Goal: Task Accomplishment & Management: Manage account settings

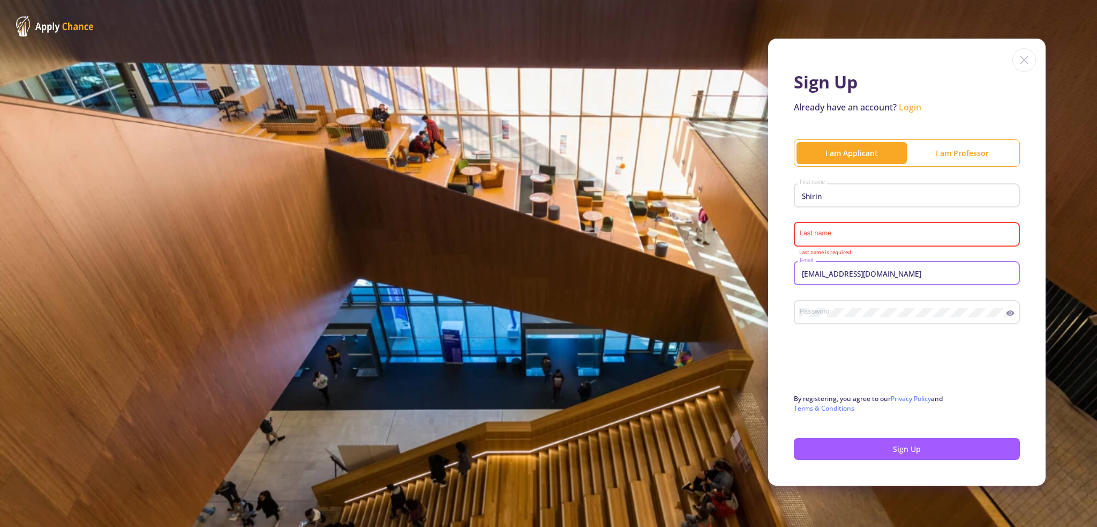
drag, startPoint x: 863, startPoint y: 274, endPoint x: 825, endPoint y: 277, distance: 37.6
click at [825, 277] on input "[EMAIL_ADDRESS][DOMAIN_NAME]" at bounding box center [908, 274] width 219 height 10
click at [811, 231] on input "Last name" at bounding box center [908, 235] width 219 height 10
paste input "mohaghegh"
click at [808, 236] on input "mohaghegh" at bounding box center [908, 235] width 219 height 10
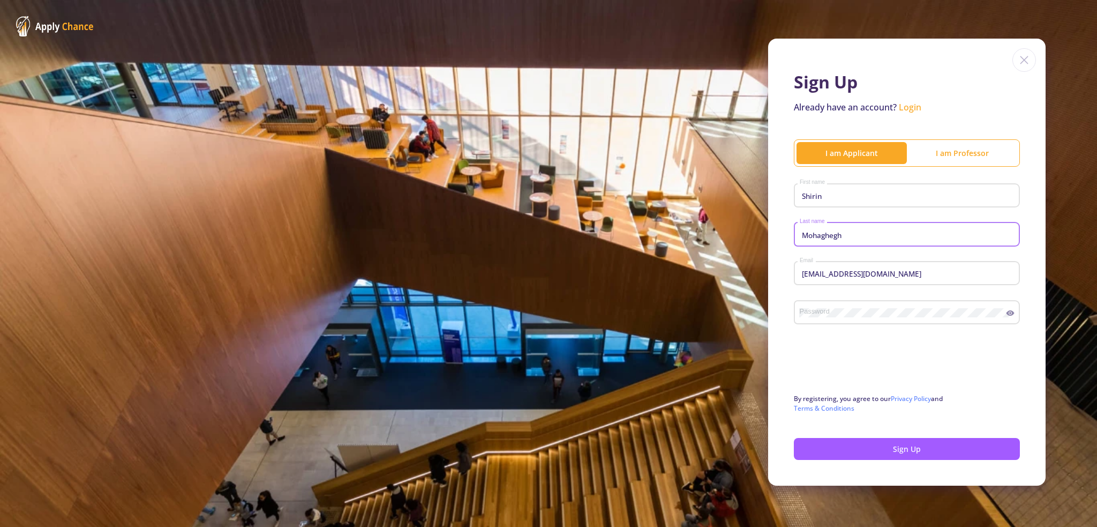
drag, startPoint x: 845, startPoint y: 235, endPoint x: 759, endPoint y: 235, distance: 86.8
click at [759, 235] on div "Sign Up Already have an account? Login I am Applicant I am Professor Shirin Fir…" at bounding box center [548, 262] width 1097 height 524
type input "Mohaghegh"
click at [865, 321] on div "Password" at bounding box center [902, 310] width 207 height 28
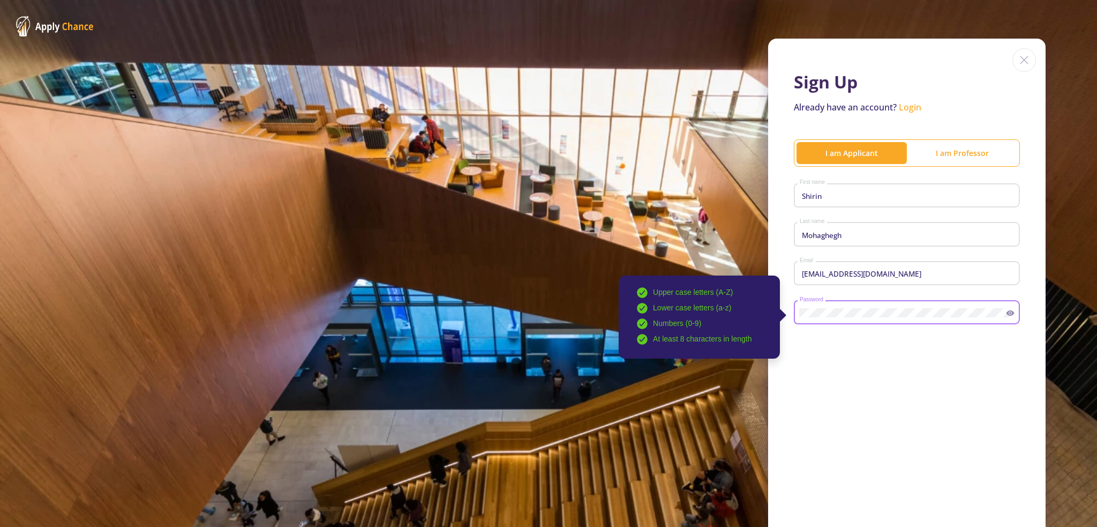
click at [1007, 311] on icon at bounding box center [1011, 312] width 8 height 5
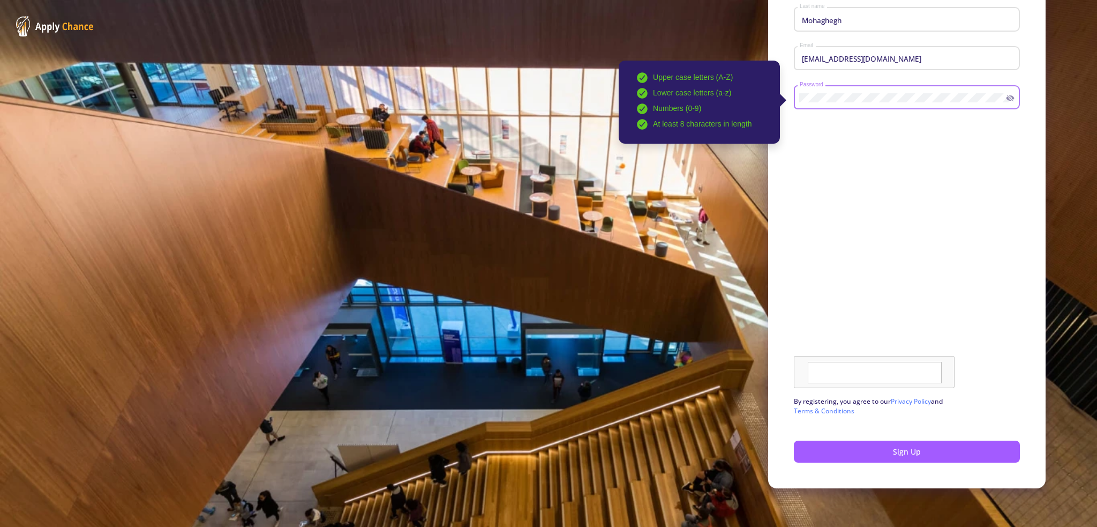
scroll to position [216, 0]
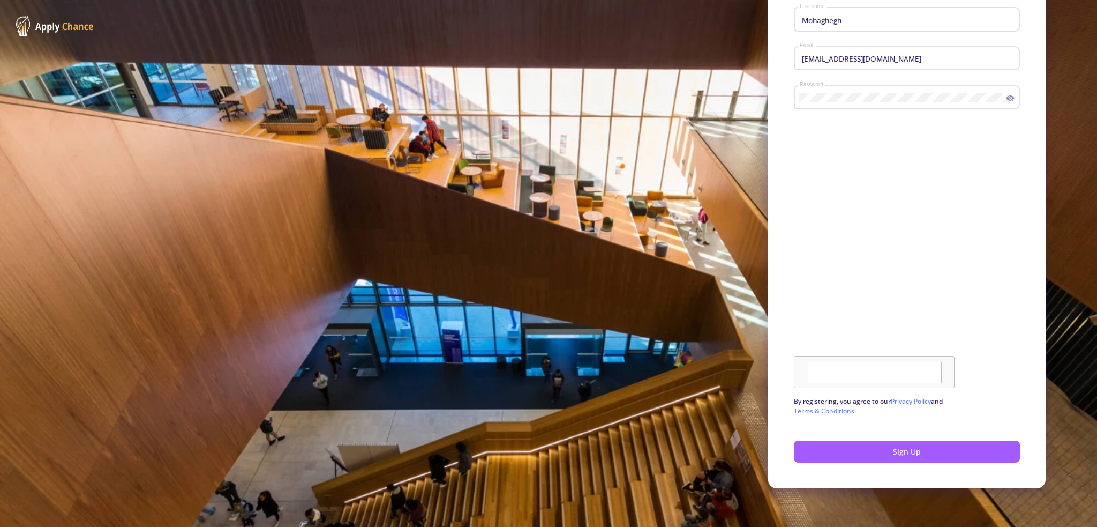
click at [991, 238] on div at bounding box center [907, 258] width 226 height 259
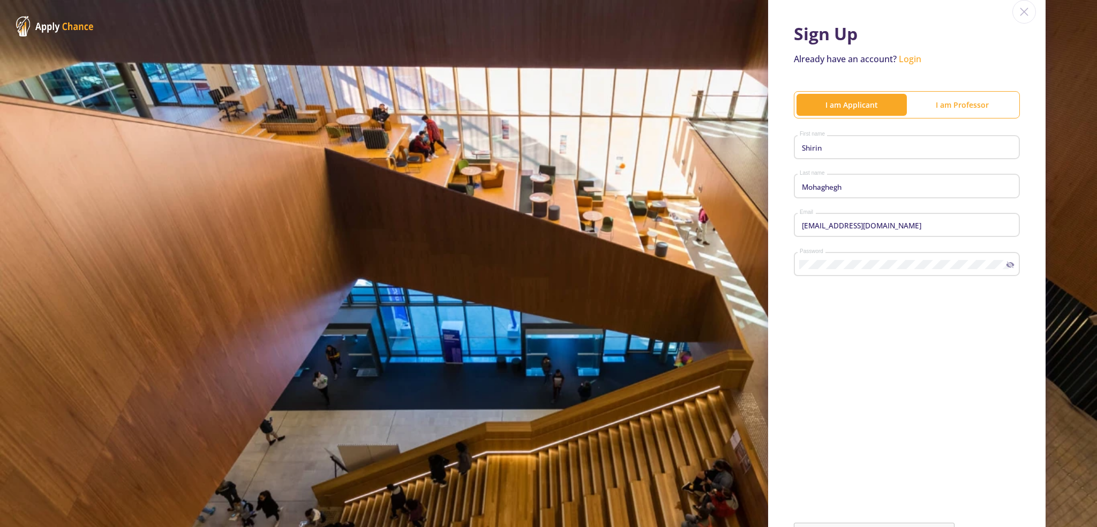
scroll to position [161, 0]
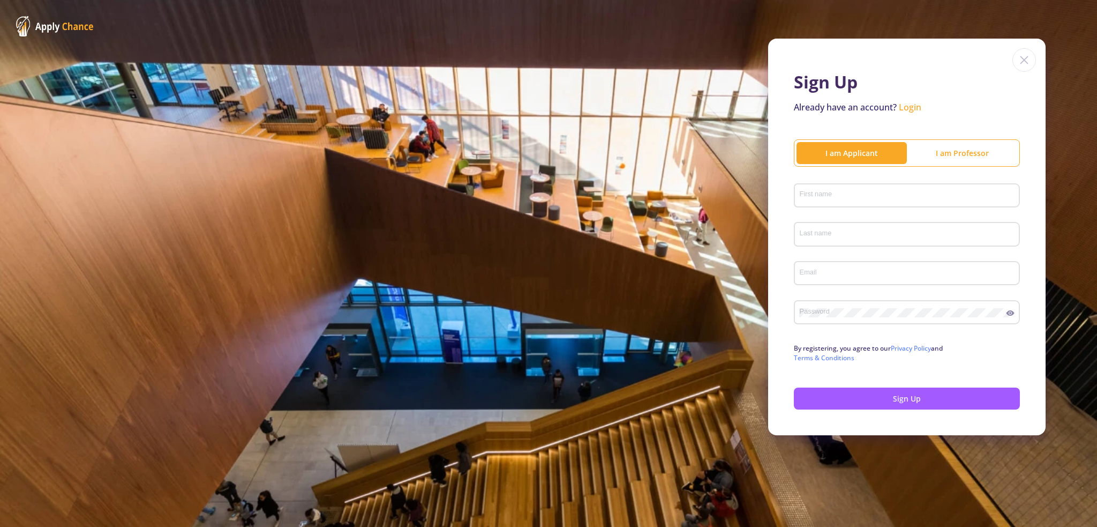
click at [864, 204] on div "First name" at bounding box center [907, 193] width 216 height 28
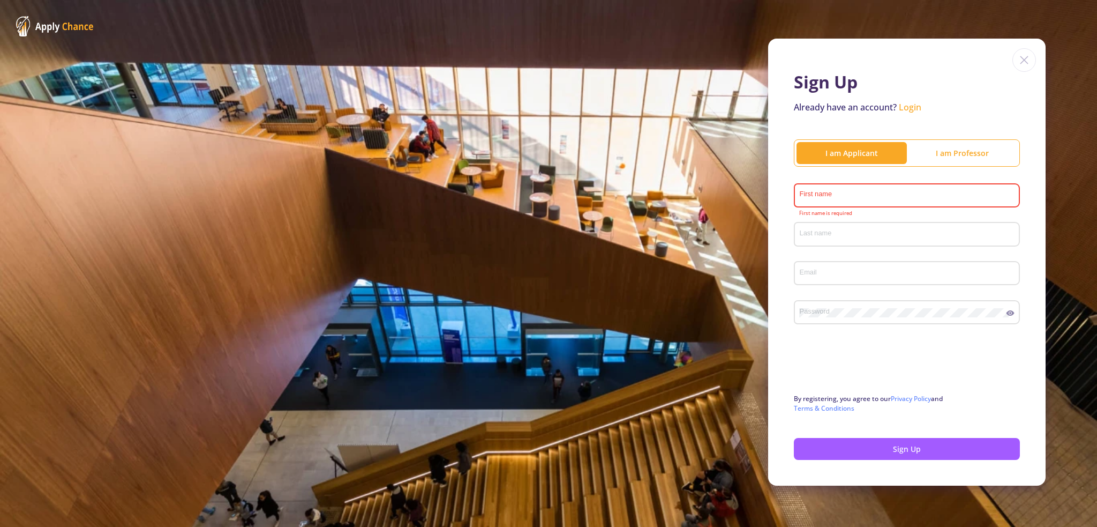
click at [833, 189] on div "First name" at bounding box center [907, 193] width 216 height 28
click at [833, 197] on input "First name" at bounding box center [908, 196] width 219 height 10
paste input "Shirin"
type input "Shirin"
click at [810, 235] on input "Last name" at bounding box center [908, 235] width 219 height 10
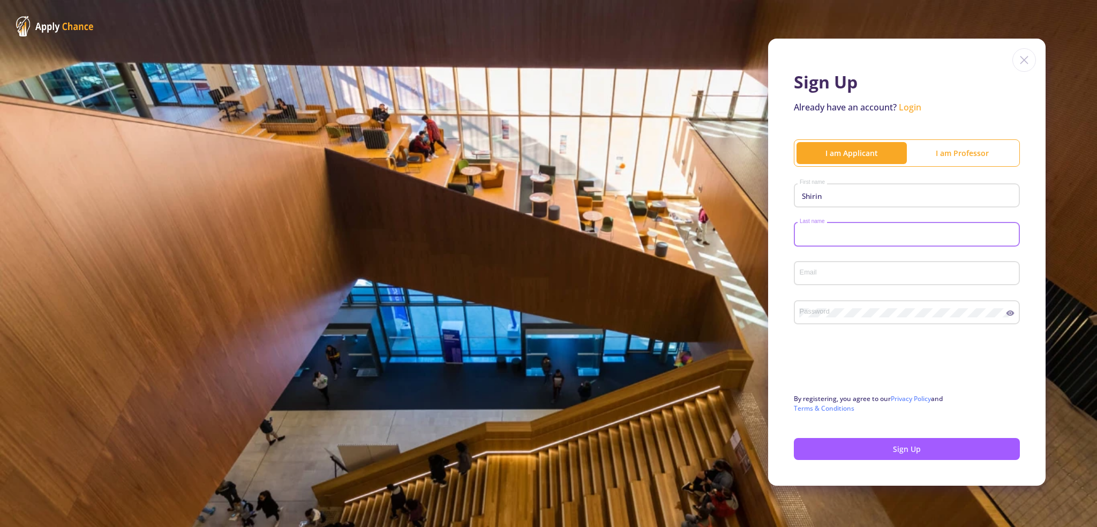
paste input "Mohaghegh"
type input "Mohaghegh"
click at [838, 276] on input "Email" at bounding box center [908, 274] width 219 height 10
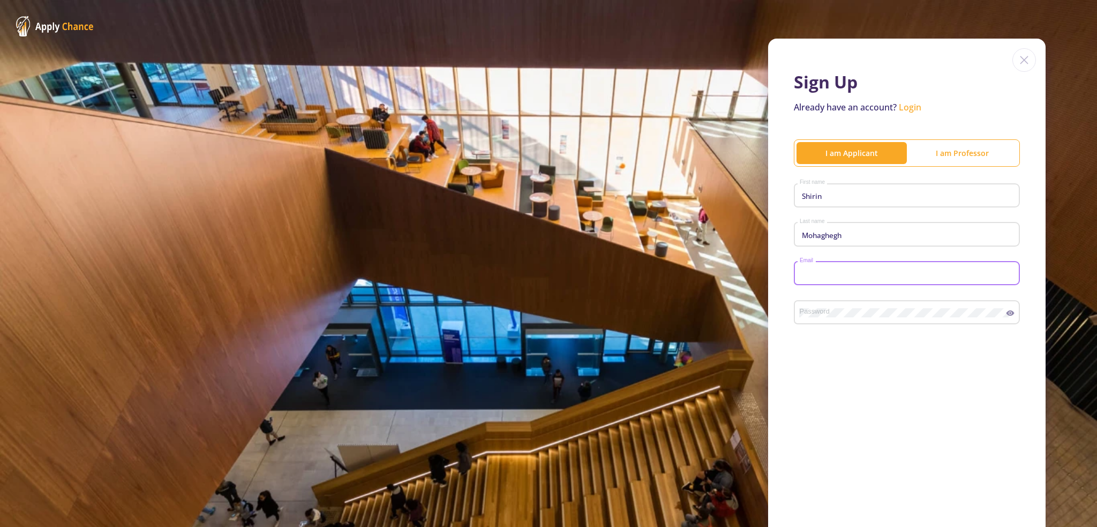
paste input "[EMAIL_ADDRESS][DOMAIN_NAME]"
type input "[EMAIL_ADDRESS][DOMAIN_NAME]"
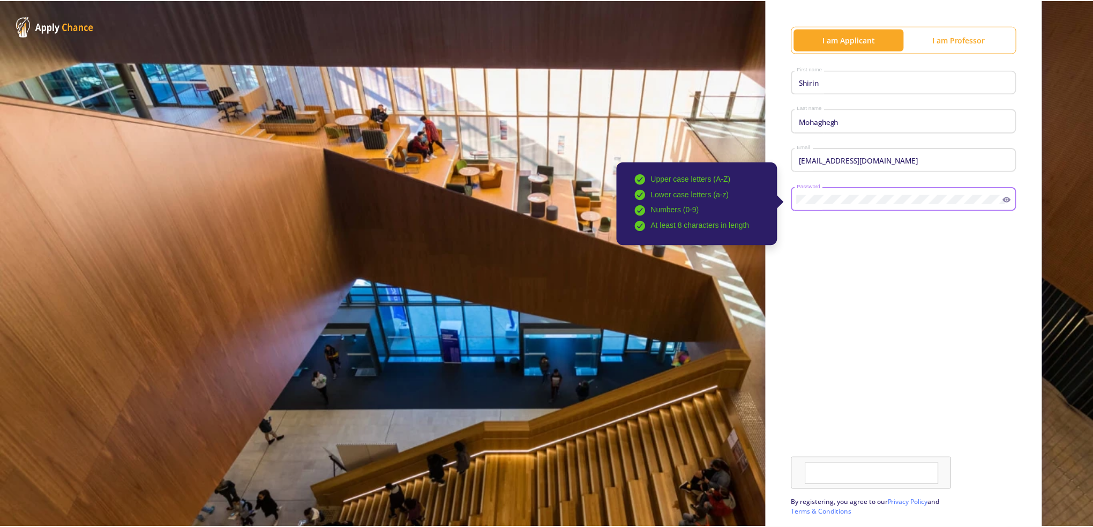
scroll to position [161, 0]
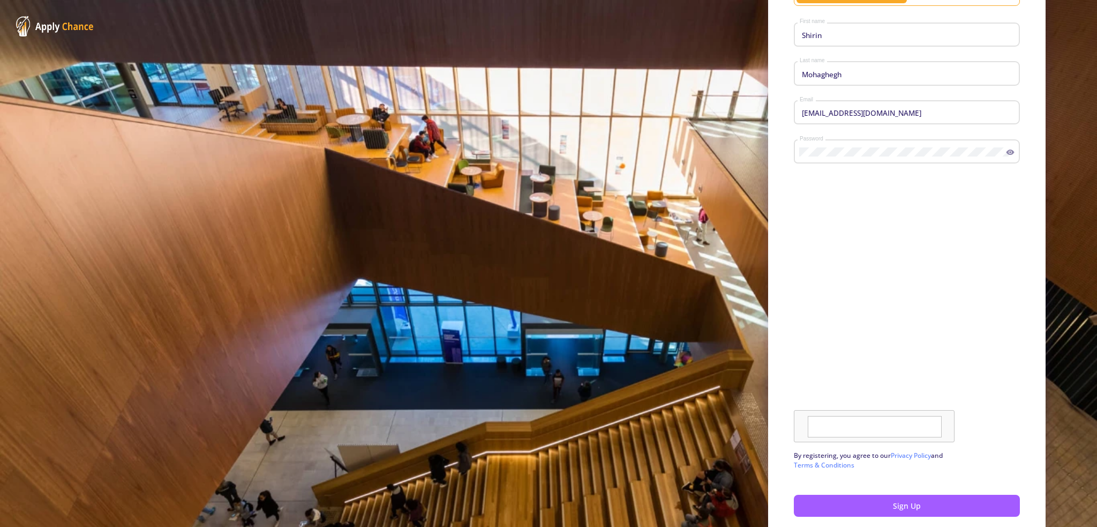
drag, startPoint x: 746, startPoint y: 216, endPoint x: 794, endPoint y: 224, distance: 48.9
click at [750, 218] on div "Sign Up Already have an account? Login I am Applicant I am Professor Shirin Fir…" at bounding box center [548, 209] width 1097 height 741
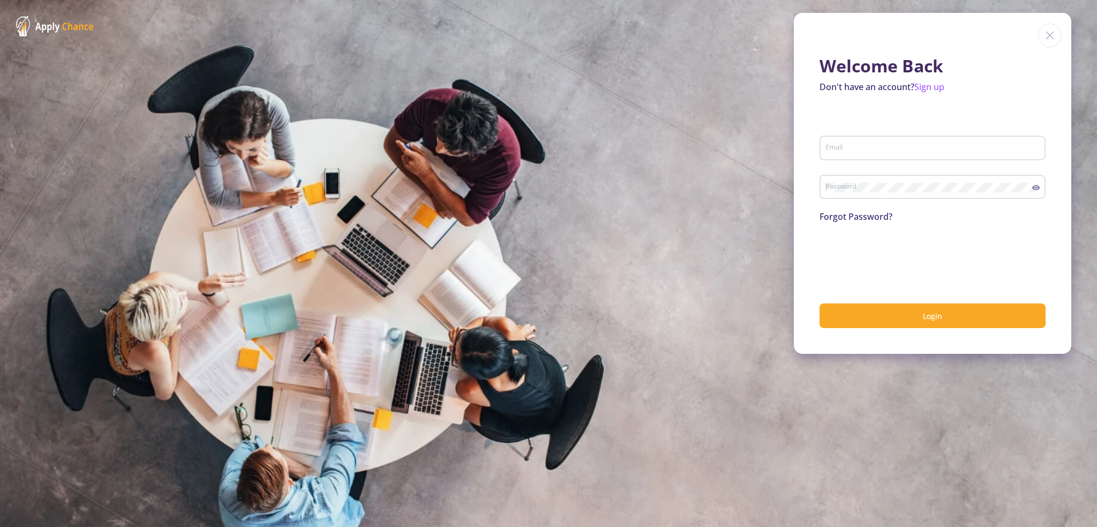
type input "[EMAIL_ADDRESS][DOMAIN_NAME]"
click at [1035, 188] on icon at bounding box center [1036, 187] width 8 height 5
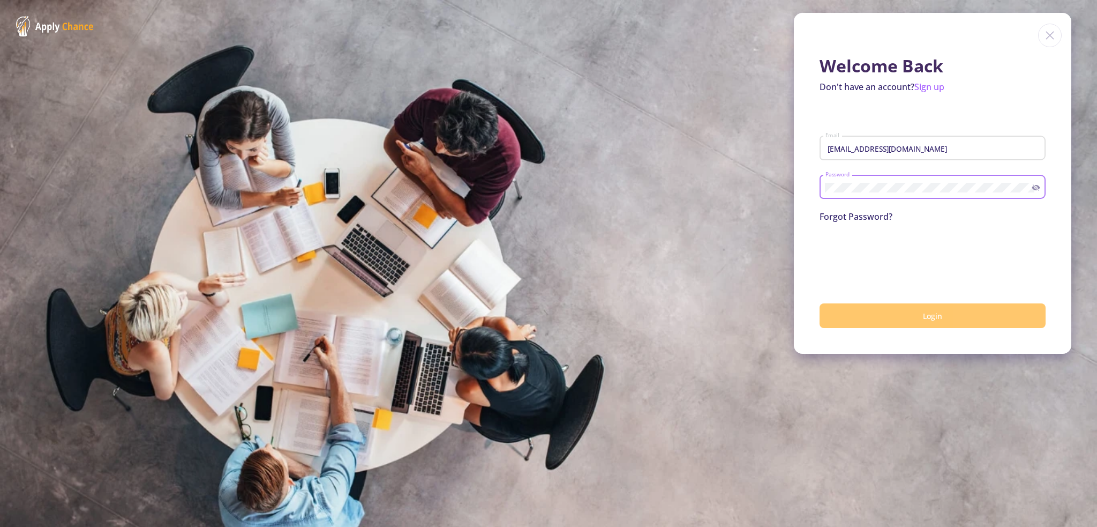
click at [947, 318] on button "Login" at bounding box center [933, 315] width 226 height 25
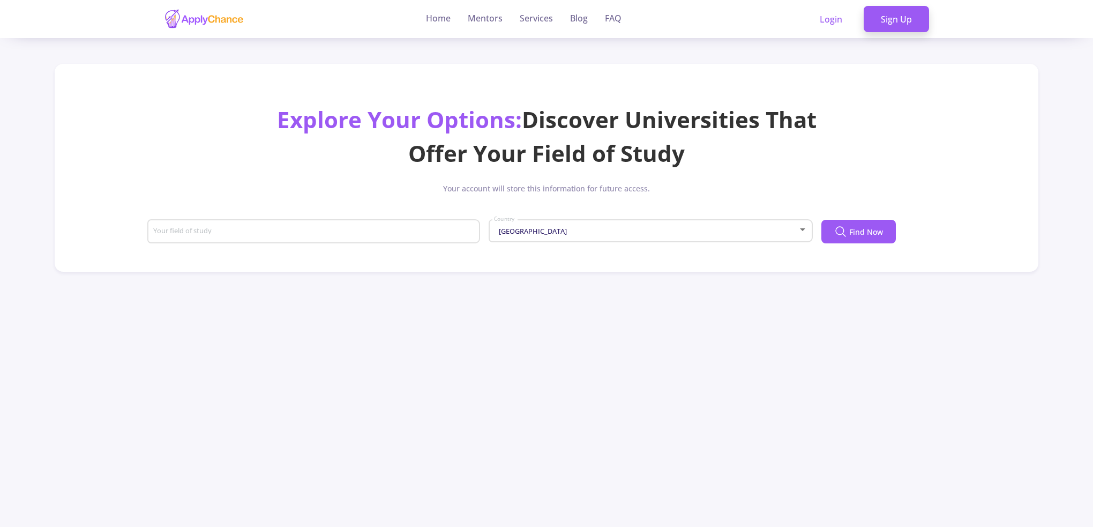
click at [291, 230] on input "Your field of study" at bounding box center [315, 232] width 325 height 10
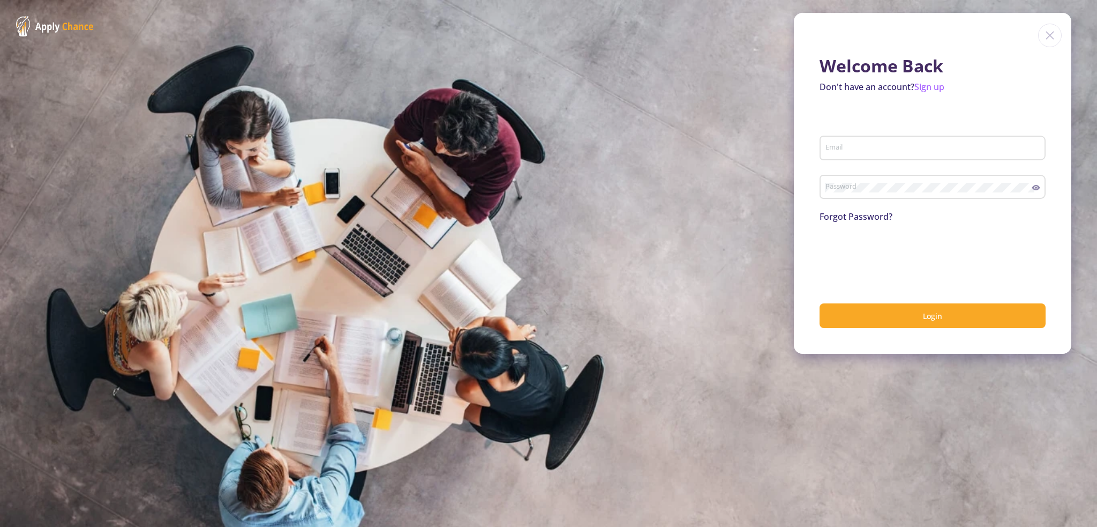
type input "[EMAIL_ADDRESS][DOMAIN_NAME]"
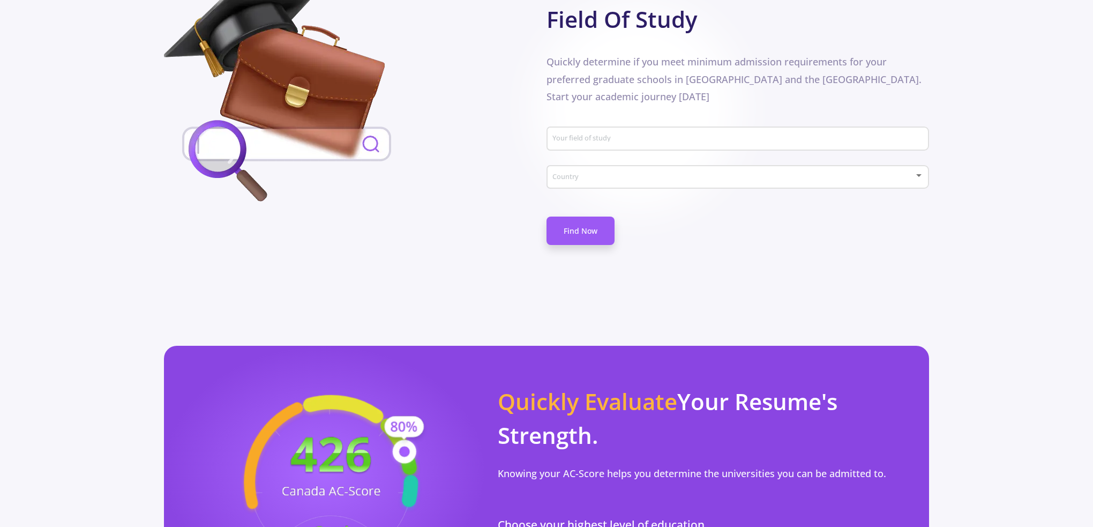
scroll to position [597, 0]
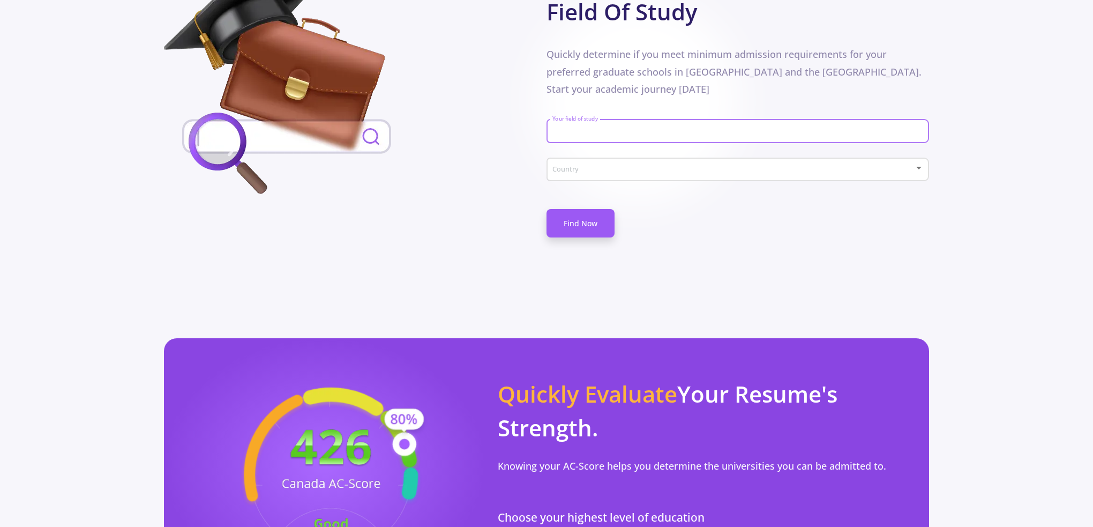
click at [572, 127] on input "Your field of study" at bounding box center [739, 132] width 375 height 10
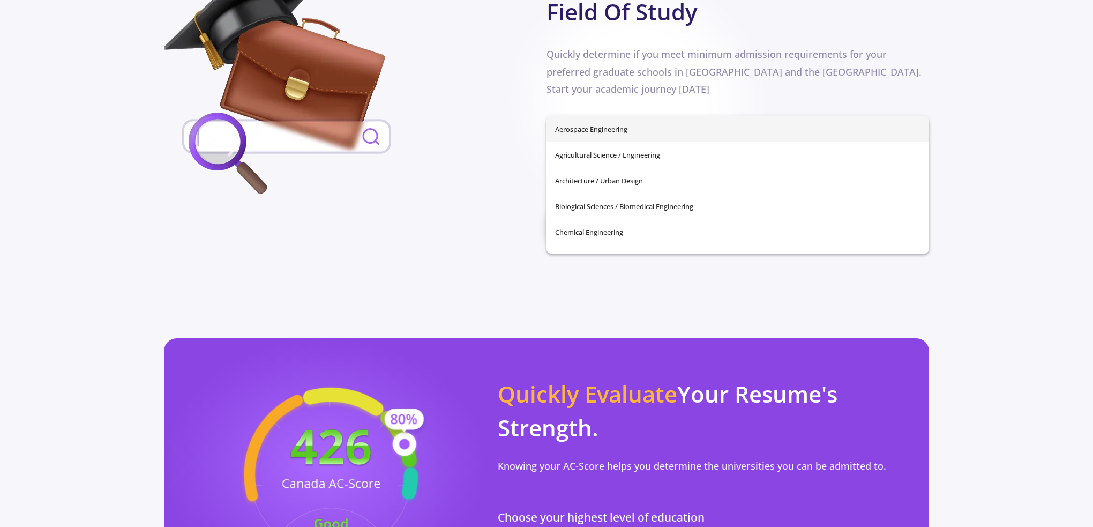
click at [482, 178] on div "Don't waste your time Find Universities That Have Your Field Of Study Quickly d…" at bounding box center [546, 99] width 765 height 328
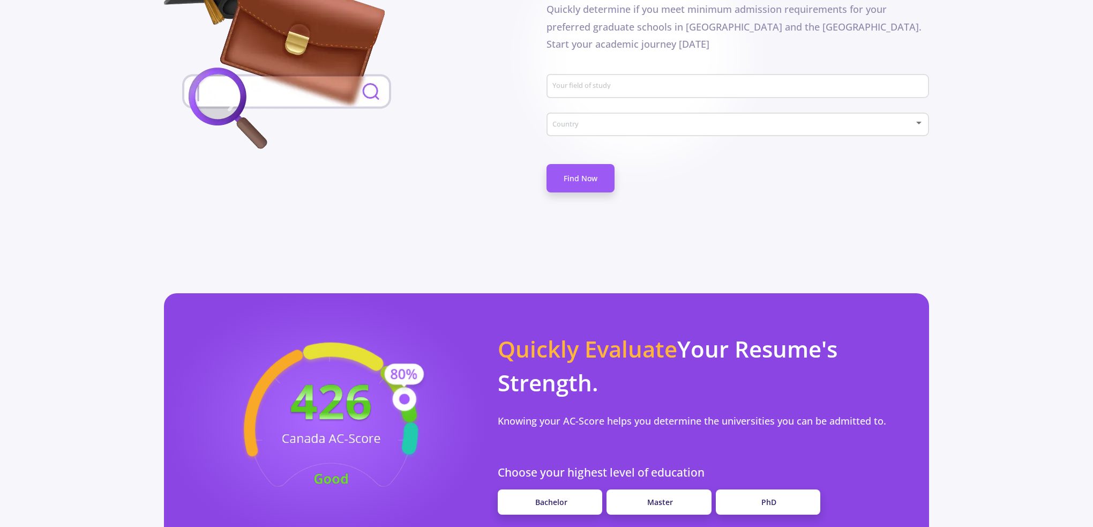
scroll to position [758, 0]
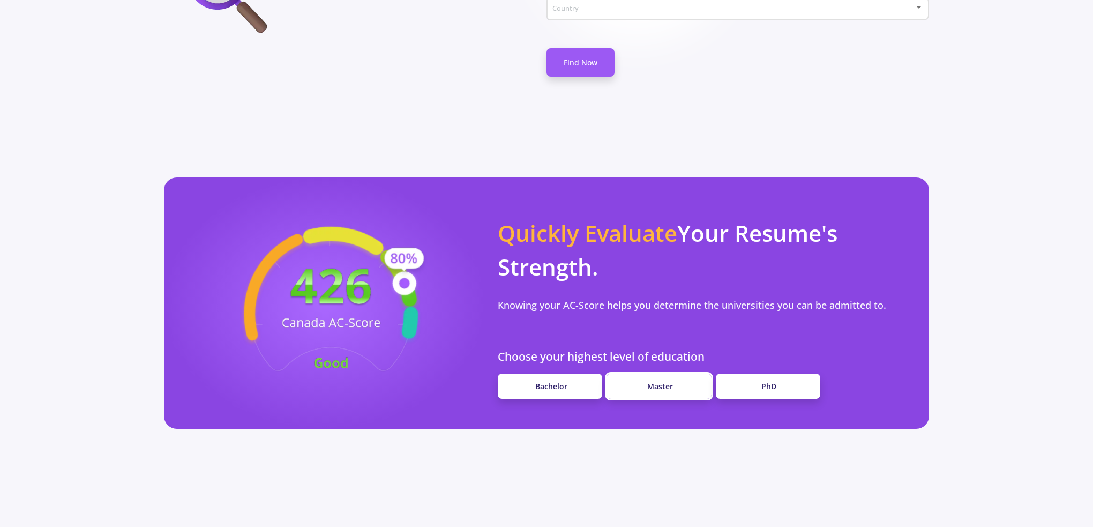
click at [664, 381] on span "Master" at bounding box center [660, 386] width 26 height 10
click at [544, 381] on span "Bachelor" at bounding box center [551, 386] width 32 height 10
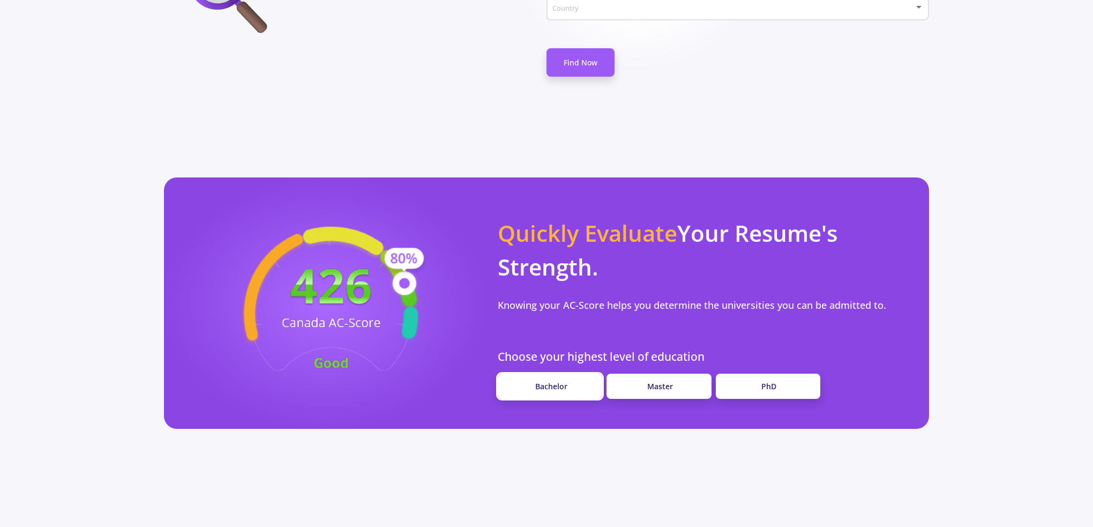
click at [544, 381] on span "Bachelor" at bounding box center [551, 386] width 32 height 10
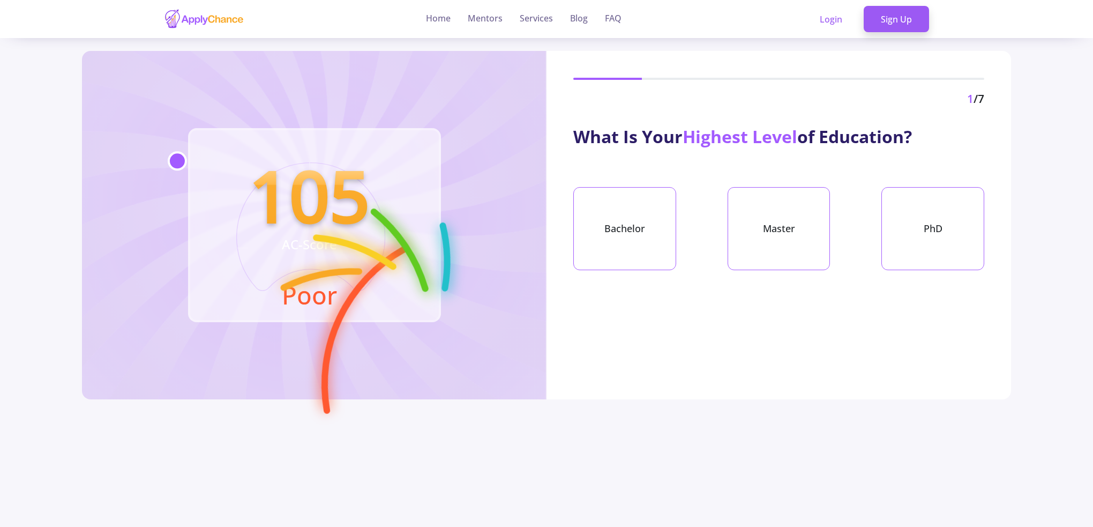
click at [545, 364] on div "105 AC-Score Poor" at bounding box center [314, 225] width 465 height 348
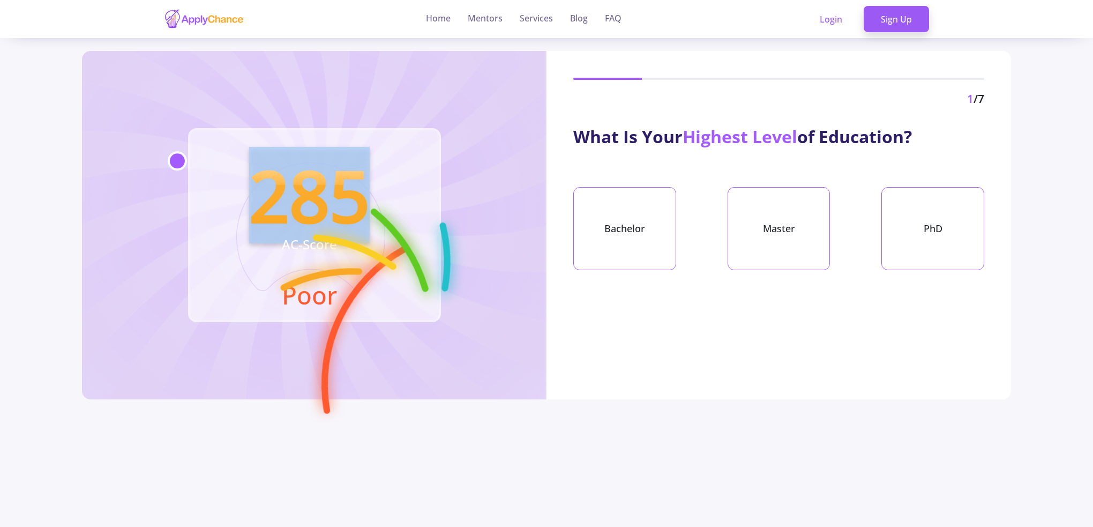
click at [545, 364] on div "285 AC-Score Poor" at bounding box center [314, 225] width 465 height 348
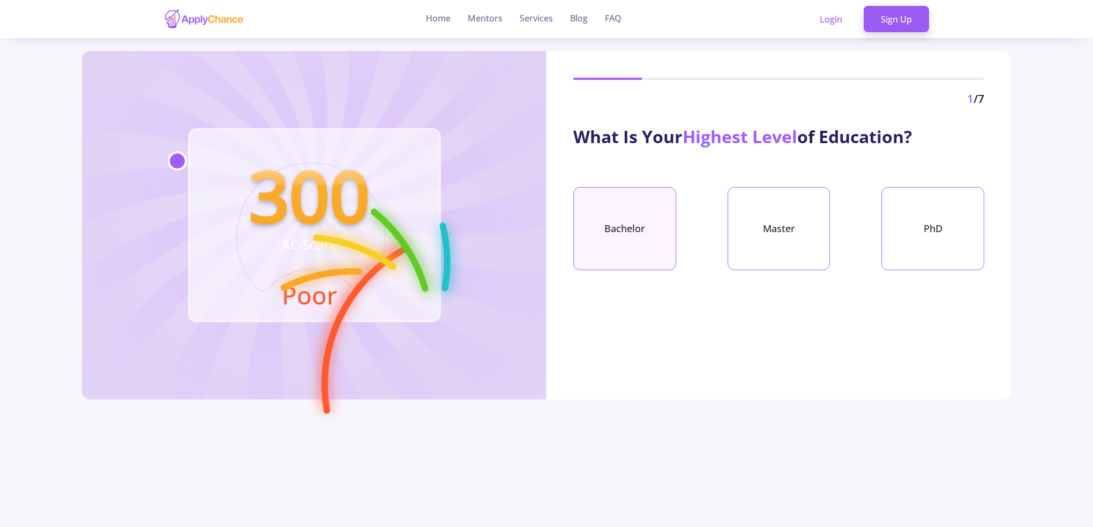
click at [612, 218] on div "Bachelor" at bounding box center [624, 228] width 103 height 83
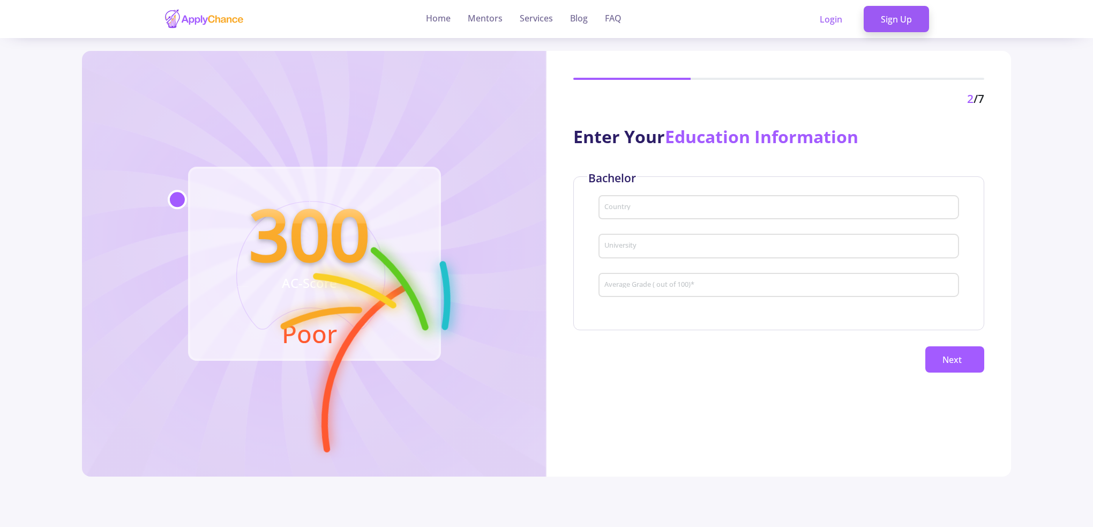
click at [626, 207] on input "Country" at bounding box center [780, 208] width 353 height 10
type input "[GEOGRAPHIC_DATA]"
click at [654, 252] on div "University" at bounding box center [779, 244] width 350 height 28
type input "pnu"
click at [636, 286] on input "Average Grade ( out of 100) *" at bounding box center [780, 286] width 353 height 10
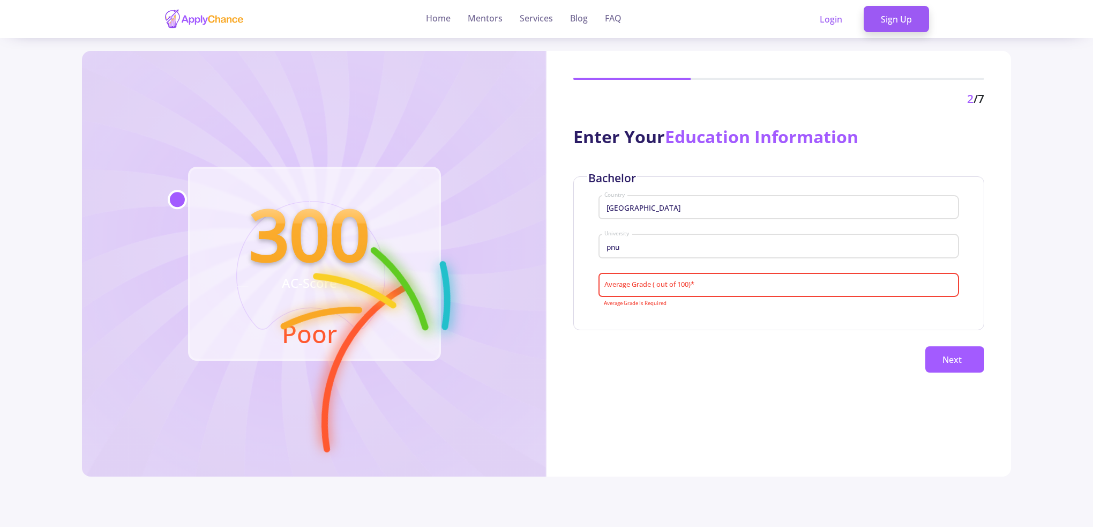
click at [627, 329] on div "Bachelor Iran Country pnu University Average Grade ( out of 100) * Average Grad…" at bounding box center [778, 253] width 411 height 154
click at [675, 289] on input "Average Grade ( out of 100) *" at bounding box center [780, 286] width 353 height 10
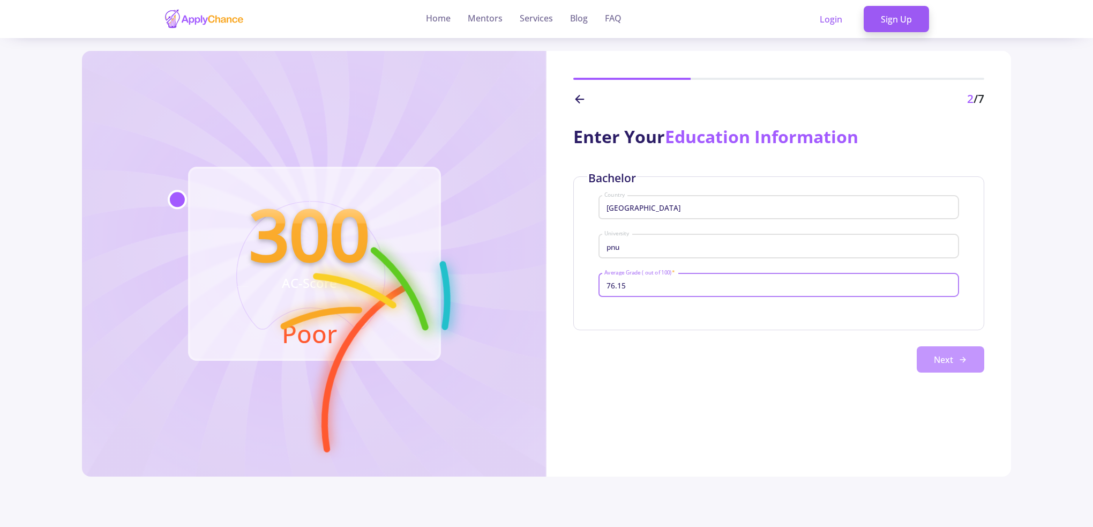
type input "76.15"
click at [958, 368] on button "Next" at bounding box center [951, 359] width 68 height 27
click at [952, 365] on button "Next" at bounding box center [951, 359] width 68 height 27
click at [952, 362] on button "Next" at bounding box center [951, 359] width 68 height 27
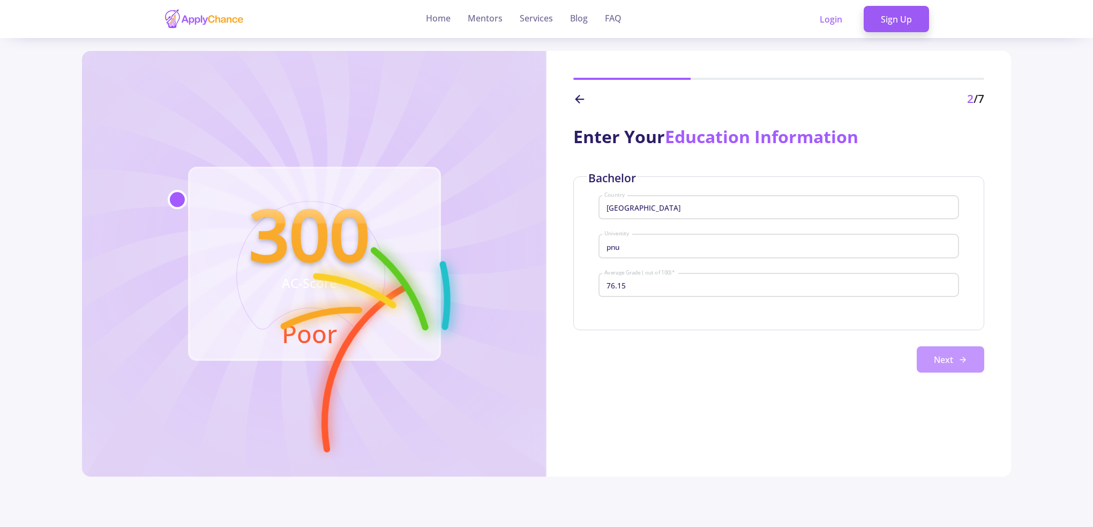
click at [952, 362] on button "Next" at bounding box center [951, 359] width 68 height 27
click at [970, 347] on div "Bachelor Iran Country pnu University 76.15 Average Grade ( out of 100) * Next" at bounding box center [778, 274] width 411 height 197
click at [968, 357] on button "Next" at bounding box center [951, 359] width 68 height 27
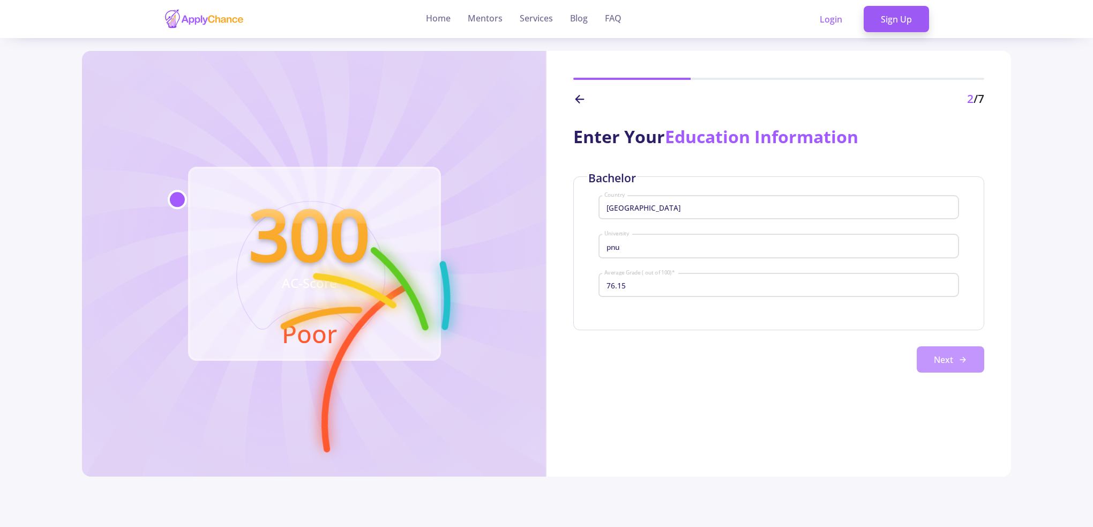
click at [968, 357] on button "Next" at bounding box center [951, 359] width 68 height 27
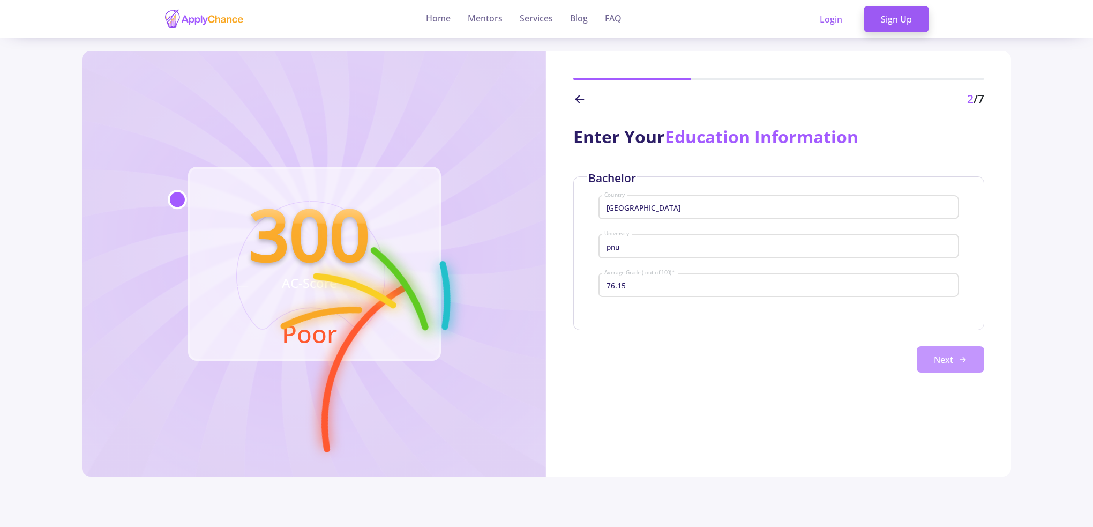
click at [968, 357] on button "Next" at bounding box center [951, 359] width 68 height 27
click at [967, 359] on button "Next" at bounding box center [951, 359] width 68 height 27
drag, startPoint x: 967, startPoint y: 359, endPoint x: 950, endPoint y: 346, distance: 21.7
click at [950, 347] on button "Next" at bounding box center [951, 359] width 68 height 27
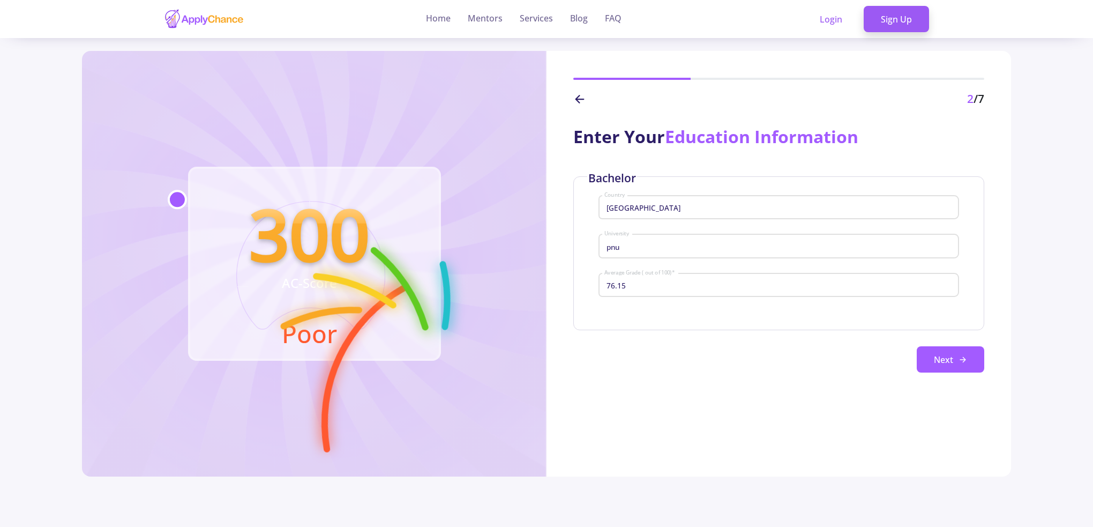
drag, startPoint x: 950, startPoint y: 346, endPoint x: 855, endPoint y: 352, distance: 95.6
click at [851, 353] on div "Next" at bounding box center [778, 359] width 411 height 27
click at [922, 340] on div "Bachelor Iran Country pnu University 76.15 Average Grade ( out of 100) * Next" at bounding box center [778, 274] width 411 height 197
click at [927, 353] on button "Next" at bounding box center [951, 359] width 68 height 27
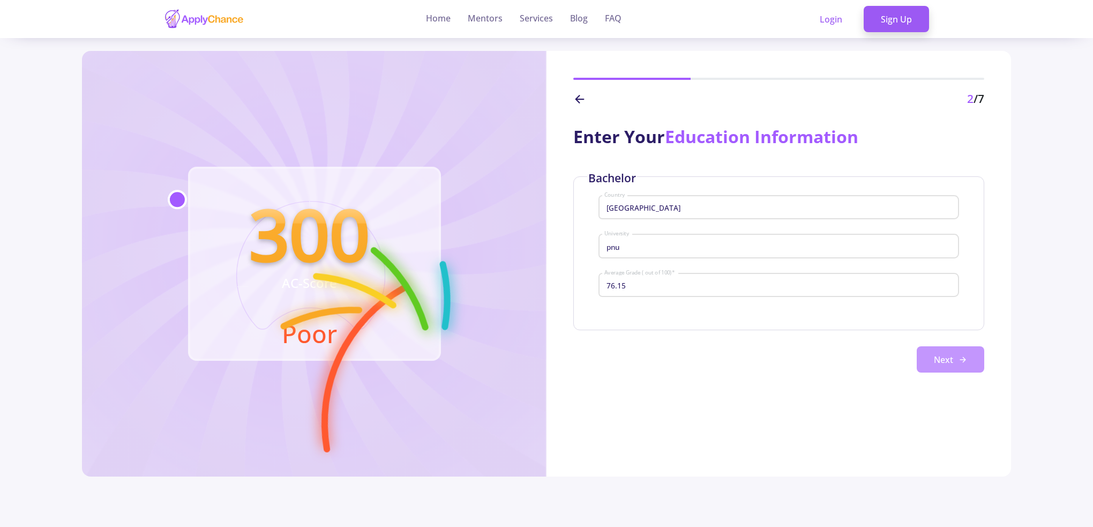
click at [927, 353] on button "Next" at bounding box center [951, 359] width 68 height 27
drag, startPoint x: 927, startPoint y: 353, endPoint x: 858, endPoint y: 338, distance: 70.7
click at [919, 354] on button "Next" at bounding box center [951, 359] width 68 height 27
type input "pnu"
click at [623, 284] on input "Average Grade ( out of 100) *" at bounding box center [780, 286] width 353 height 10
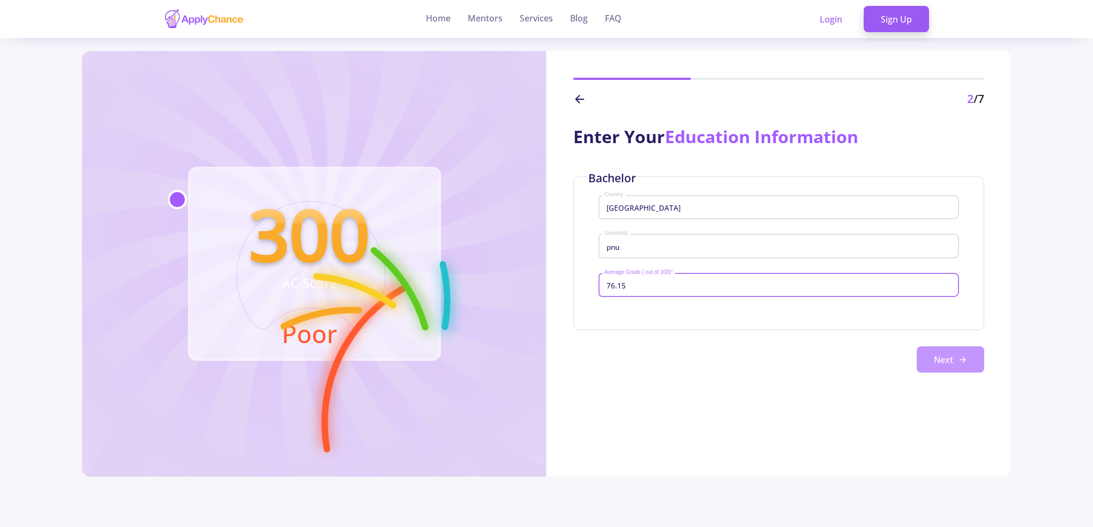
type input "76.15"
click at [946, 354] on button "Next" at bounding box center [951, 359] width 68 height 27
click at [944, 370] on button "Next" at bounding box center [951, 359] width 68 height 27
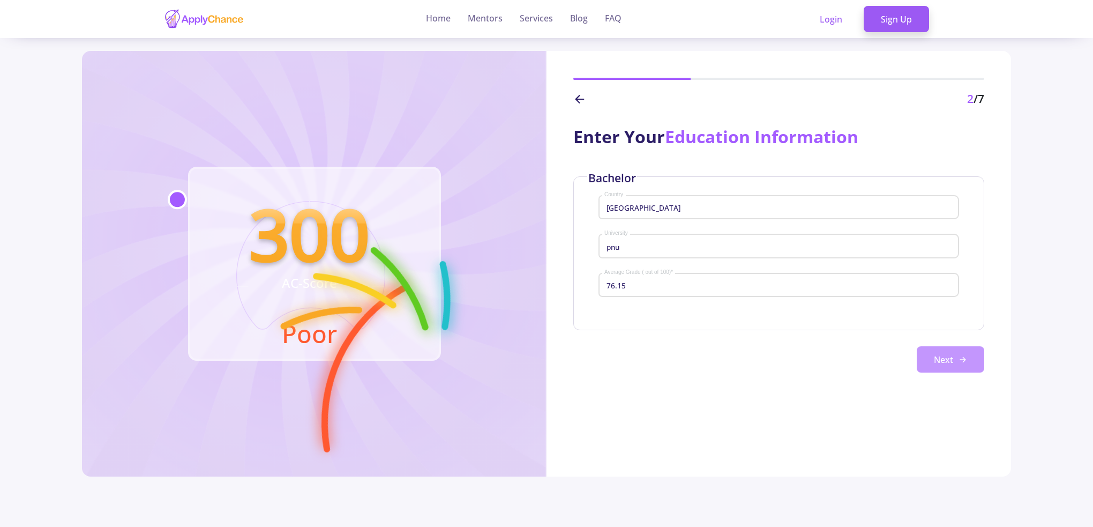
click at [944, 370] on button "Next" at bounding box center [951, 359] width 68 height 27
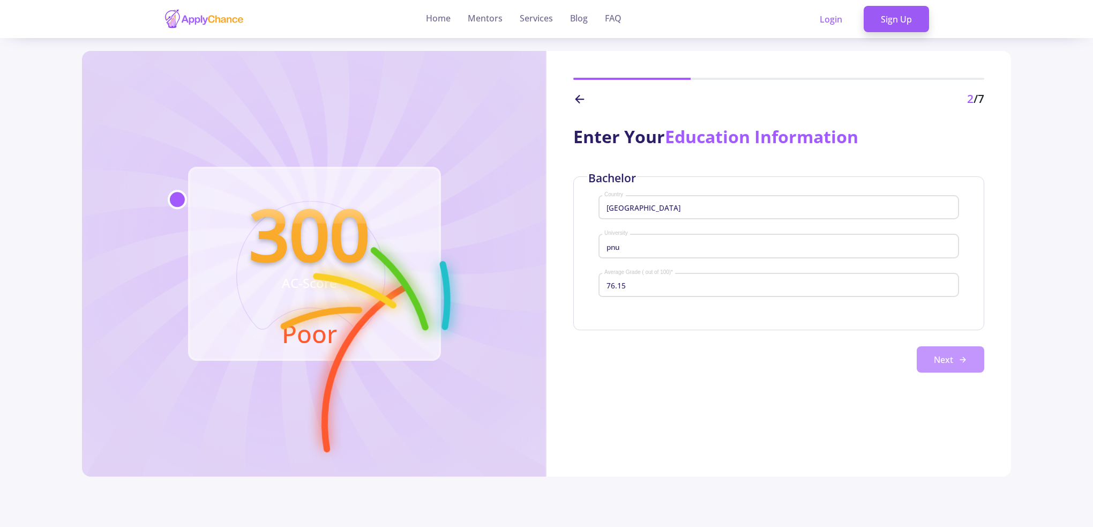
click at [944, 370] on button "Next" at bounding box center [951, 359] width 68 height 27
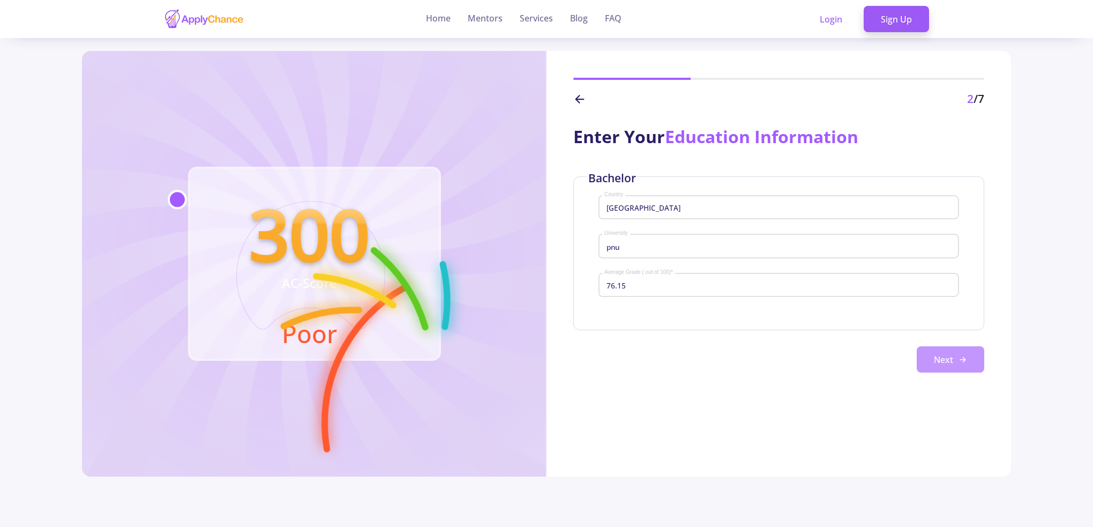
click at [944, 370] on button "Next" at bounding box center [951, 359] width 68 height 27
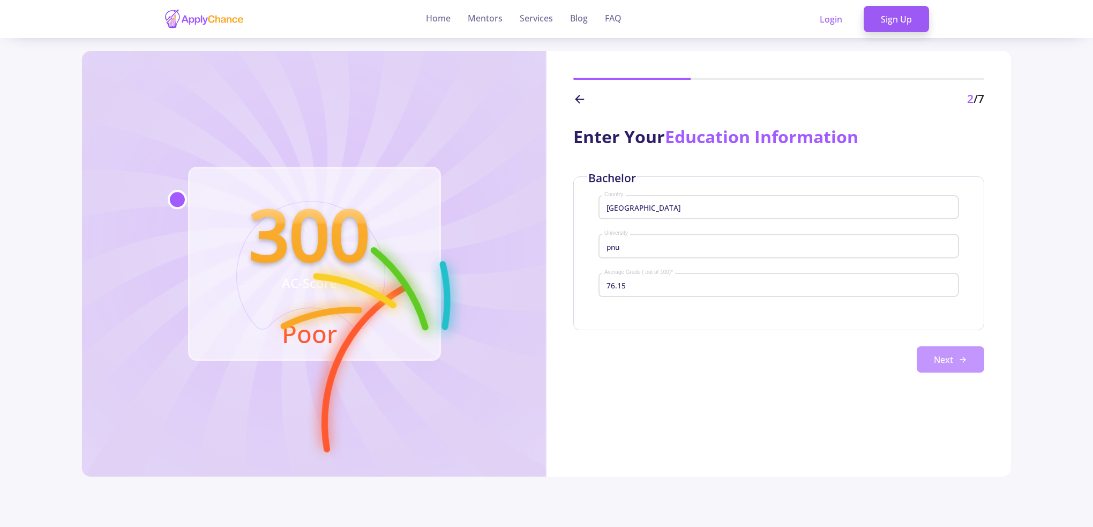
click at [938, 366] on button "Next" at bounding box center [951, 359] width 68 height 27
click at [943, 368] on button "Next" at bounding box center [951, 359] width 68 height 27
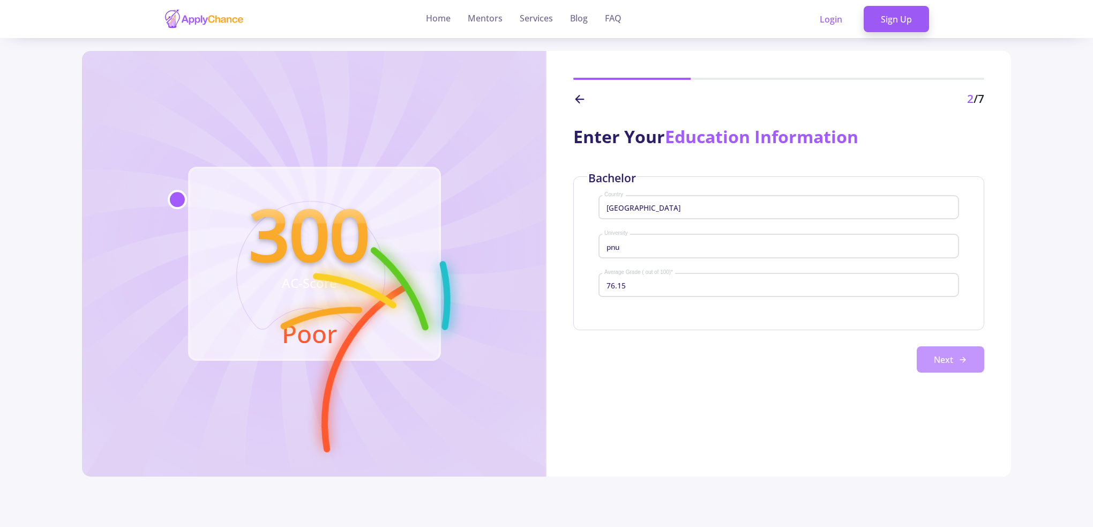
click at [943, 368] on button "Next" at bounding box center [951, 359] width 68 height 27
click at [949, 358] on button "Next" at bounding box center [951, 359] width 68 height 27
click at [952, 357] on button "Next" at bounding box center [951, 359] width 68 height 27
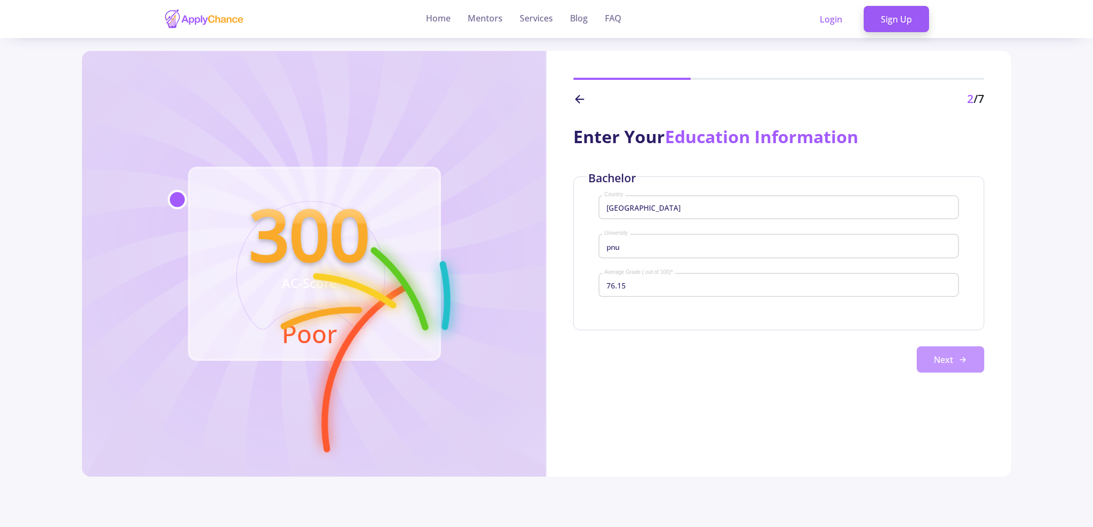
click at [952, 357] on button "Next" at bounding box center [951, 359] width 68 height 27
click at [955, 357] on button "Next" at bounding box center [951, 359] width 68 height 27
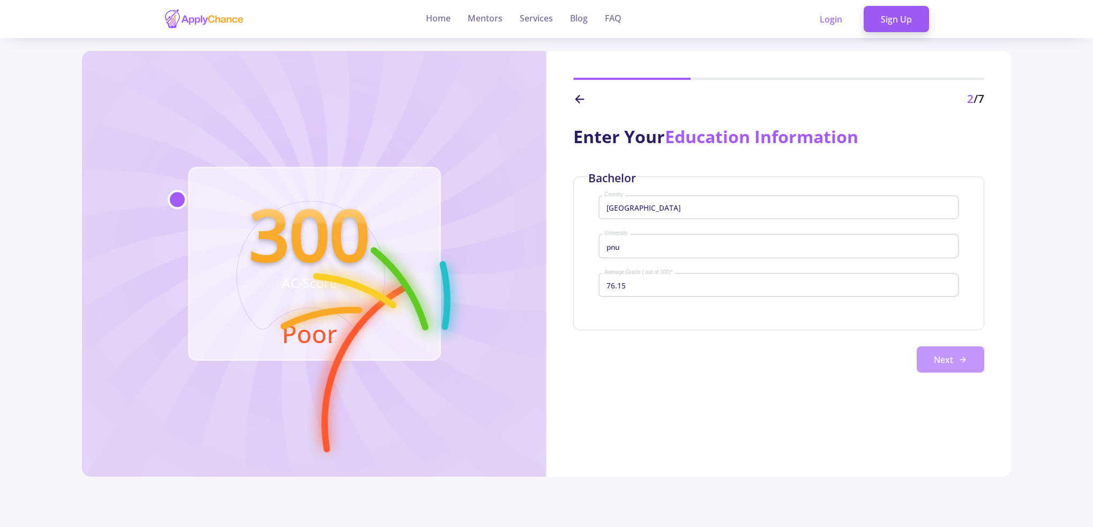
click at [955, 357] on button "Next" at bounding box center [951, 359] width 68 height 27
click at [956, 357] on button "Next" at bounding box center [951, 359] width 68 height 27
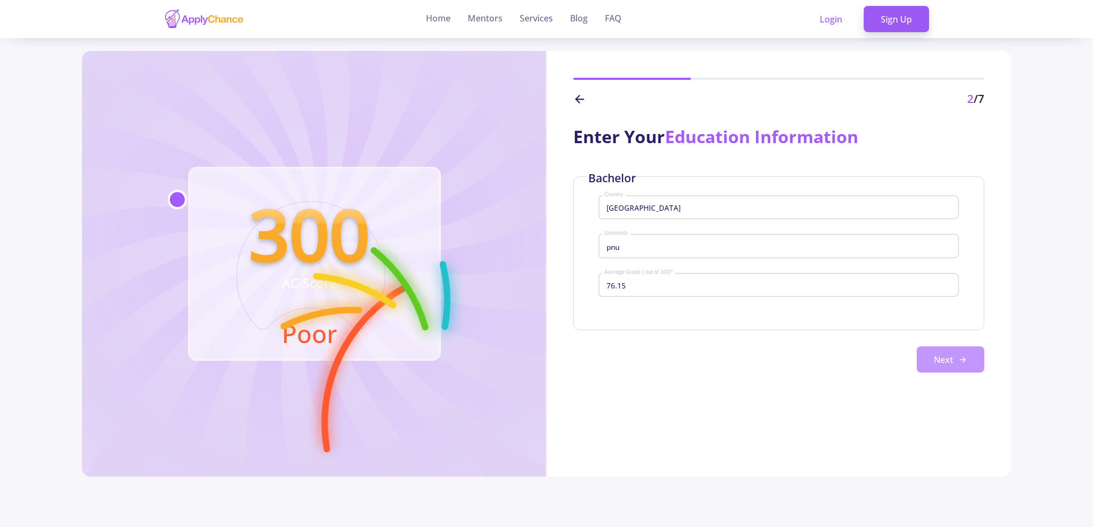
click at [956, 357] on button "Next" at bounding box center [951, 359] width 68 height 27
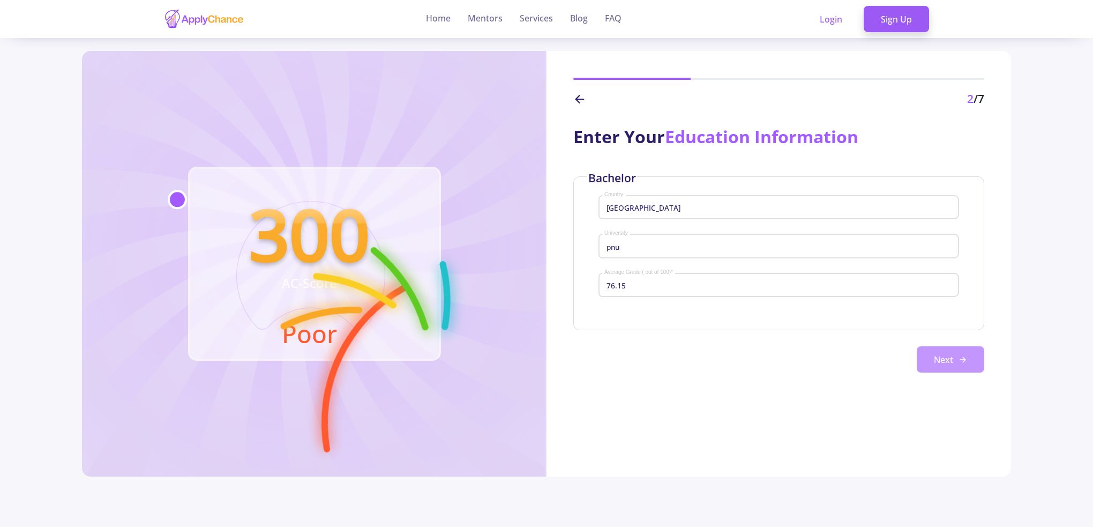
click at [956, 357] on button "Next" at bounding box center [951, 359] width 68 height 27
click at [955, 357] on button "Next" at bounding box center [951, 359] width 68 height 27
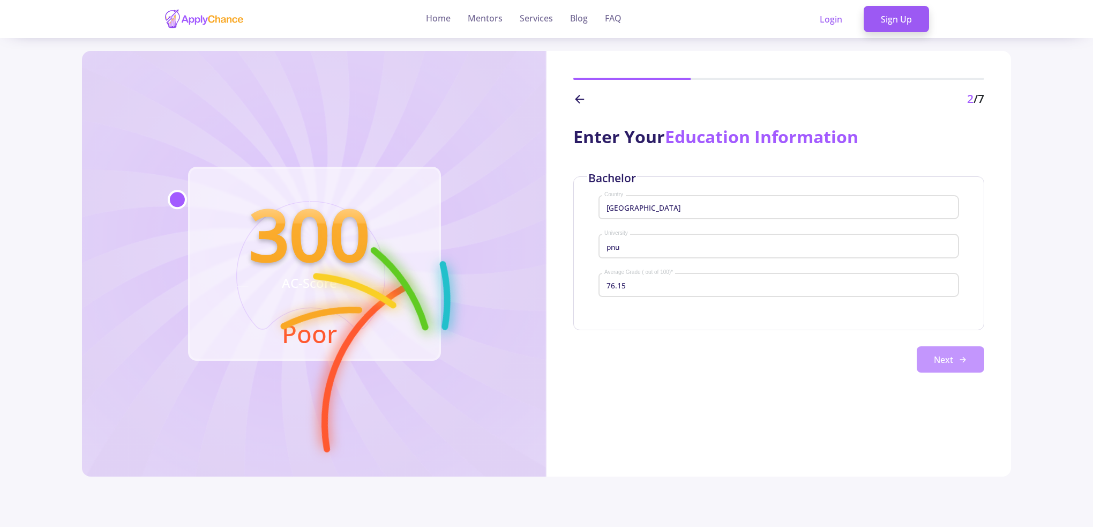
click at [955, 357] on button "Next" at bounding box center [951, 359] width 68 height 27
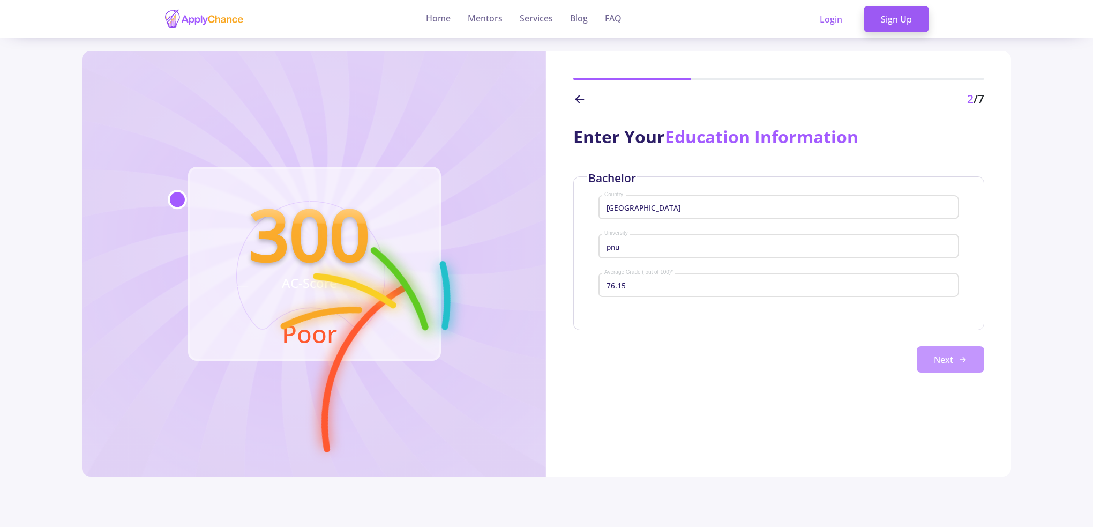
click at [955, 357] on button "Next" at bounding box center [951, 359] width 68 height 27
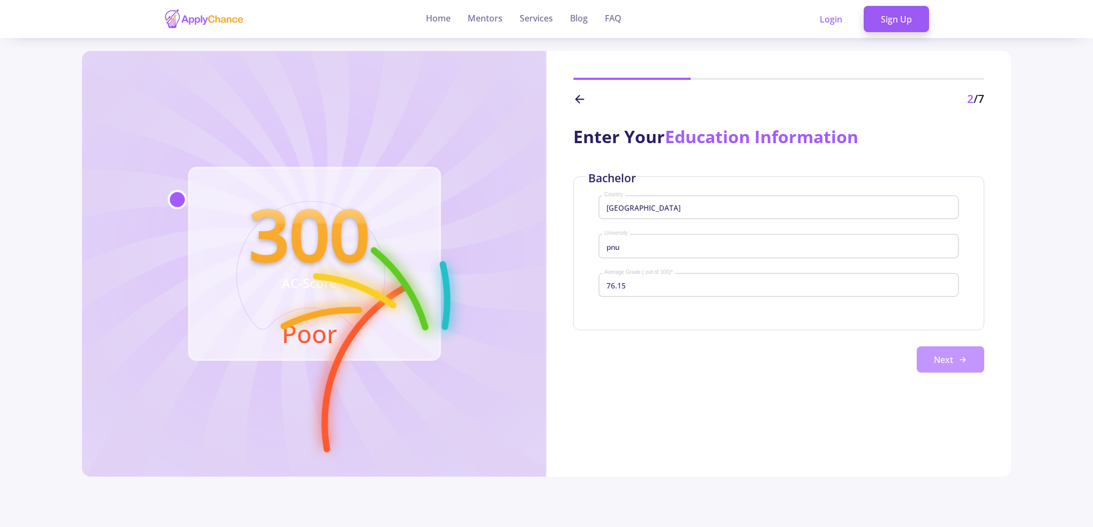
click at [955, 357] on button "Next" at bounding box center [951, 359] width 68 height 27
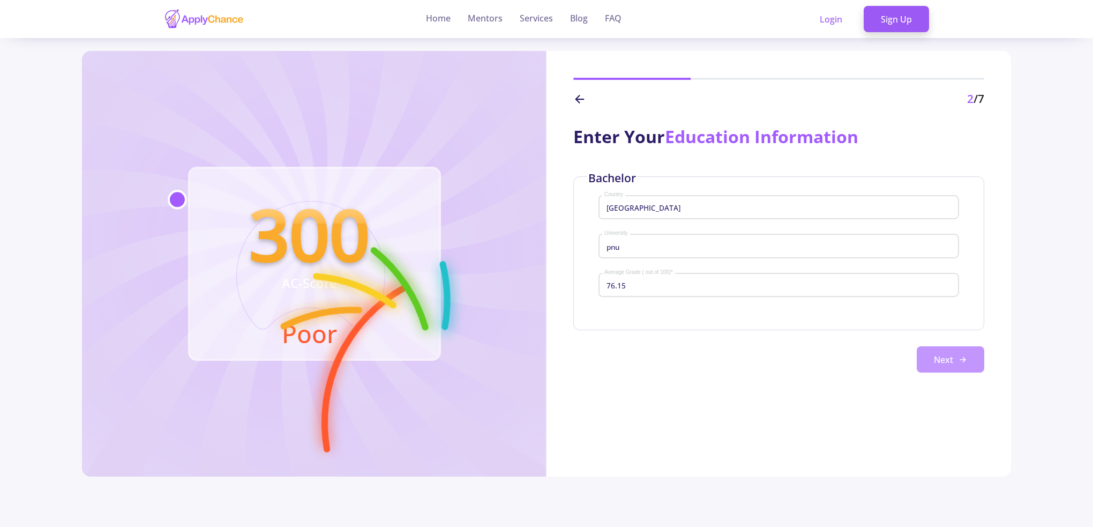
click at [955, 357] on button "Next" at bounding box center [951, 359] width 68 height 27
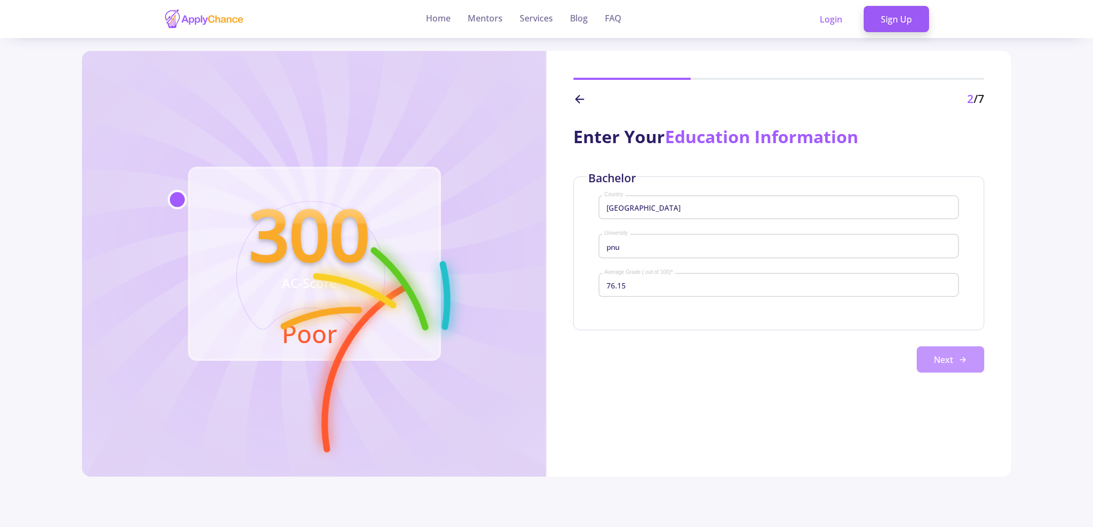
click at [955, 357] on button "Next" at bounding box center [951, 359] width 68 height 27
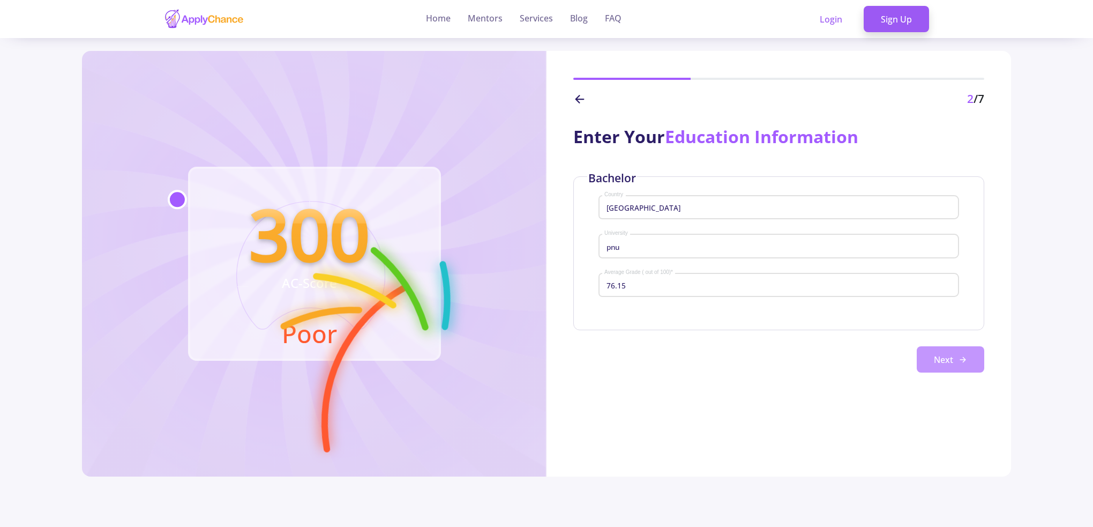
click at [955, 357] on button "Next" at bounding box center [951, 359] width 68 height 27
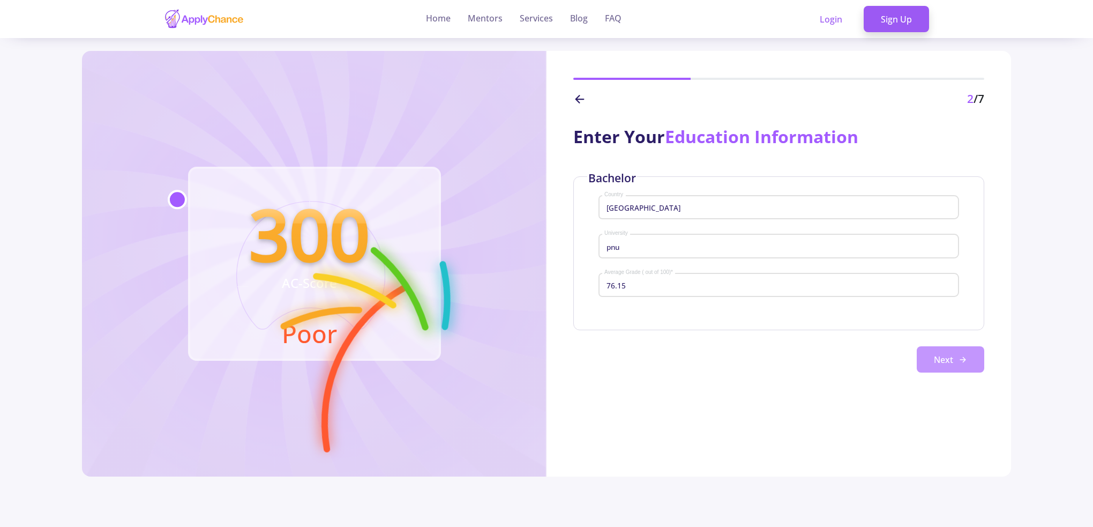
click at [955, 357] on button "Next" at bounding box center [951, 359] width 68 height 27
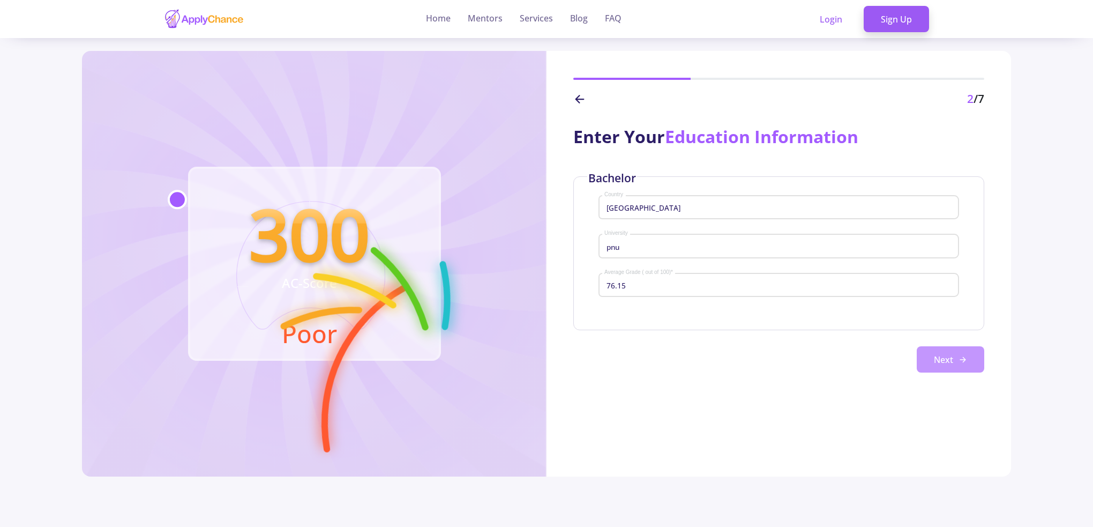
click at [955, 357] on button "Next" at bounding box center [951, 359] width 68 height 27
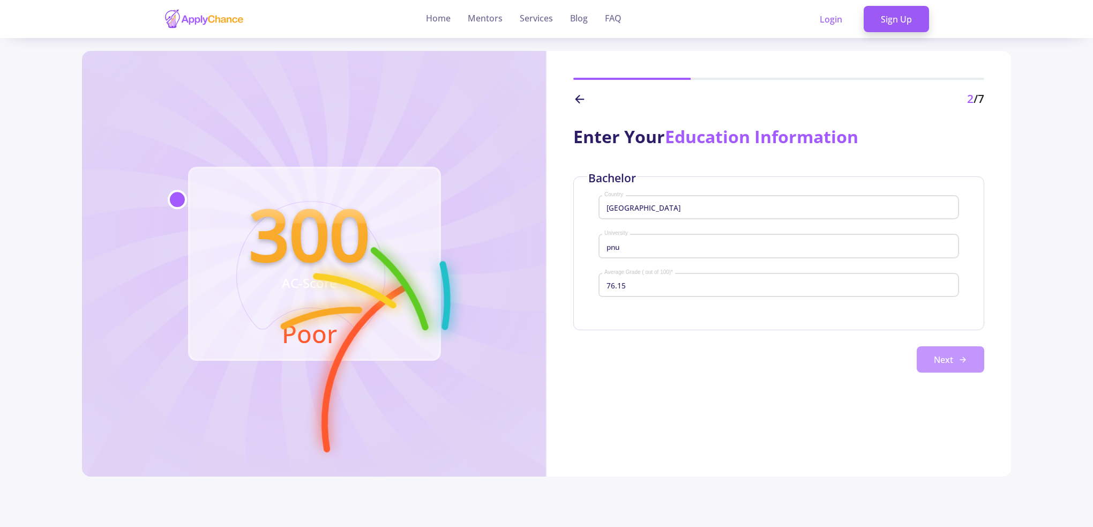
click at [955, 357] on button "Next" at bounding box center [951, 359] width 68 height 27
click at [957, 357] on button "Next" at bounding box center [951, 359] width 68 height 27
click at [582, 102] on icon at bounding box center [579, 99] width 13 height 13
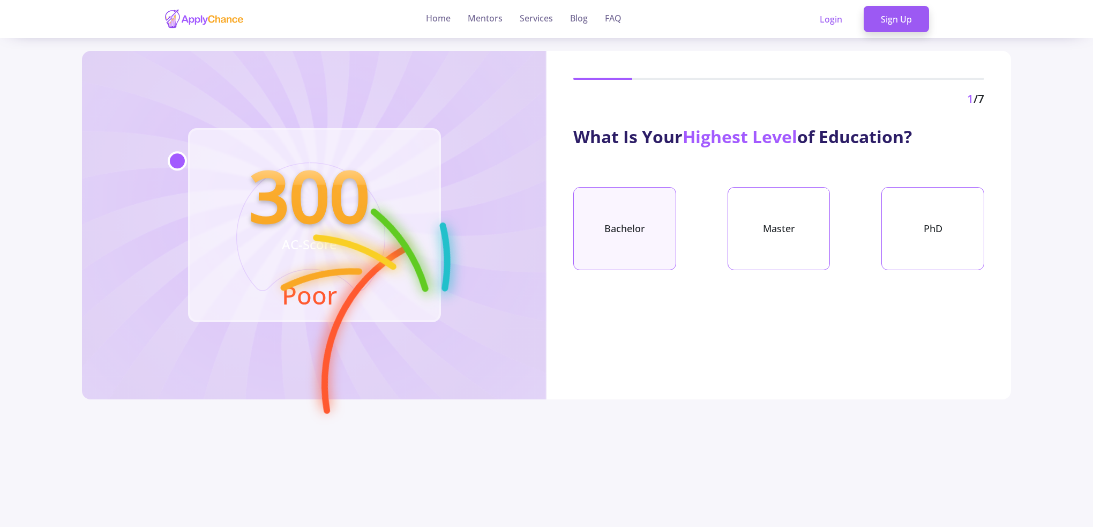
click at [581, 221] on div "Bachelor" at bounding box center [624, 228] width 103 height 83
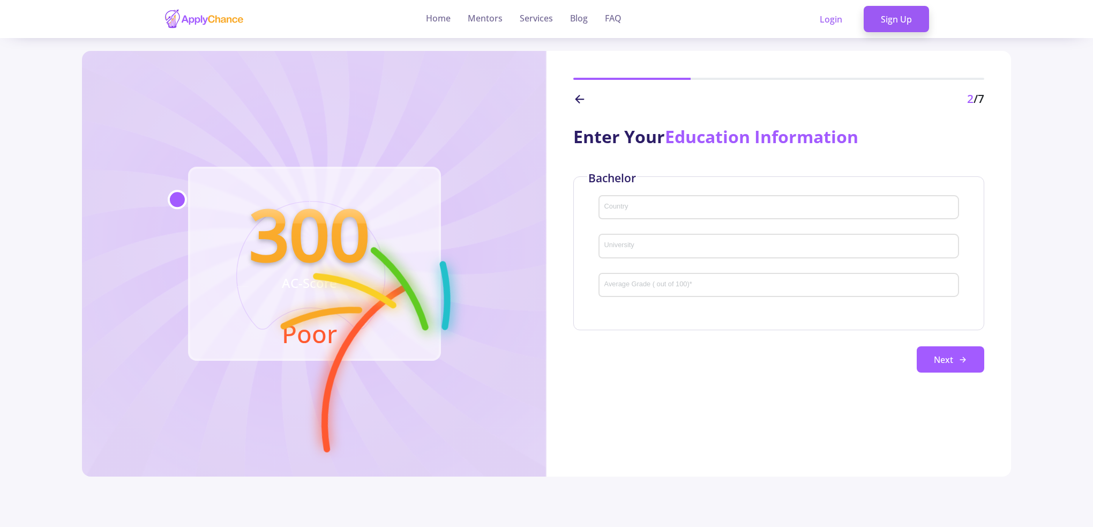
click at [726, 205] on input "Country" at bounding box center [780, 208] width 353 height 10
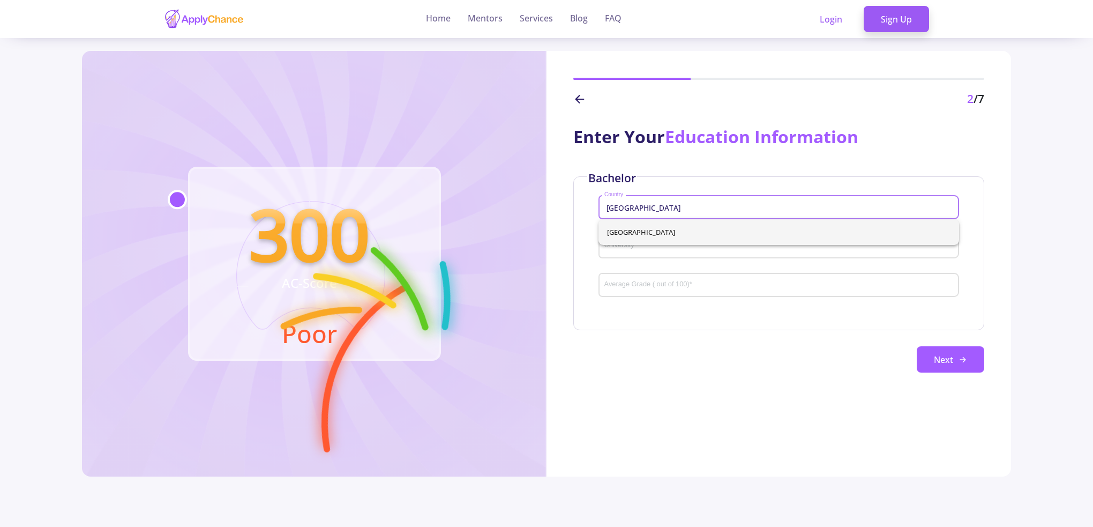
click at [651, 242] on span "[GEOGRAPHIC_DATA]" at bounding box center [778, 232] width 343 height 26
type input "[GEOGRAPHIC_DATA]"
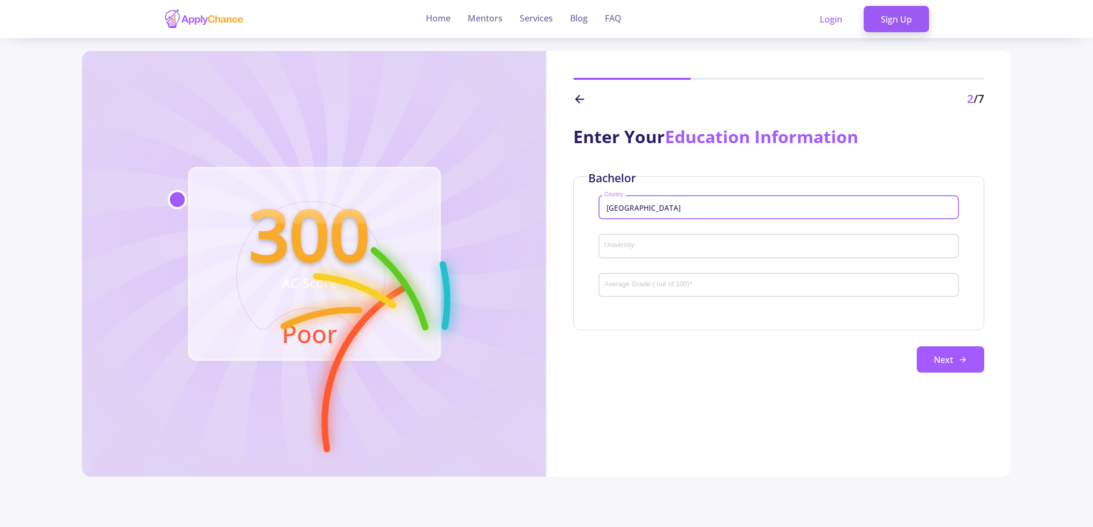
click at [648, 252] on div "University" at bounding box center [779, 244] width 350 height 28
type input "PNU"
click at [638, 288] on input "Average Grade ( out of 100) *" at bounding box center [780, 286] width 353 height 10
type input "76.15"
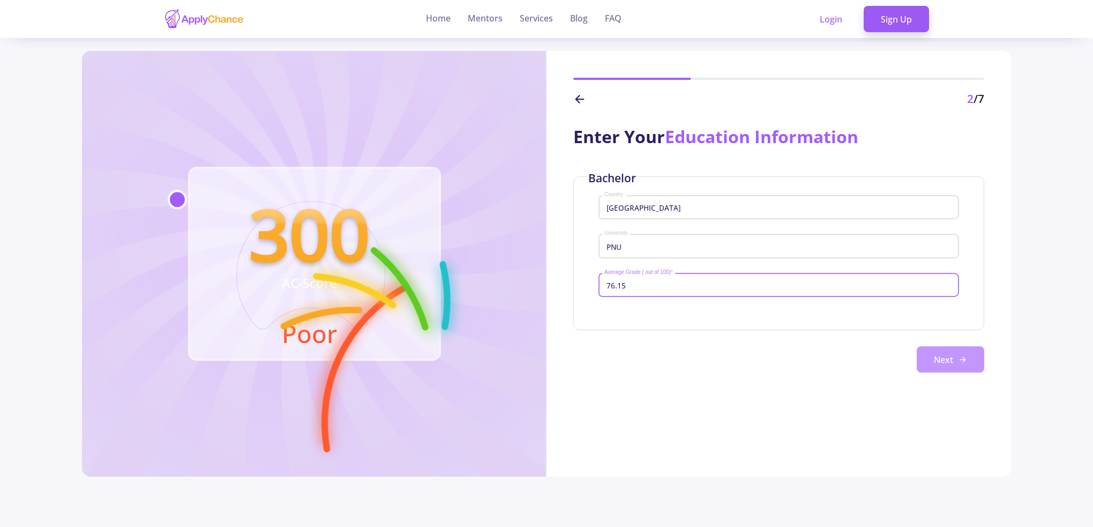
click at [947, 363] on button "Next" at bounding box center [951, 359] width 68 height 27
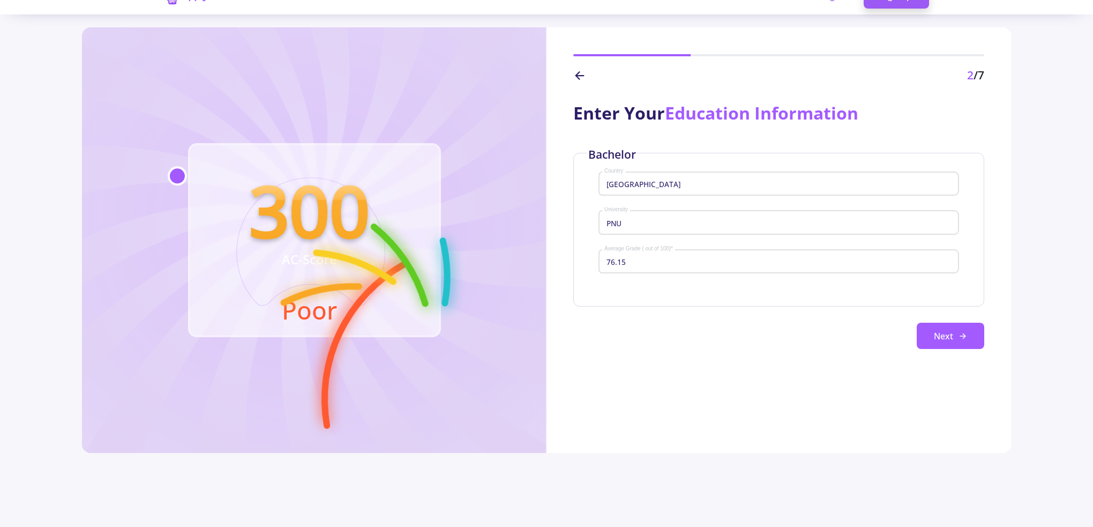
scroll to position [54, 0]
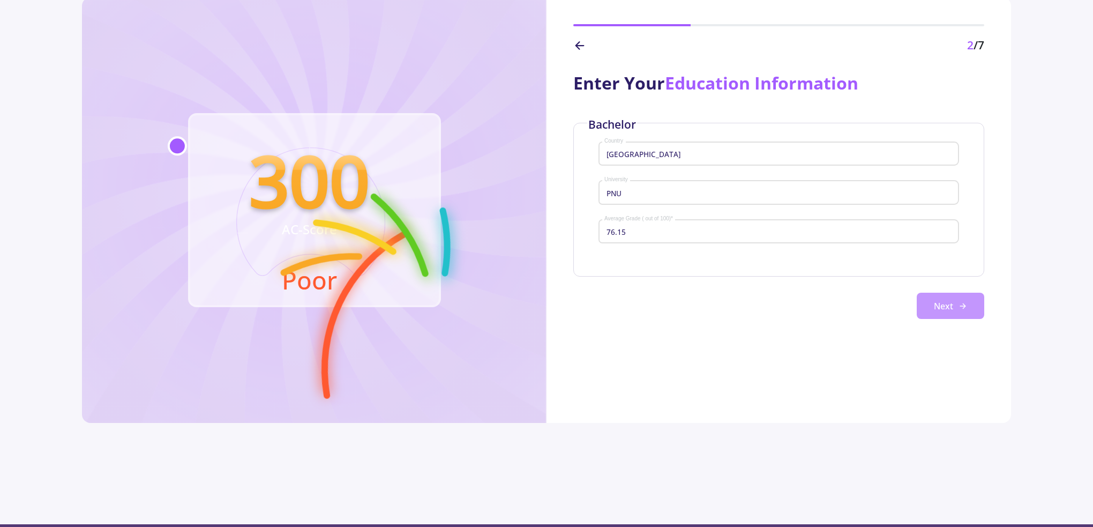
click at [970, 308] on button "Next" at bounding box center [951, 306] width 68 height 27
click at [615, 189] on input "PNU" at bounding box center [780, 193] width 353 height 10
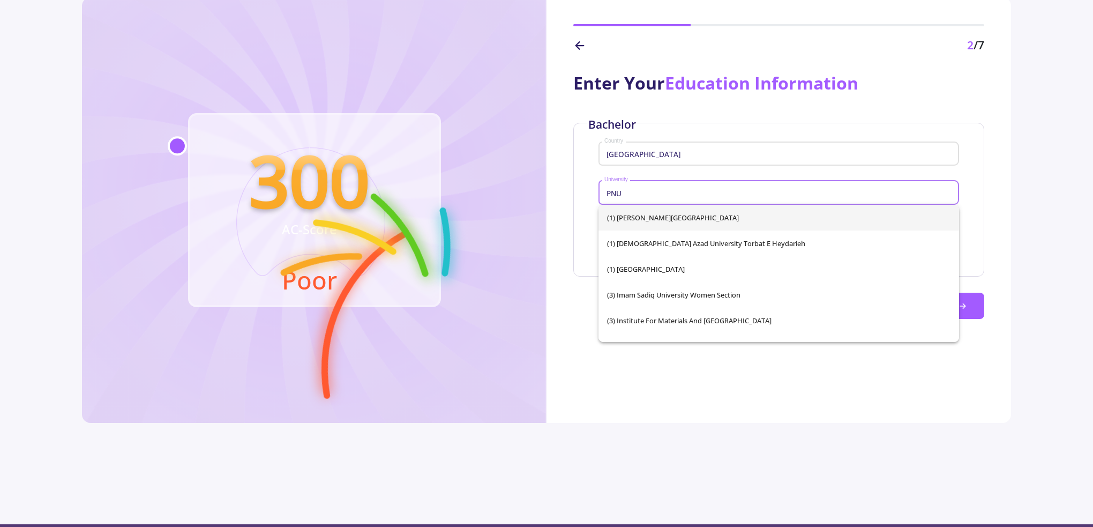
drag, startPoint x: 638, startPoint y: 191, endPoint x: 599, endPoint y: 192, distance: 39.1
click at [599, 192] on div "[GEOGRAPHIC_DATA]" at bounding box center [778, 190] width 361 height 28
click at [703, 198] on input "PNU" at bounding box center [780, 193] width 353 height 10
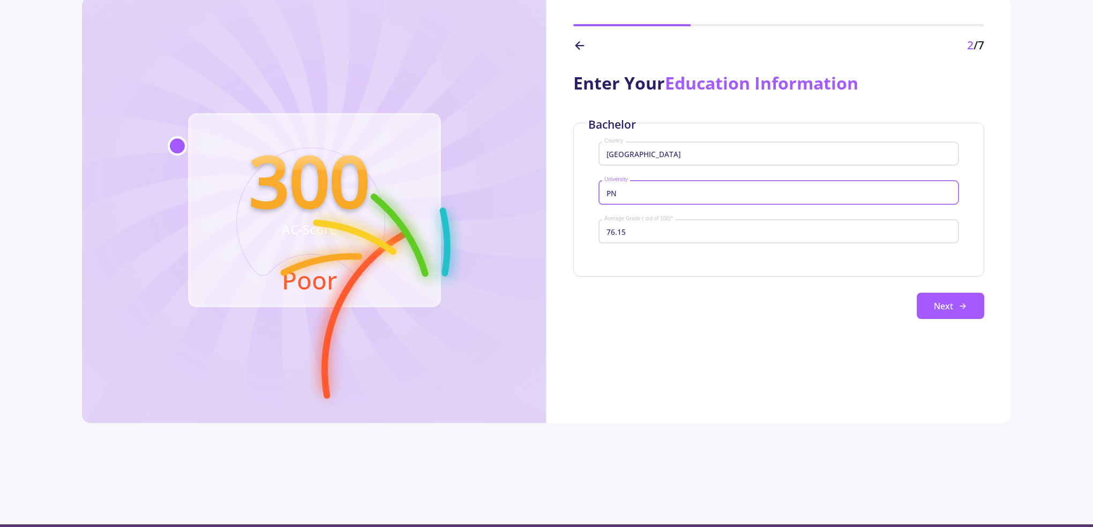
type input "P"
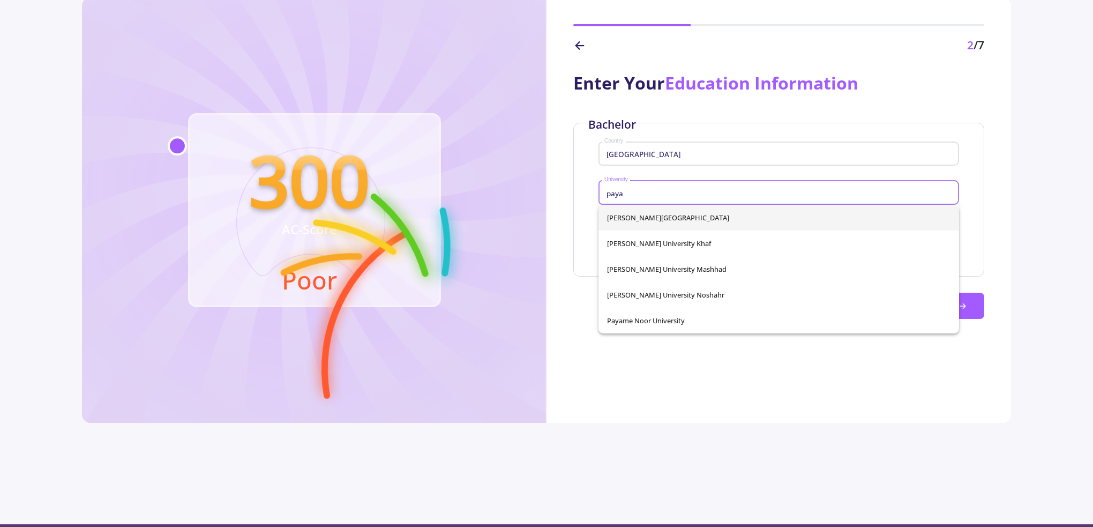
type input "paya"
click at [669, 221] on div "[PERSON_NAME] University [PERSON_NAME] University Khaf [PERSON_NAME][GEOGRAPHIC…" at bounding box center [778, 269] width 361 height 129
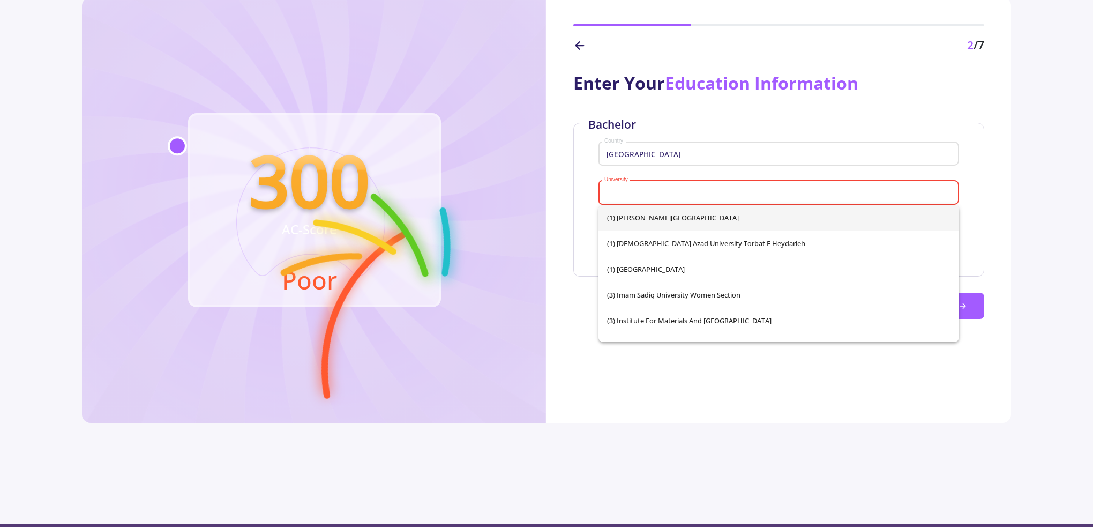
click at [645, 199] on div "University" at bounding box center [779, 190] width 350 height 28
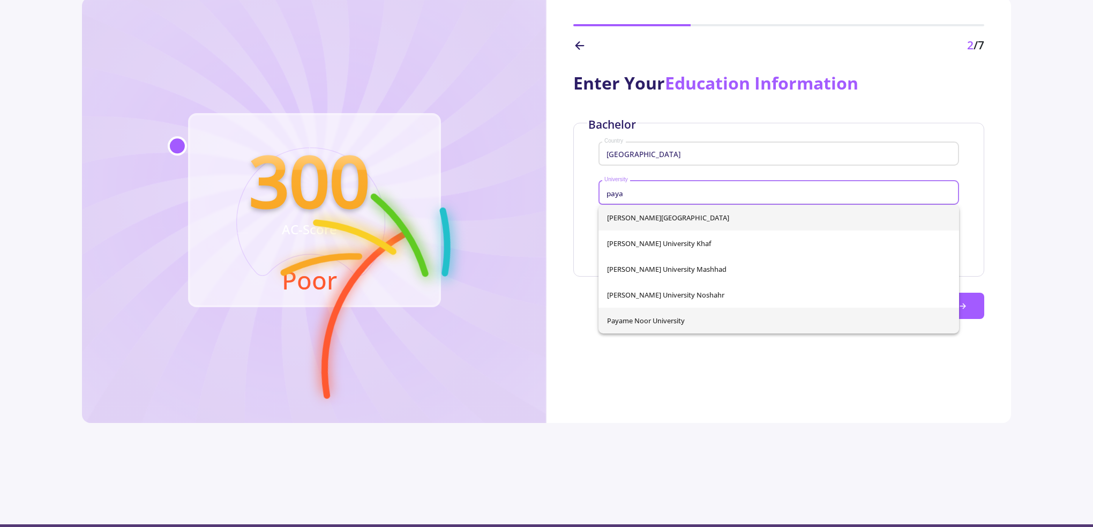
click at [666, 320] on span "Payame Noor University" at bounding box center [778, 321] width 343 height 26
type input "Payame Noor University"
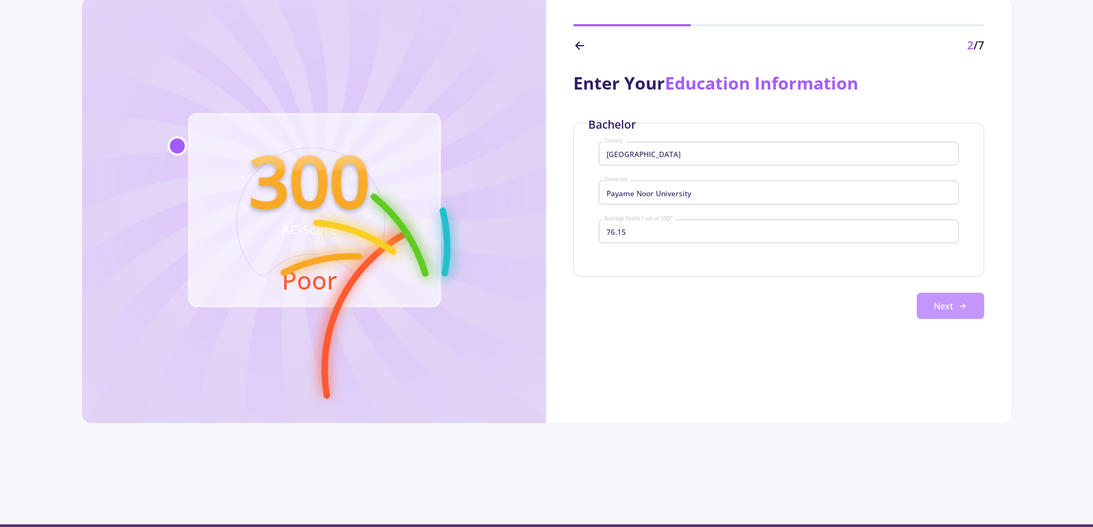
click at [945, 308] on button "Next" at bounding box center [951, 306] width 68 height 27
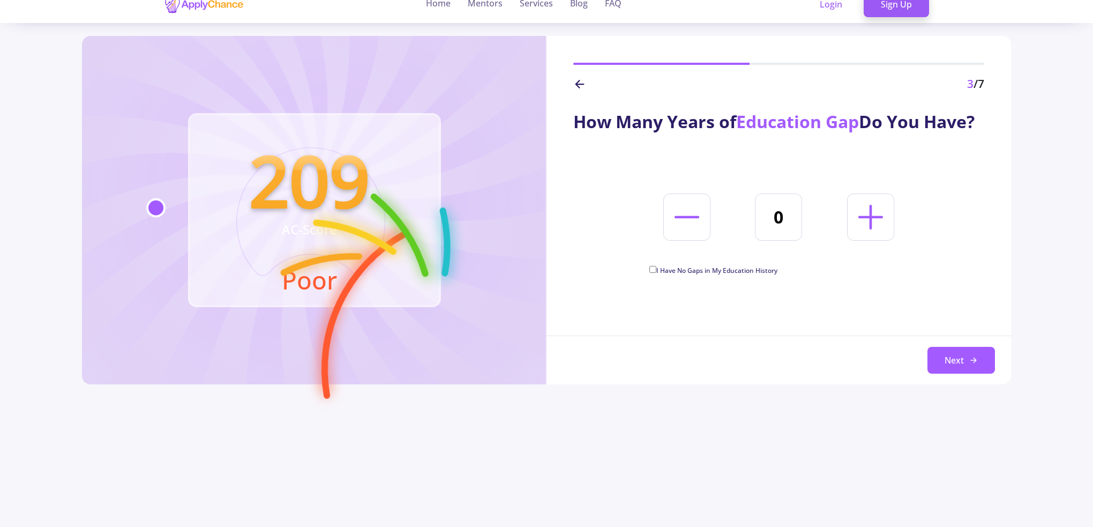
click at [865, 237] on icon at bounding box center [871, 217] width 40 height 40
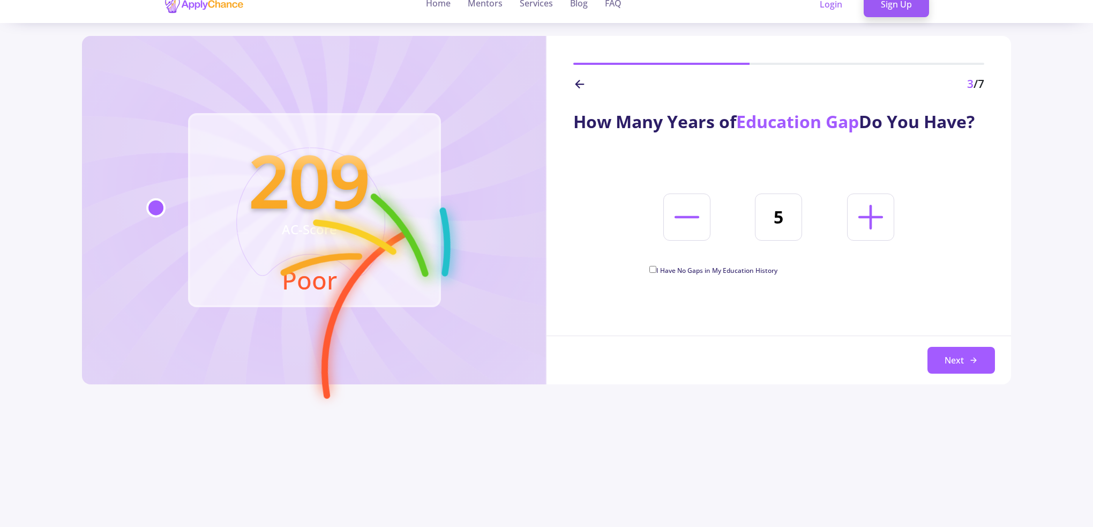
click at [699, 237] on icon at bounding box center [687, 217] width 40 height 40
type input "4"
click at [769, 275] on span "I Have No Gaps in My Education History" at bounding box center [716, 270] width 121 height 9
click at [656, 273] on input "I Have No Gaps in My Education History" at bounding box center [652, 269] width 7 height 7
checkbox input "true"
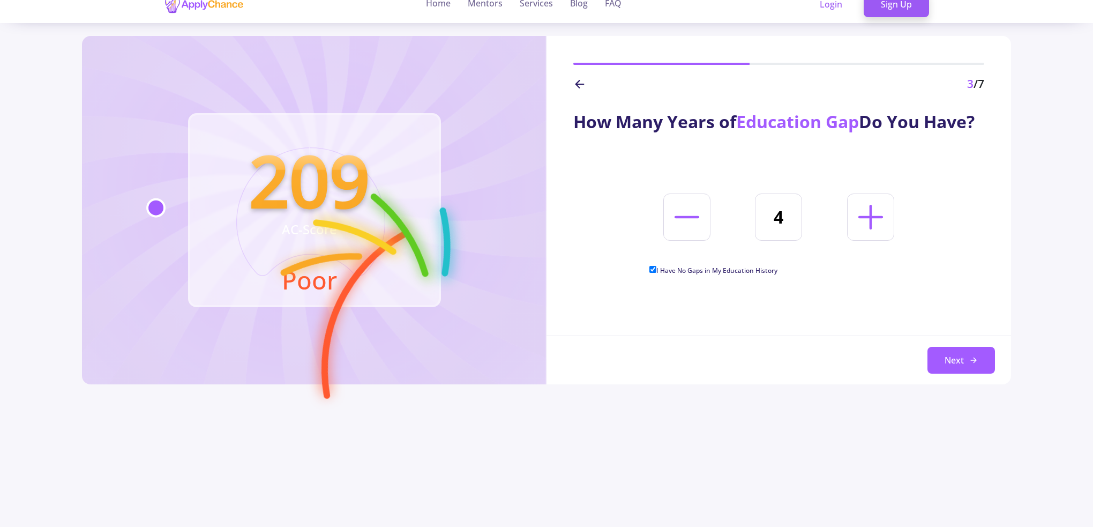
type input "0"
click at [929, 354] on button "Next" at bounding box center [961, 360] width 68 height 27
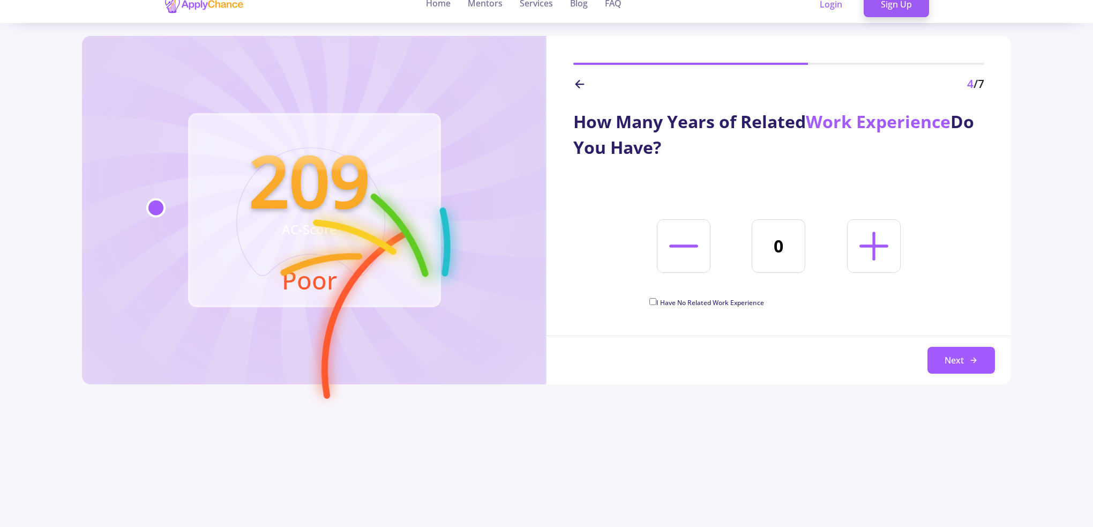
click at [584, 79] on icon at bounding box center [579, 84] width 13 height 13
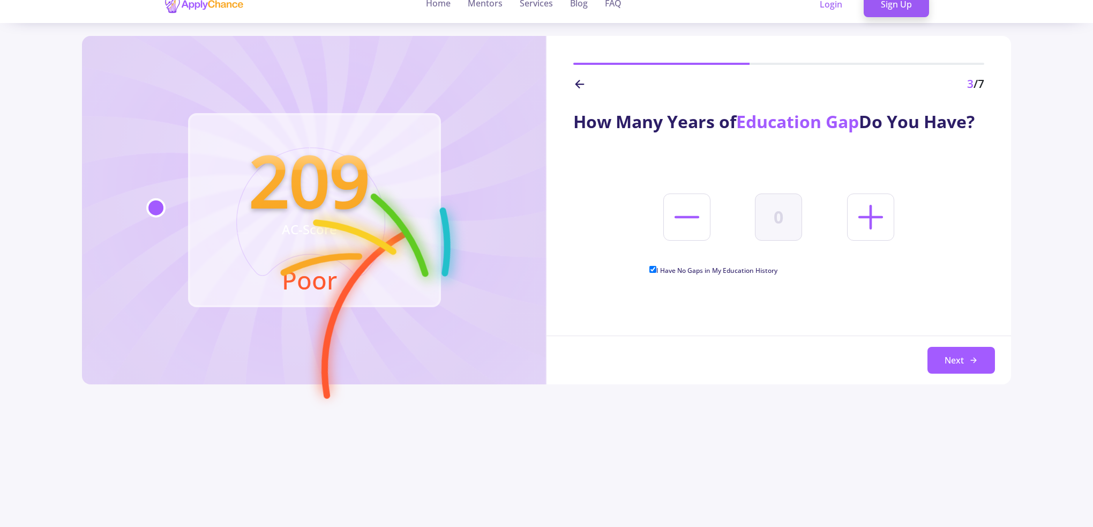
click at [860, 217] on line at bounding box center [871, 217] width 23 height 0
type input "1"
checkbox input "false"
click at [860, 217] on line at bounding box center [871, 217] width 23 height 0
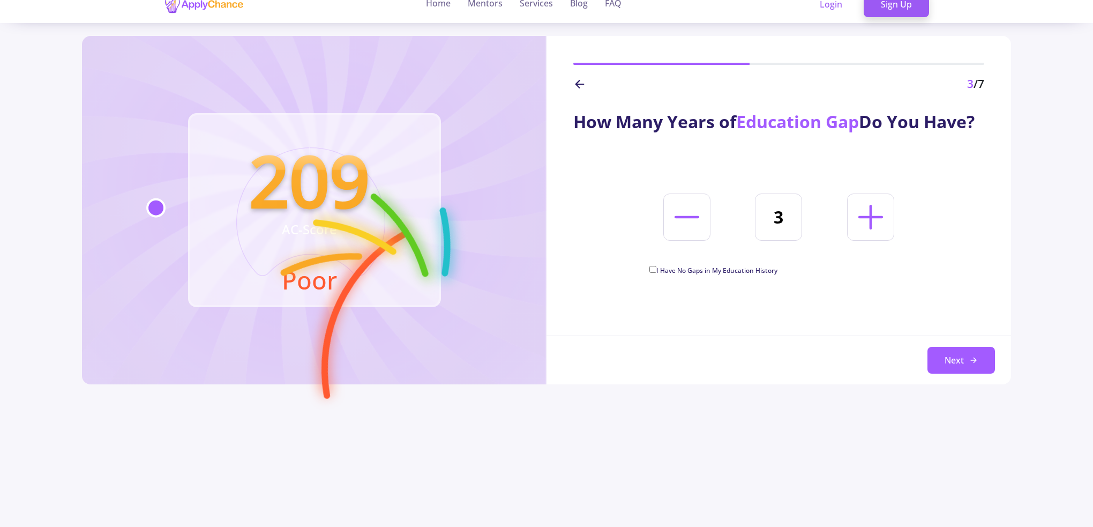
click at [860, 217] on line at bounding box center [871, 217] width 23 height 0
click at [669, 237] on icon at bounding box center [687, 217] width 40 height 40
type input "3"
click at [657, 275] on span "I Have No Gaps in My Education History" at bounding box center [716, 270] width 121 height 9
click at [656, 273] on input "I Have No Gaps in My Education History" at bounding box center [652, 269] width 7 height 7
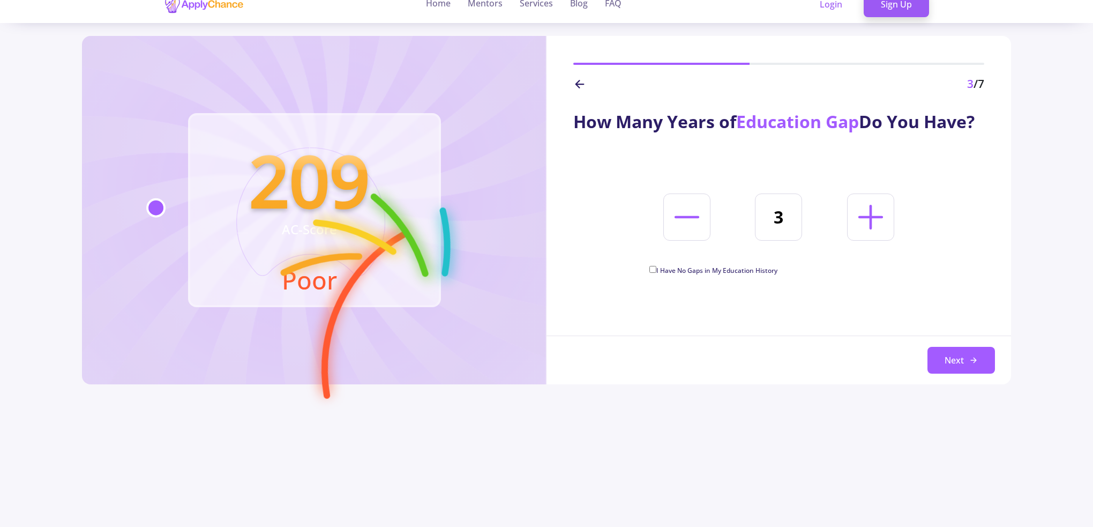
checkbox input "true"
type input "0"
click at [957, 368] on button "Next" at bounding box center [961, 360] width 68 height 27
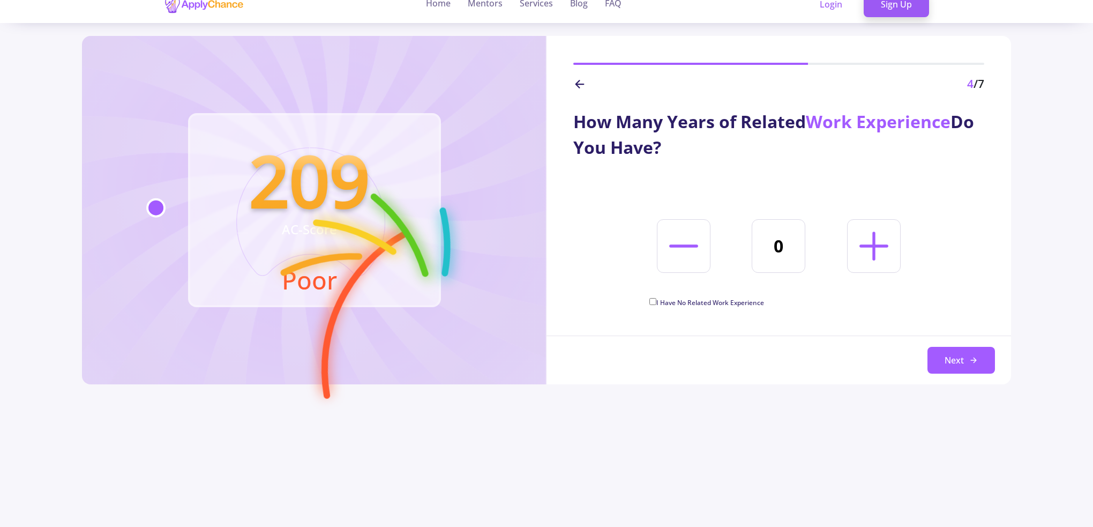
click at [725, 301] on span "I Have No Related Work Experience" at bounding box center [710, 302] width 108 height 9
click at [656, 301] on input "I Have No Related Work Experience" at bounding box center [652, 301] width 7 height 7
checkbox input "true"
click at [956, 366] on button "Next" at bounding box center [961, 360] width 68 height 27
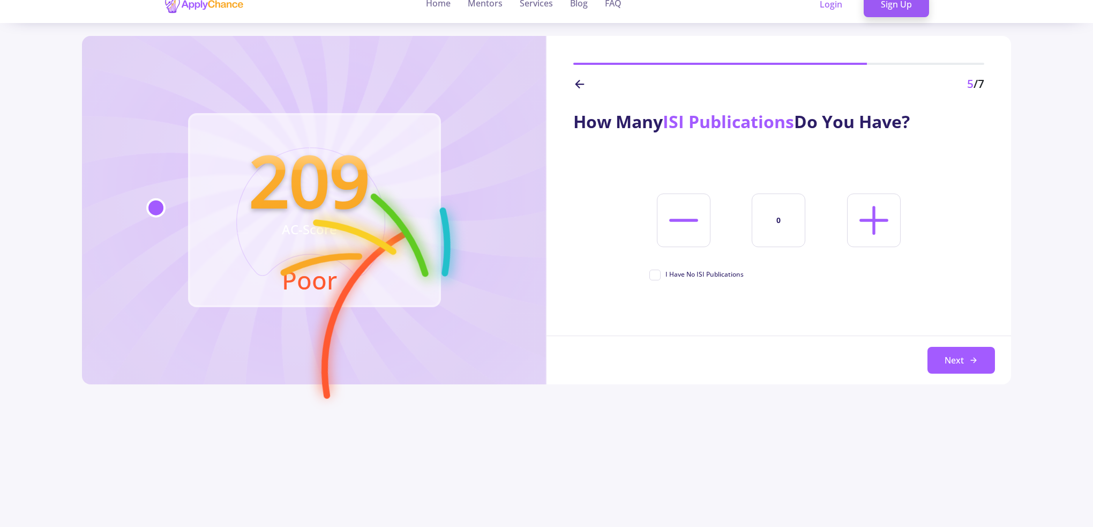
click at [710, 271] on span "I Have No ISI Publications" at bounding box center [704, 274] width 78 height 10
click at [656, 271] on input "I Have No ISI Publications" at bounding box center [652, 272] width 7 height 7
checkbox input "true"
click at [967, 357] on button "Next" at bounding box center [961, 360] width 68 height 27
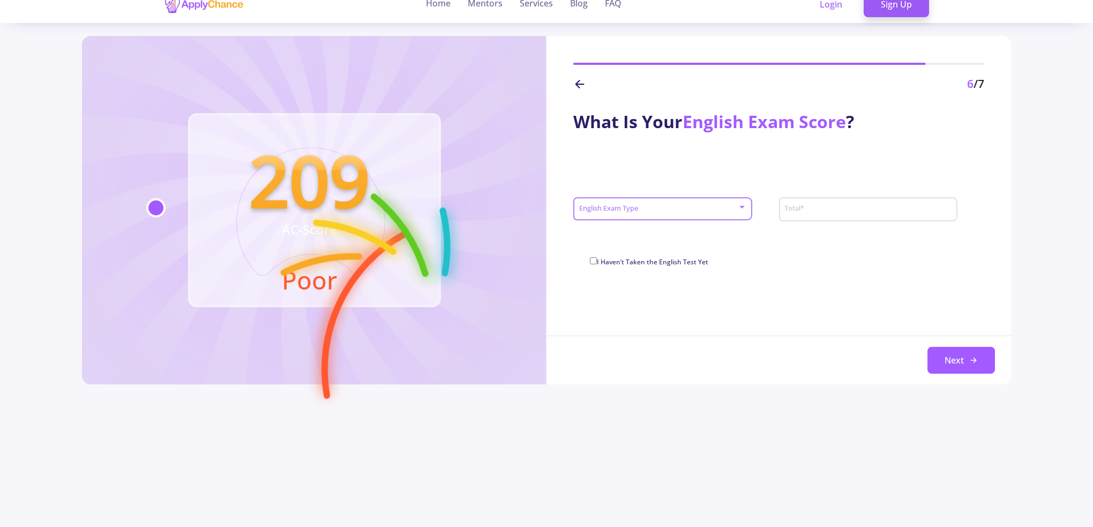
click at [746, 207] on div at bounding box center [742, 207] width 10 height 9
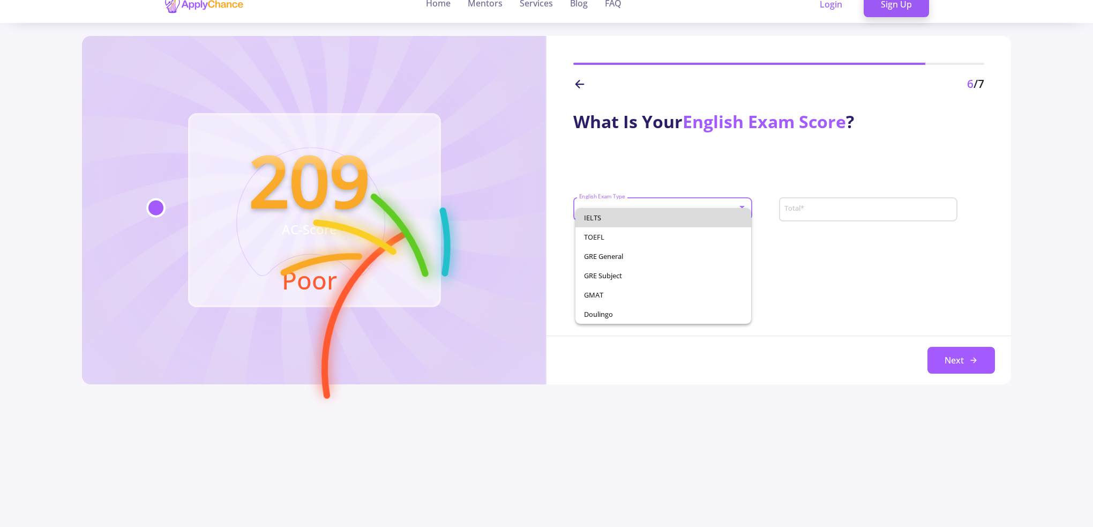
click at [703, 218] on span "IELTS" at bounding box center [663, 217] width 159 height 19
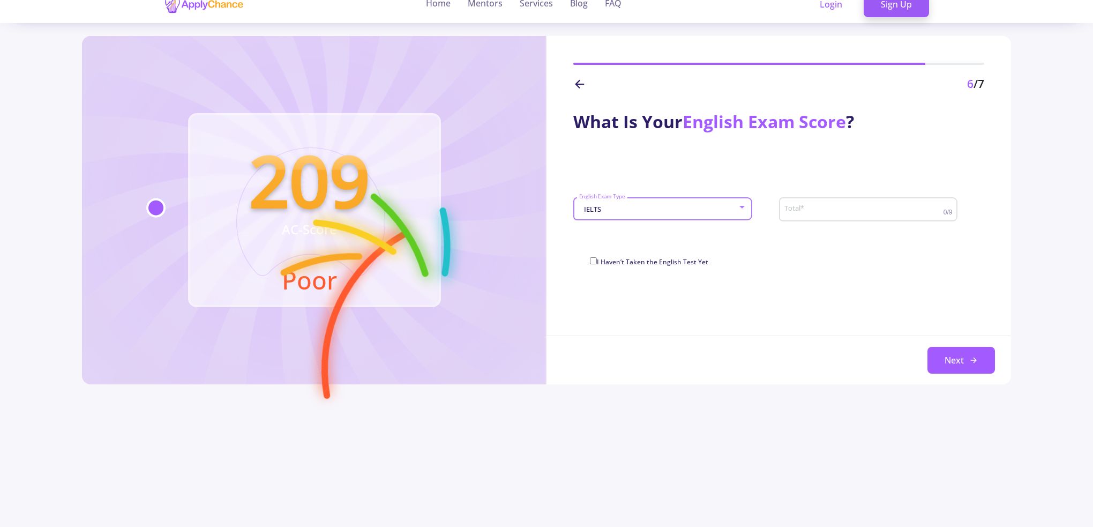
click at [814, 209] on input "Total *" at bounding box center [865, 210] width 162 height 10
type input "6"
click at [946, 357] on button "Next" at bounding box center [961, 360] width 68 height 27
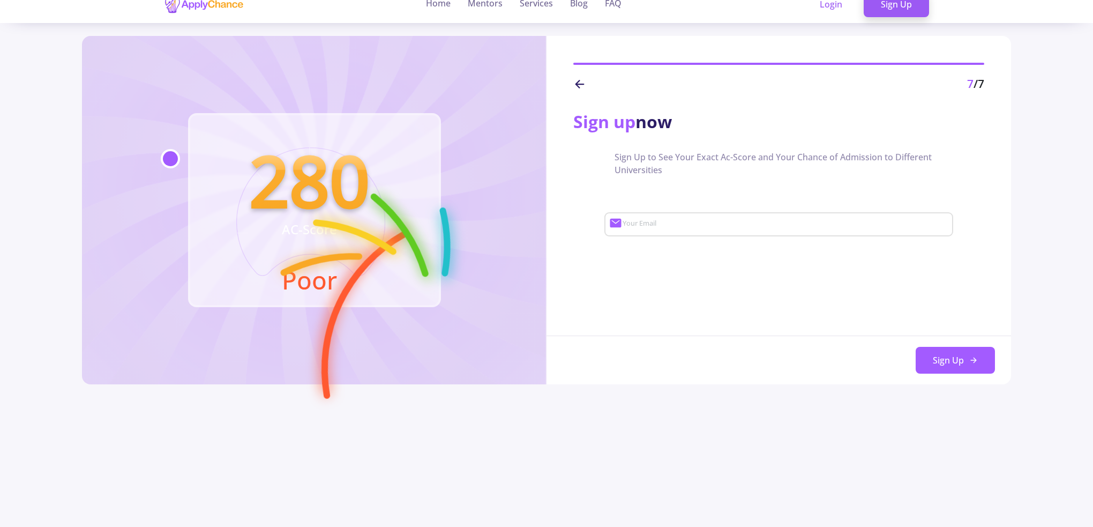
click at [673, 218] on div "Your Email" at bounding box center [785, 222] width 326 height 28
click at [675, 220] on input "Your Email" at bounding box center [786, 225] width 329 height 10
paste input "[EMAIL_ADDRESS][DOMAIN_NAME]"
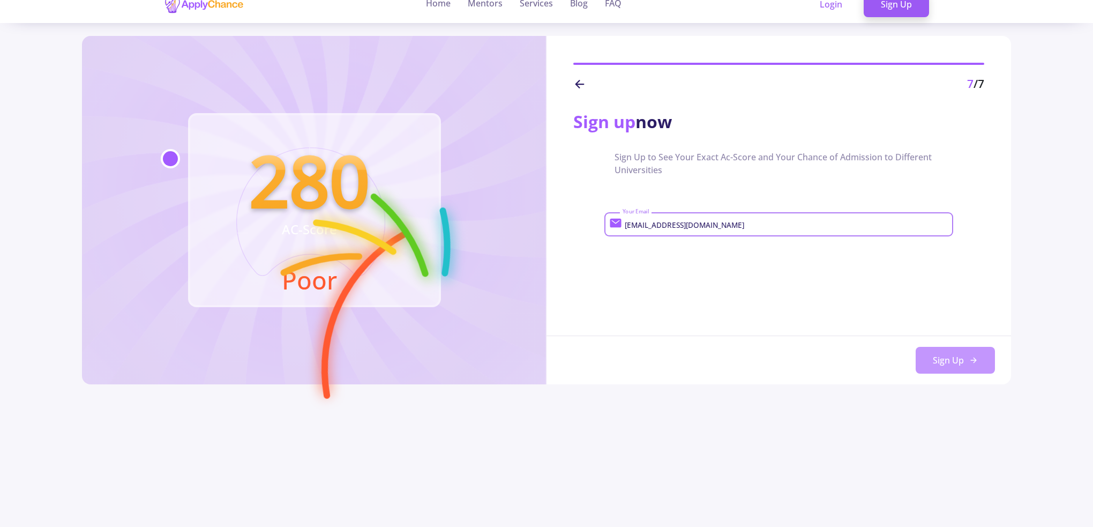
type input "[EMAIL_ADDRESS][DOMAIN_NAME]"
click at [926, 361] on button "Sign Up" at bounding box center [955, 360] width 79 height 27
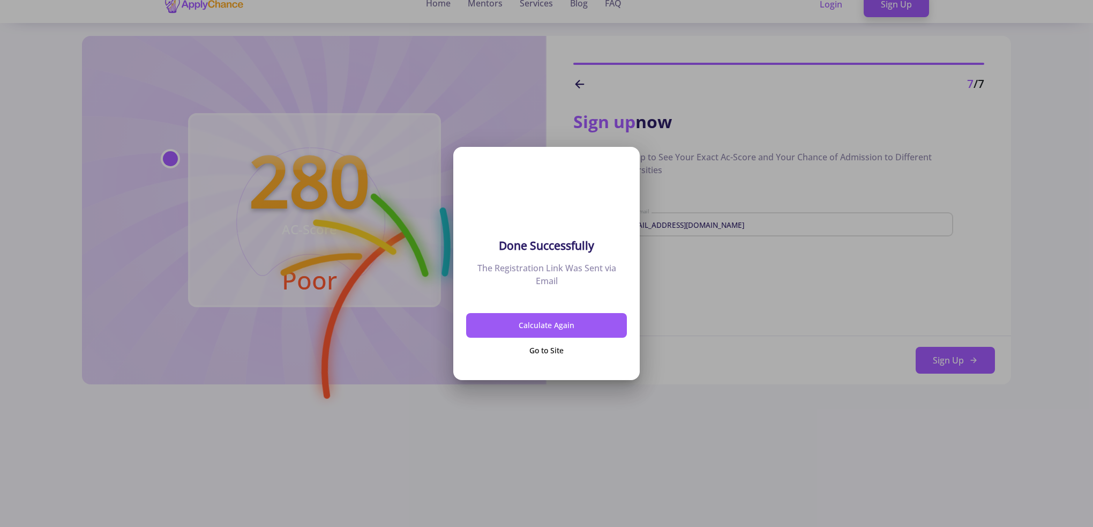
scroll to position [0, 0]
click at [552, 354] on button "Go to Site" at bounding box center [546, 350] width 161 height 25
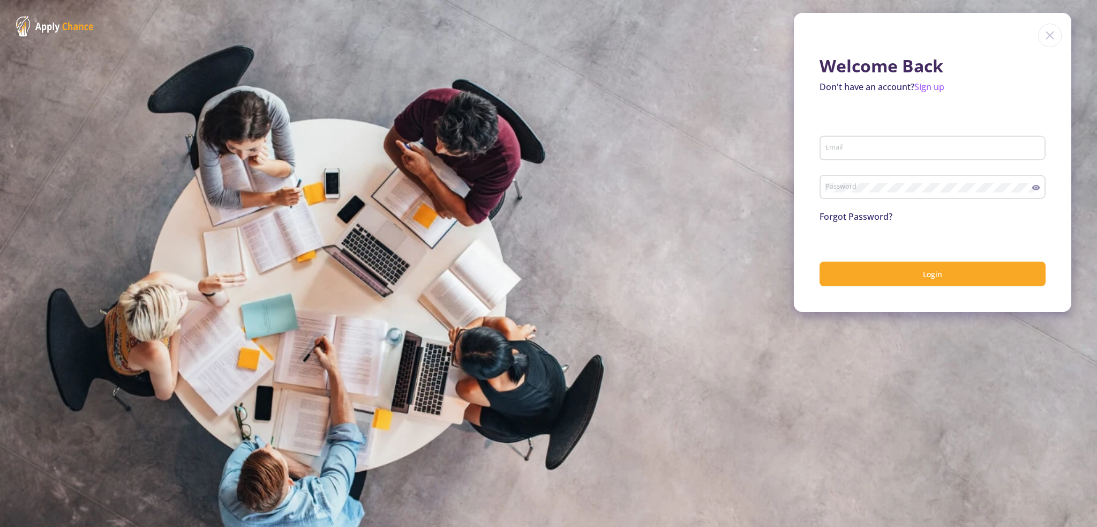
type input "[EMAIL_ADDRESS][DOMAIN_NAME]"
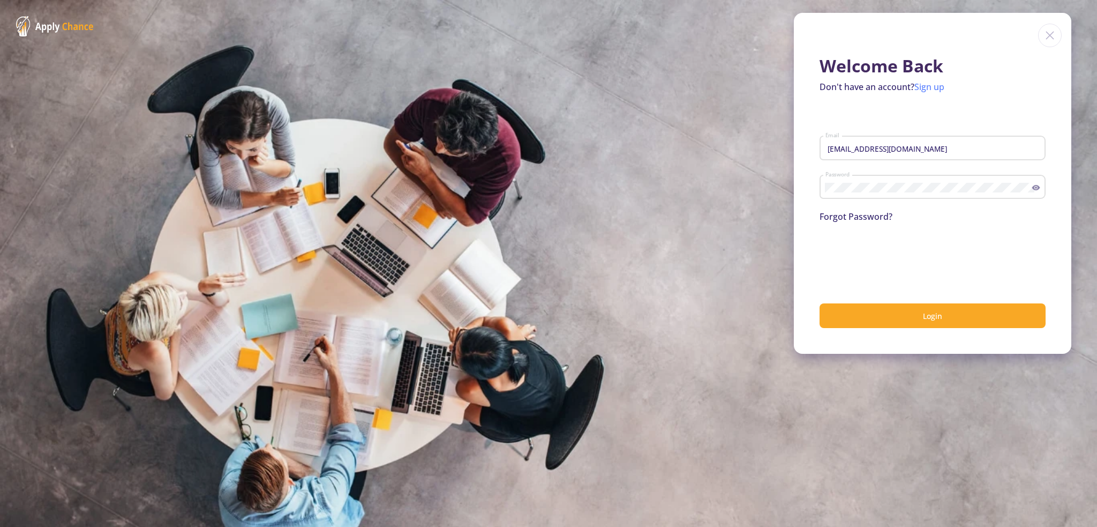
click at [930, 87] on link "Sign up" at bounding box center [930, 87] width 30 height 12
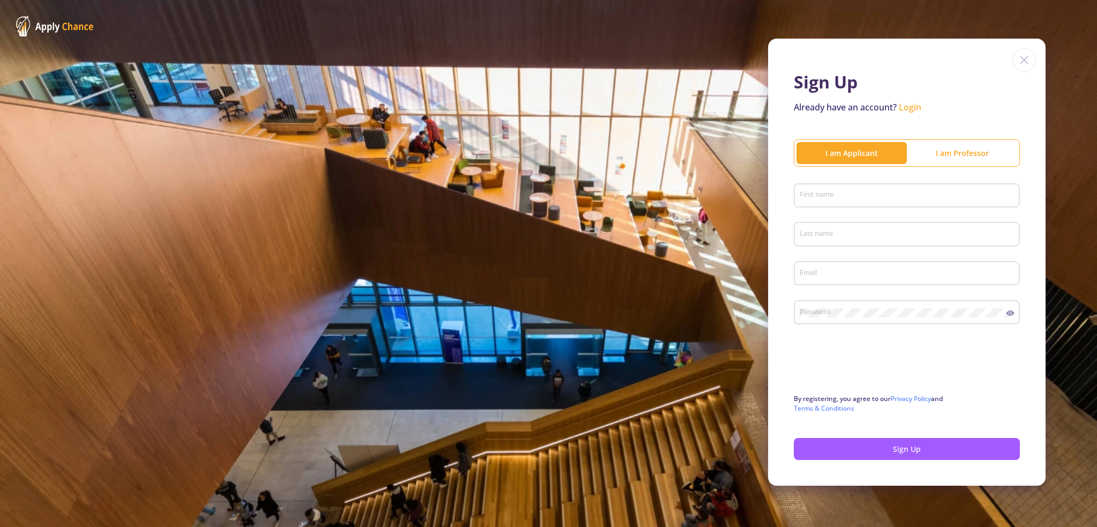
type input "[EMAIL_ADDRESS][DOMAIN_NAME]"
click at [880, 197] on input "First name" at bounding box center [908, 196] width 219 height 10
paste input "Shirin"
type input "Shirin"
click at [822, 231] on input "Last name" at bounding box center [908, 235] width 219 height 10
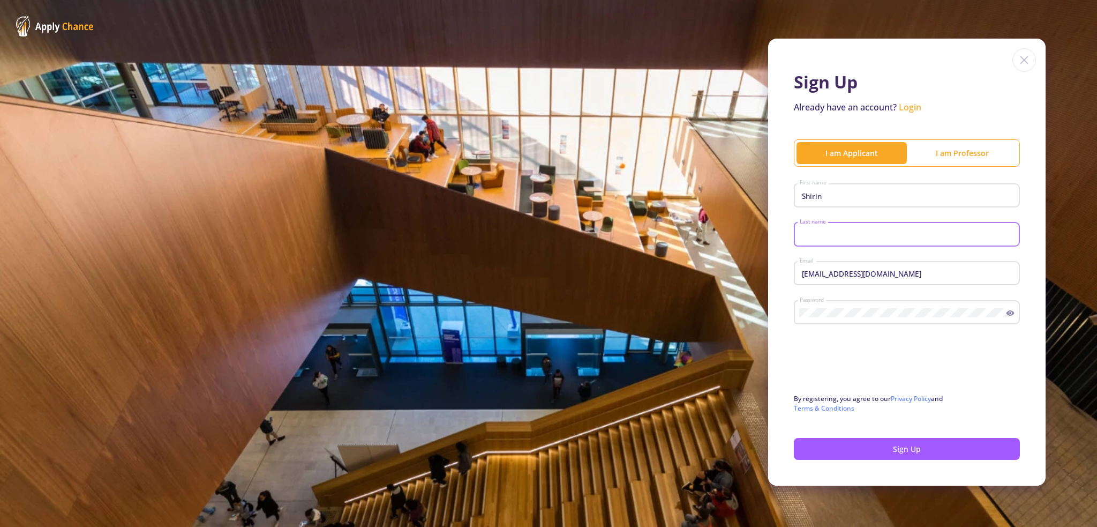
paste input "Mohaghegh"
type input "Mohaghegh"
click at [846, 448] on button "Sign Up" at bounding box center [907, 449] width 226 height 22
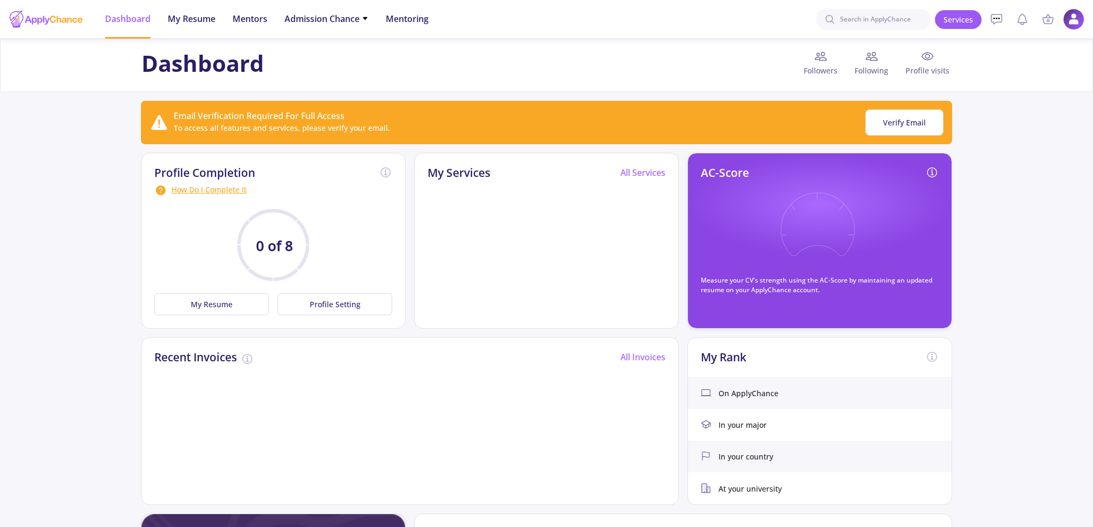
click at [279, 18] on ul "Dashboard My Resume Mentors Admission Chance With Minimum Requirements Only My …" at bounding box center [266, 19] width 341 height 39
click at [331, 20] on span "Admission Chance" at bounding box center [326, 18] width 84 height 13
click at [310, 57] on link "With Minimum Requirements" at bounding box center [347, 56] width 126 height 20
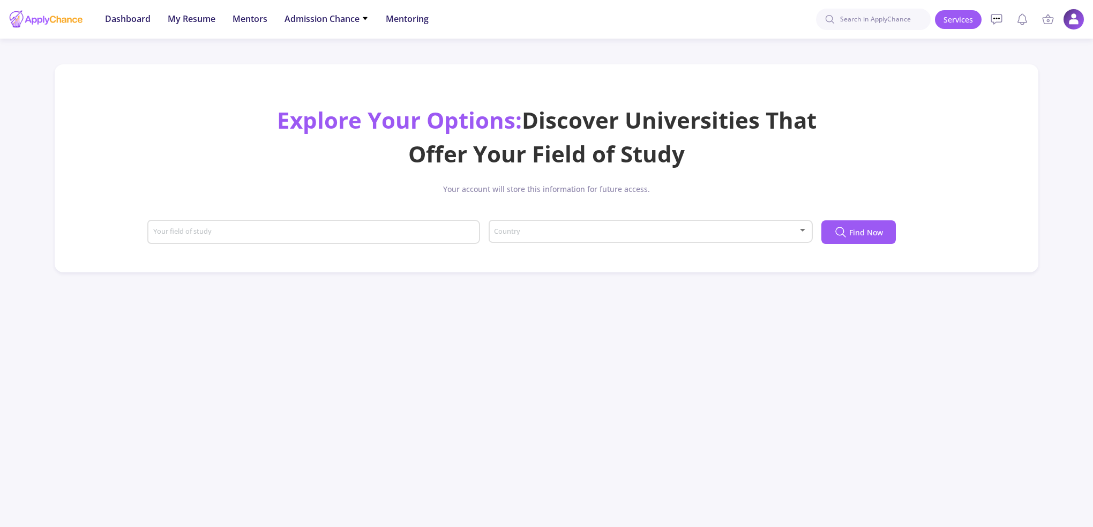
click at [239, 234] on input "Your field of study" at bounding box center [315, 233] width 325 height 10
type input "u"
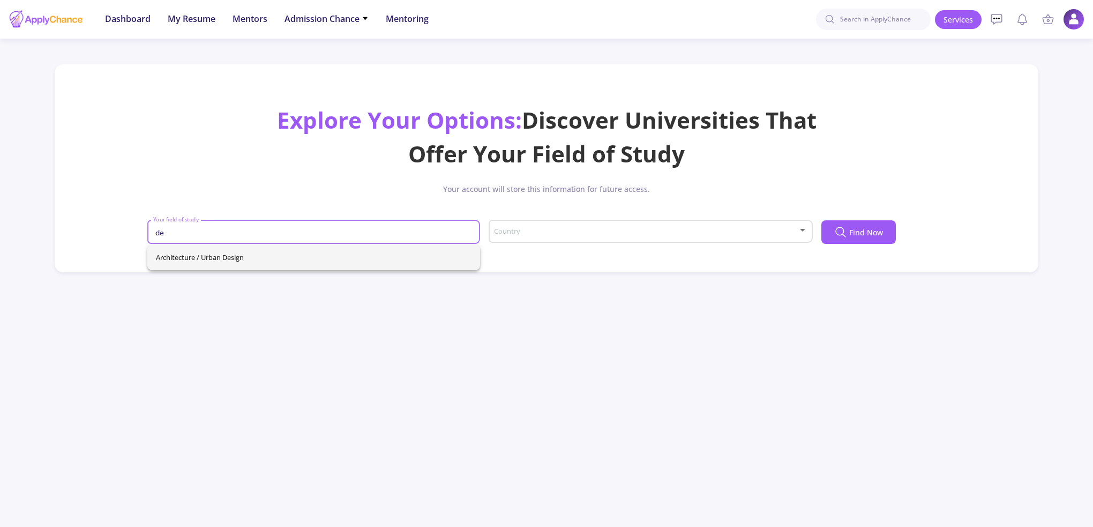
type input "d"
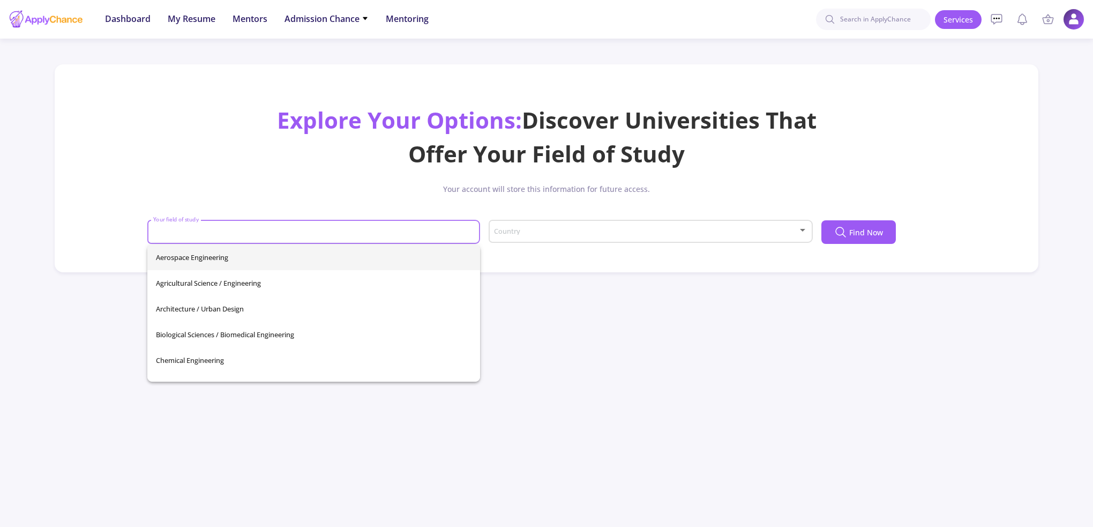
click at [253, 233] on input "Your field of study" at bounding box center [315, 233] width 325 height 10
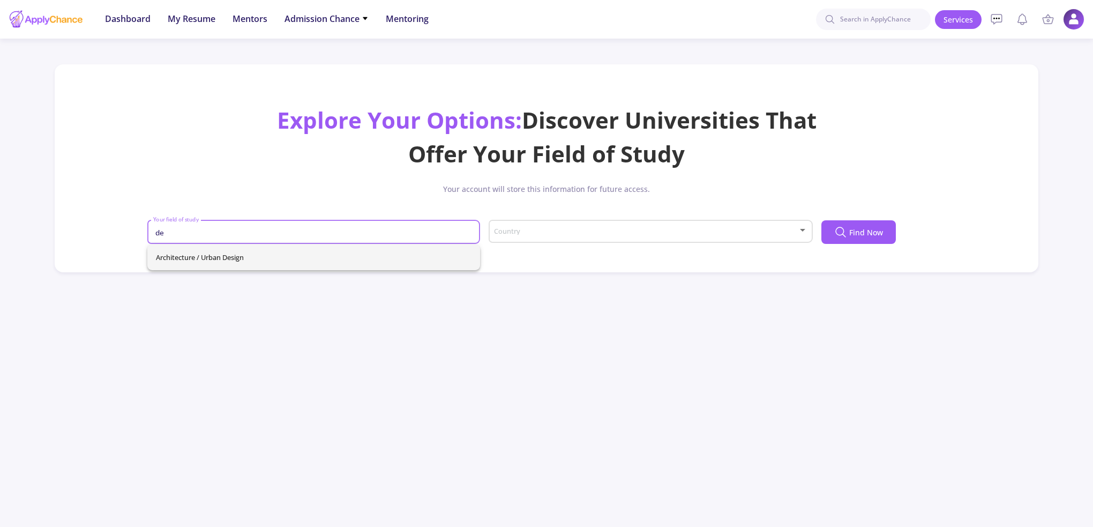
type input "d"
type input "u"
type input "d"
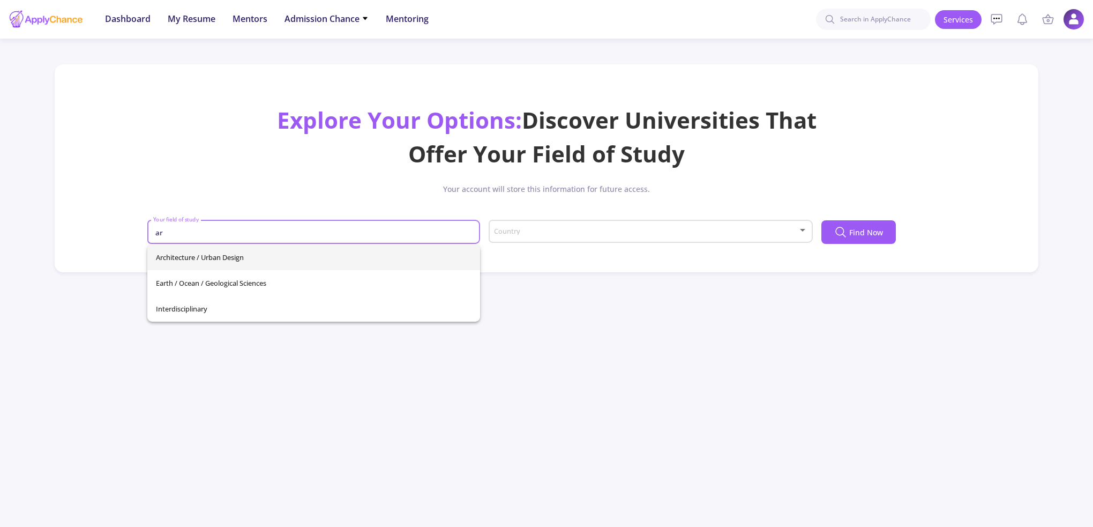
type input "a"
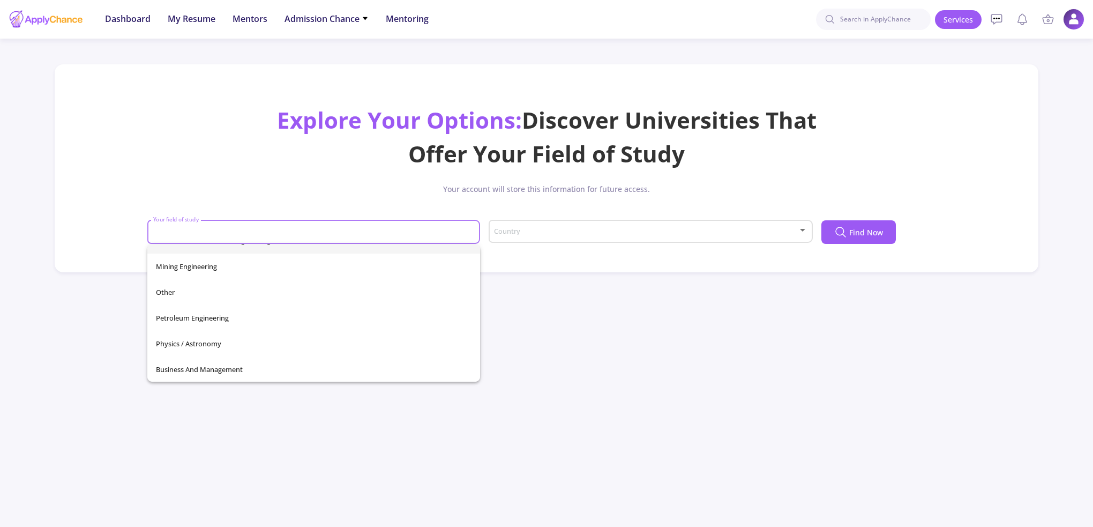
scroll to position [377, 0]
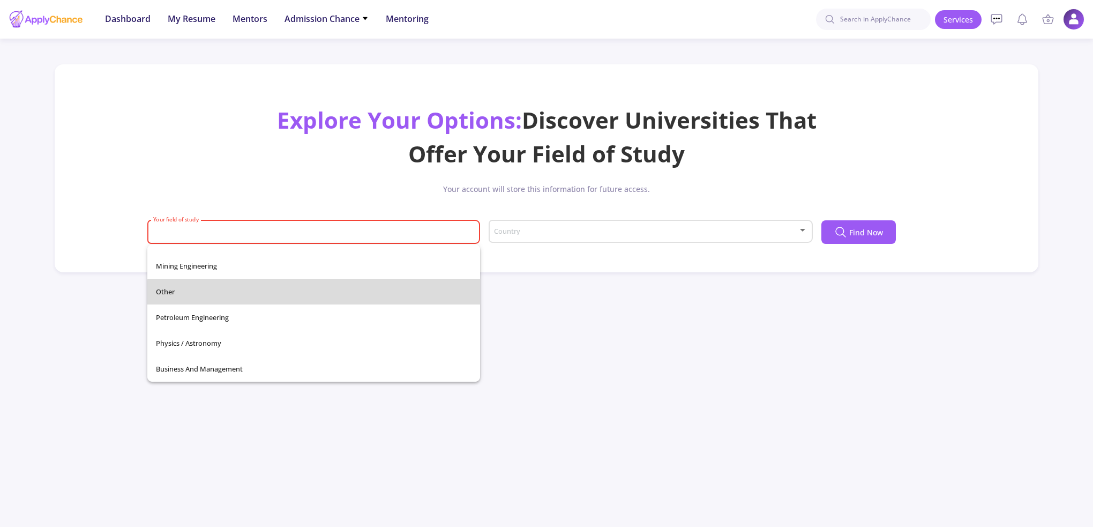
click at [328, 294] on span "Other" at bounding box center [314, 292] width 316 height 26
type input "Other"
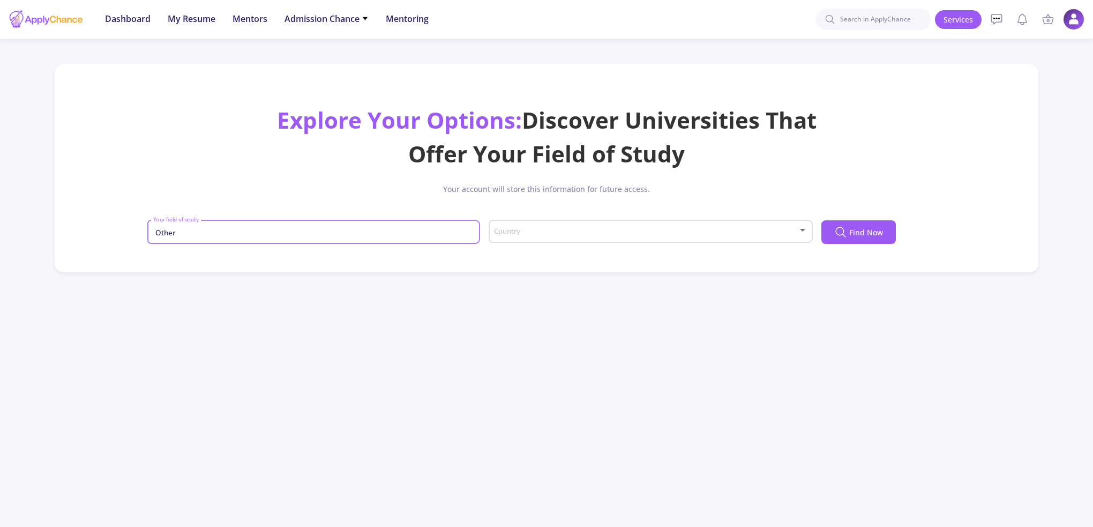
click at [650, 223] on div "Country" at bounding box center [650, 229] width 314 height 27
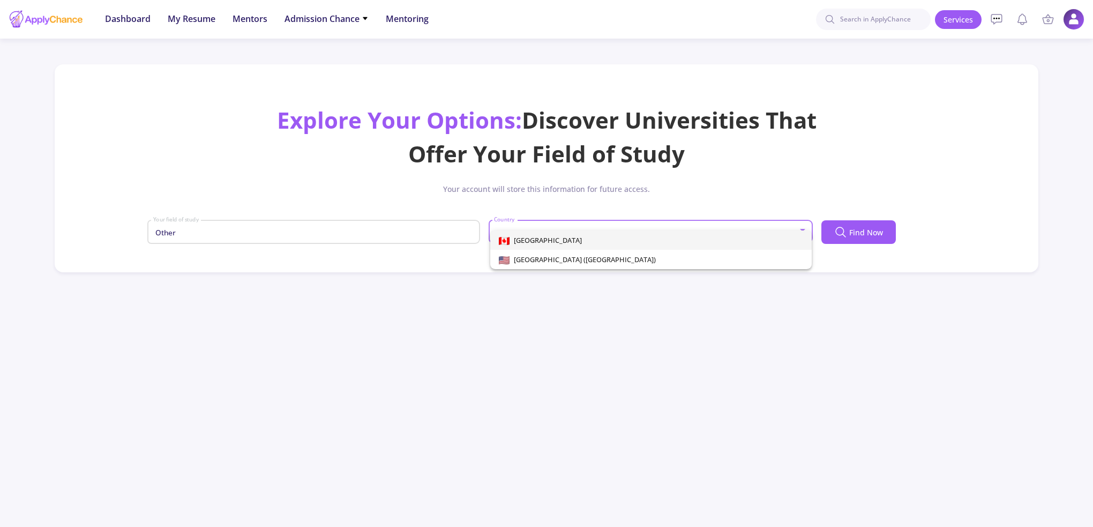
click at [613, 244] on span "[GEOGRAPHIC_DATA]" at bounding box center [651, 239] width 304 height 19
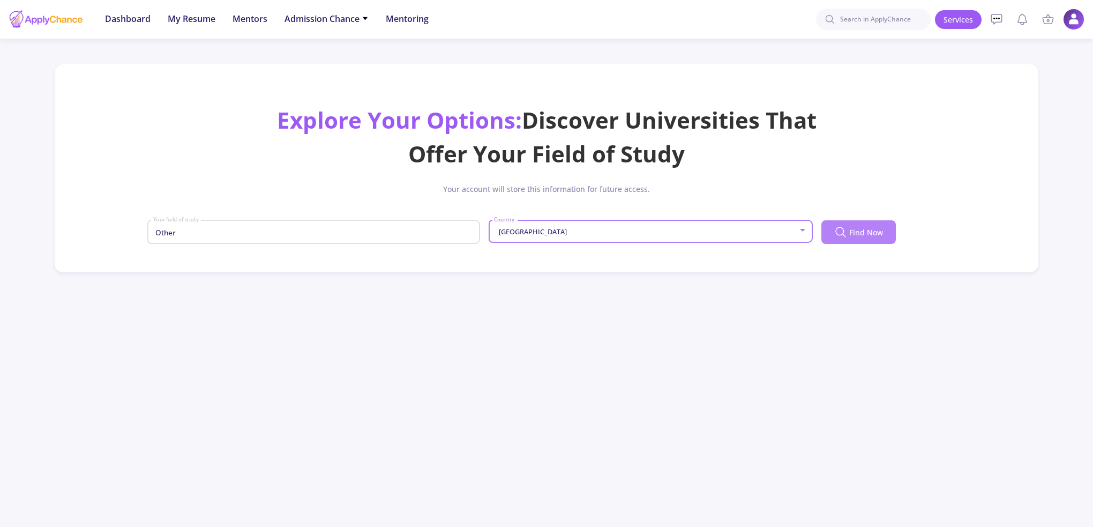
click at [892, 232] on button "Find Now" at bounding box center [858, 232] width 74 height 24
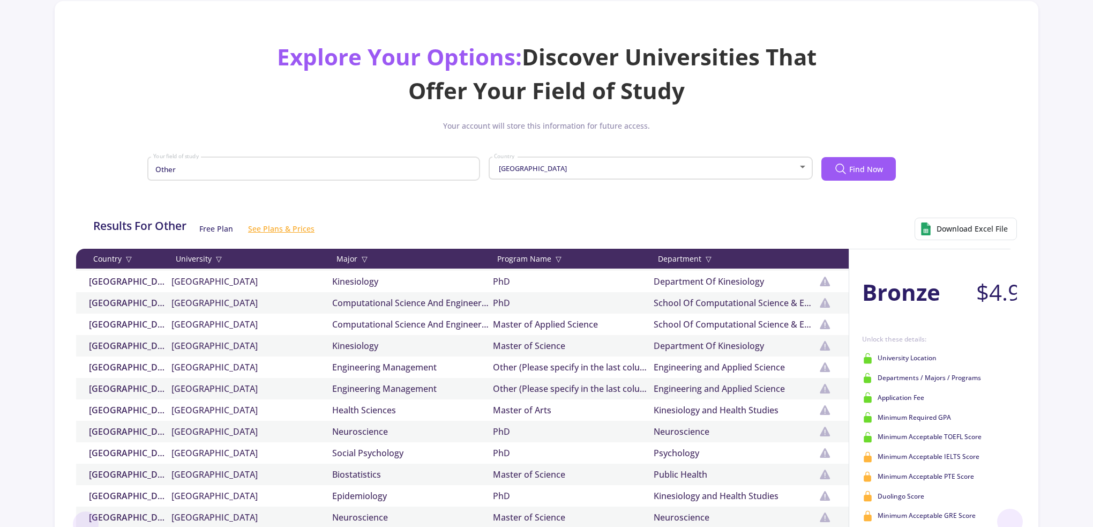
scroll to position [54, 0]
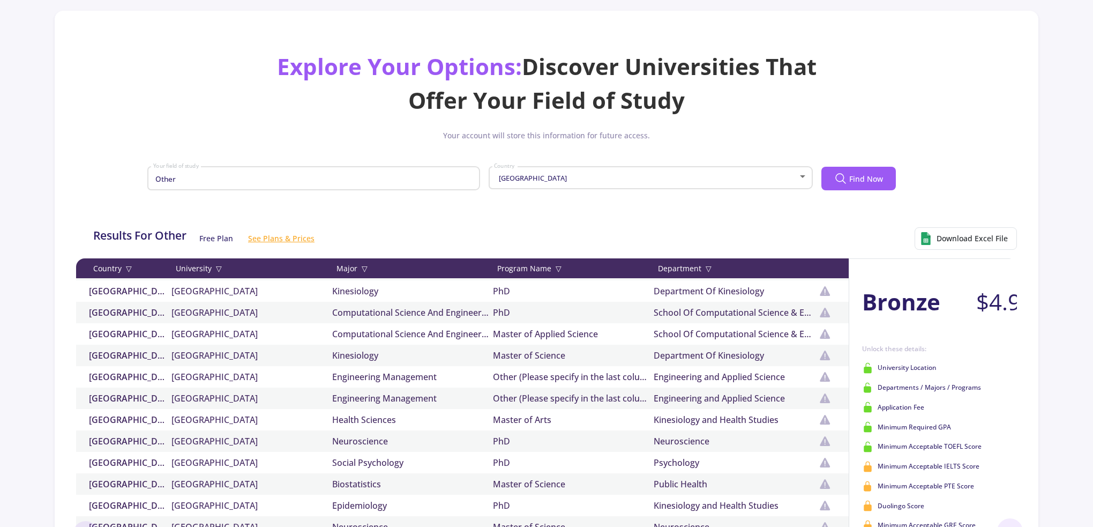
click at [418, 174] on input "Other" at bounding box center [315, 179] width 325 height 10
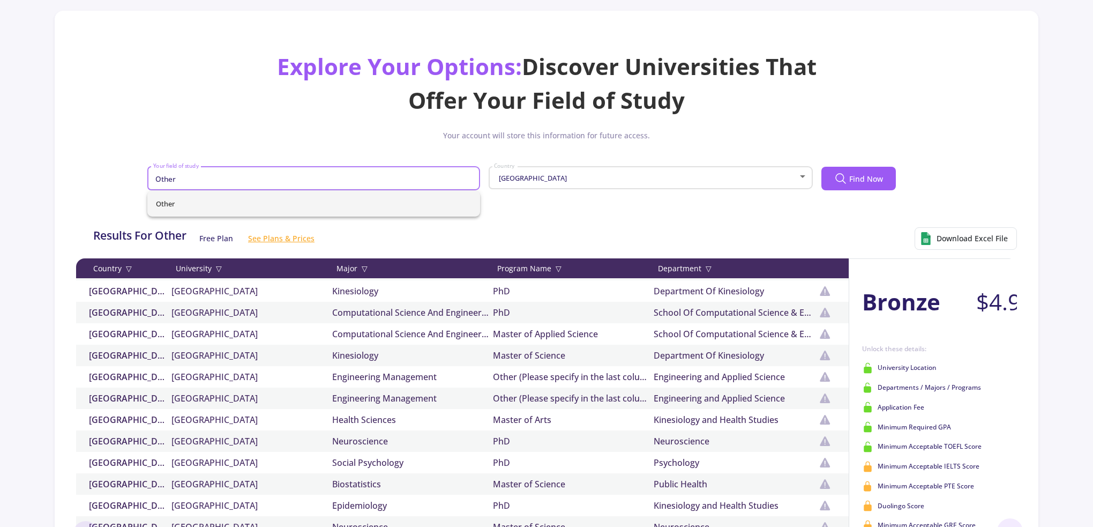
drag, startPoint x: 309, startPoint y: 174, endPoint x: 151, endPoint y: 173, distance: 157.5
click at [151, 173] on div "Other Your field of study" at bounding box center [313, 176] width 333 height 28
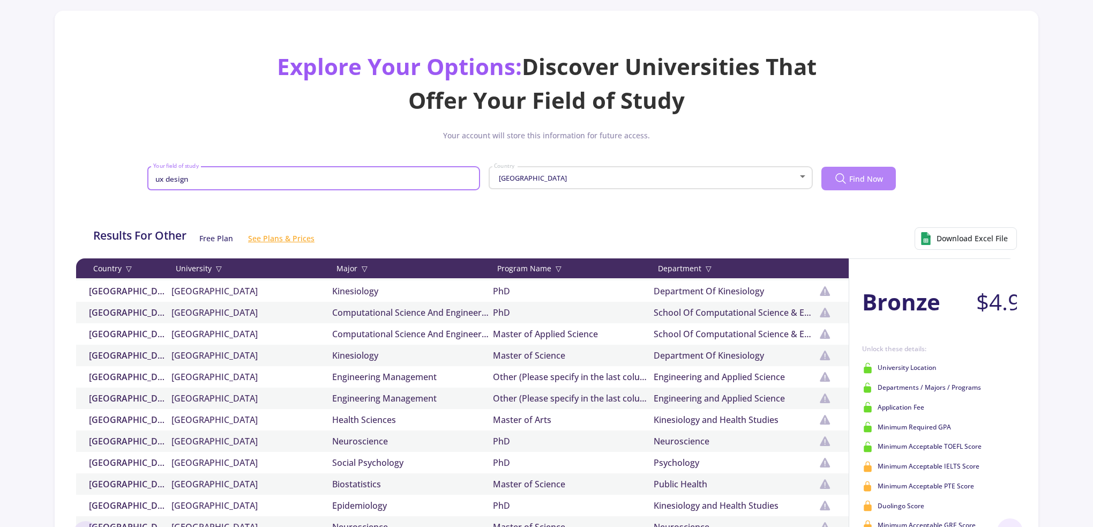
type input "ux design"
click at [838, 184] on icon at bounding box center [840, 178] width 13 height 13
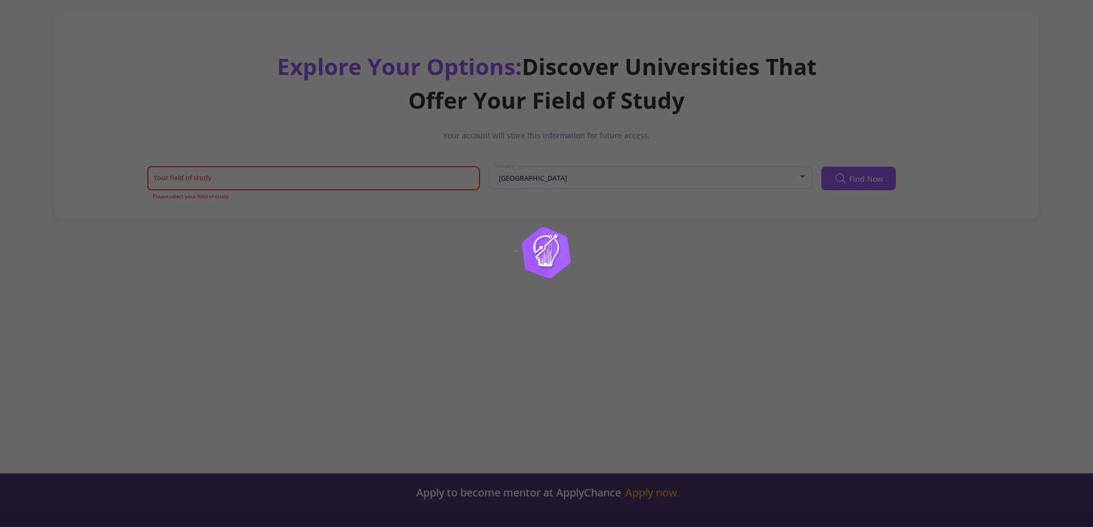
click at [587, 286] on img at bounding box center [547, 264] width 134 height 134
drag, startPoint x: 362, startPoint y: 317, endPoint x: 316, endPoint y: 244, distance: 86.2
click at [356, 313] on div at bounding box center [546, 263] width 1093 height 527
drag, startPoint x: 283, startPoint y: 205, endPoint x: 43, endPoint y: 46, distance: 287.7
click at [268, 193] on div at bounding box center [546, 263] width 1093 height 527
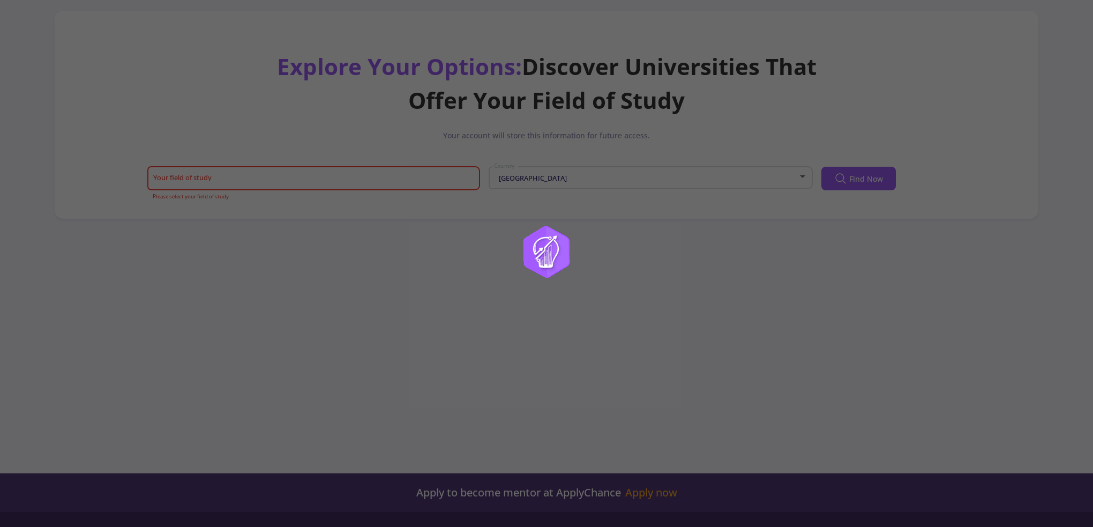
drag, startPoint x: 228, startPoint y: 181, endPoint x: 527, endPoint y: 212, distance: 300.6
click at [234, 181] on div at bounding box center [546, 263] width 1093 height 527
click at [900, 109] on div at bounding box center [546, 263] width 1093 height 527
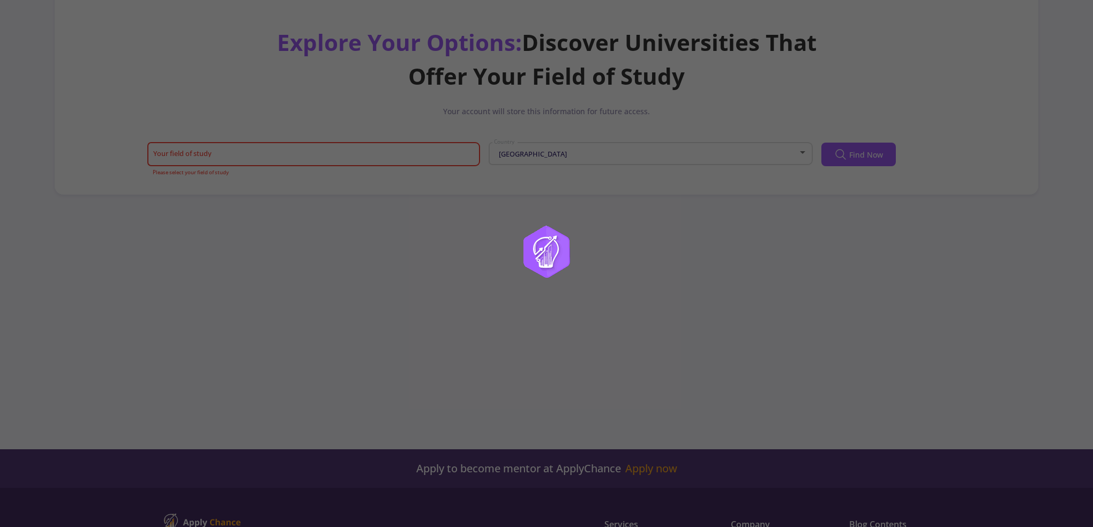
scroll to position [9, 0]
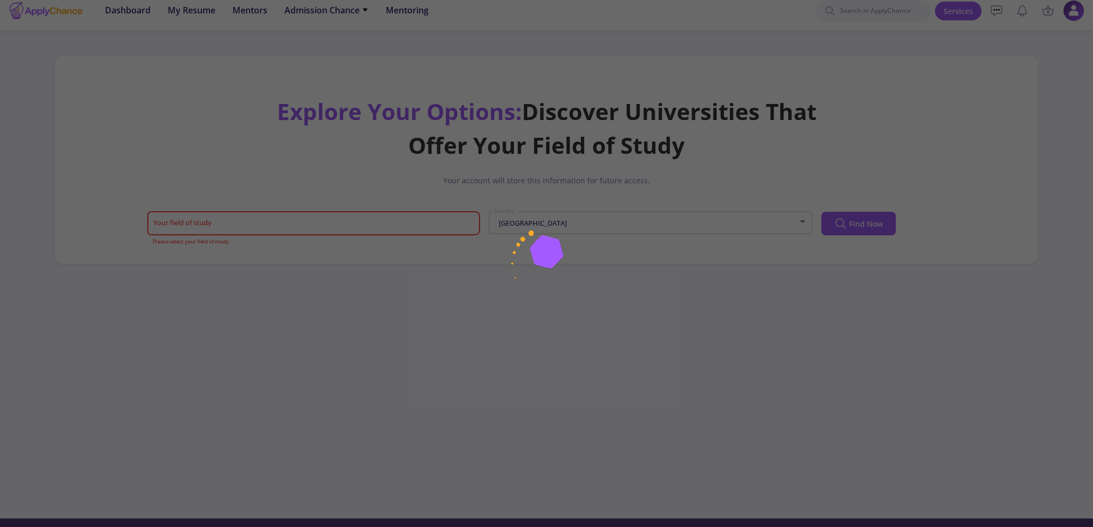
click at [531, 89] on div at bounding box center [546, 263] width 1093 height 527
click at [580, 136] on div at bounding box center [546, 263] width 1093 height 527
drag, startPoint x: 580, startPoint y: 136, endPoint x: 319, endPoint y: 121, distance: 261.3
click at [319, 121] on div at bounding box center [546, 263] width 1093 height 527
drag, startPoint x: 309, startPoint y: 121, endPoint x: 146, endPoint y: 101, distance: 163.5
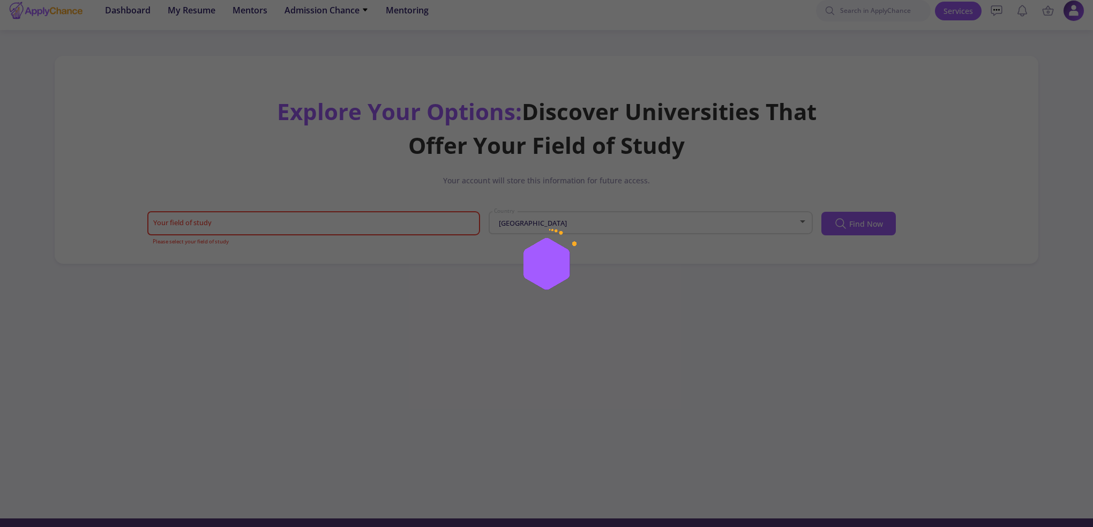
click at [235, 121] on div at bounding box center [546, 263] width 1093 height 527
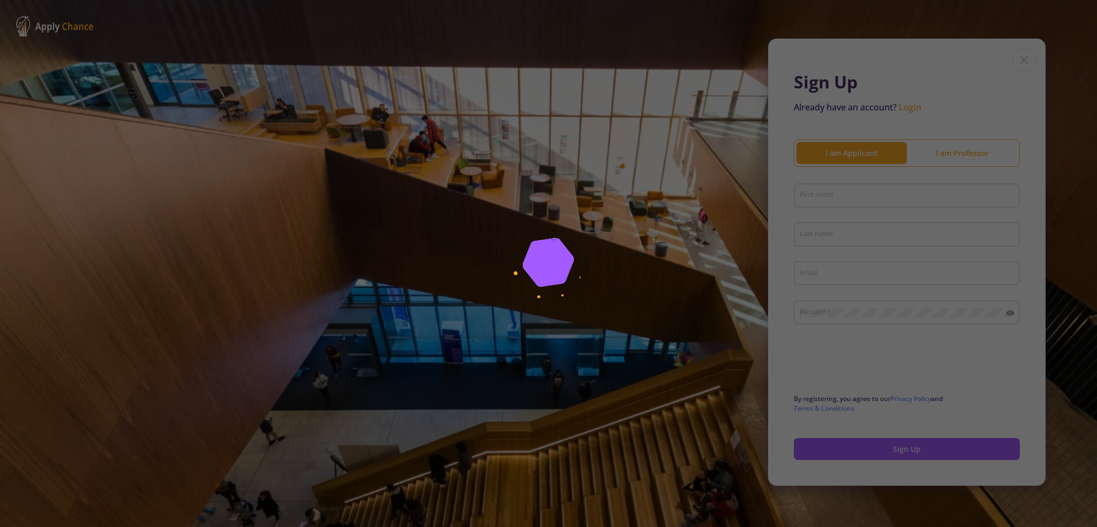
type input "[EMAIL_ADDRESS][DOMAIN_NAME]"
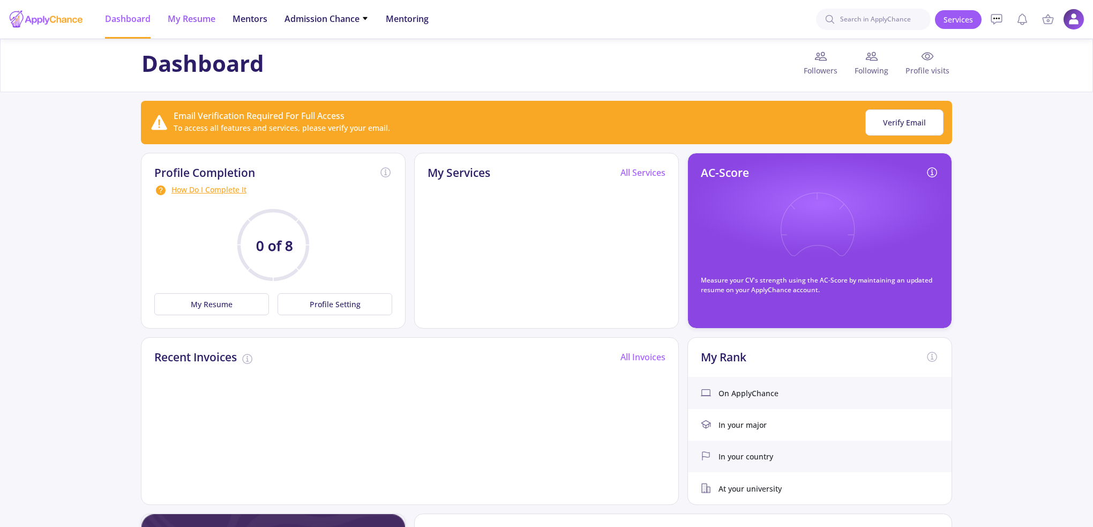
click at [204, 19] on span "My Resume" at bounding box center [192, 18] width 48 height 13
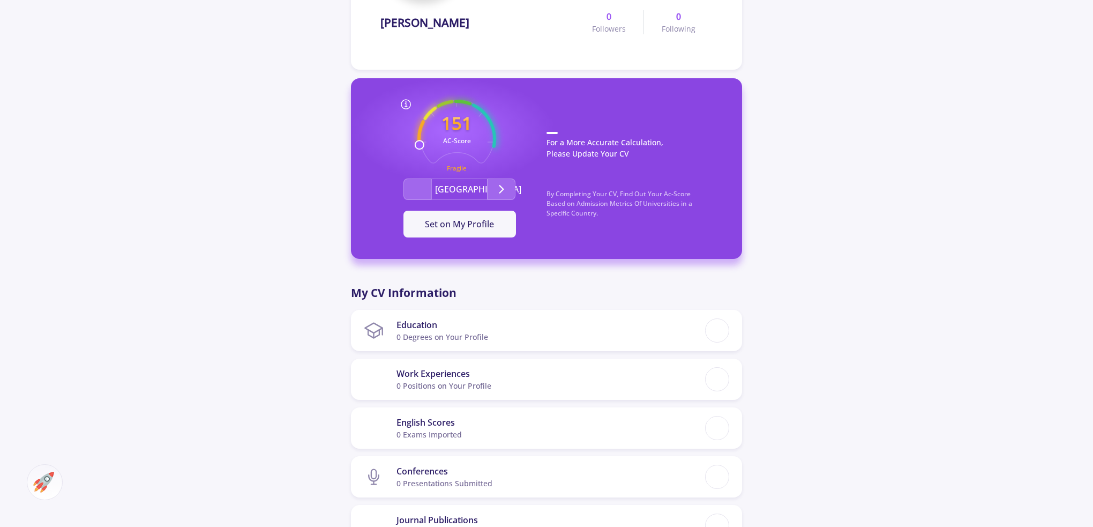
scroll to position [321, 0]
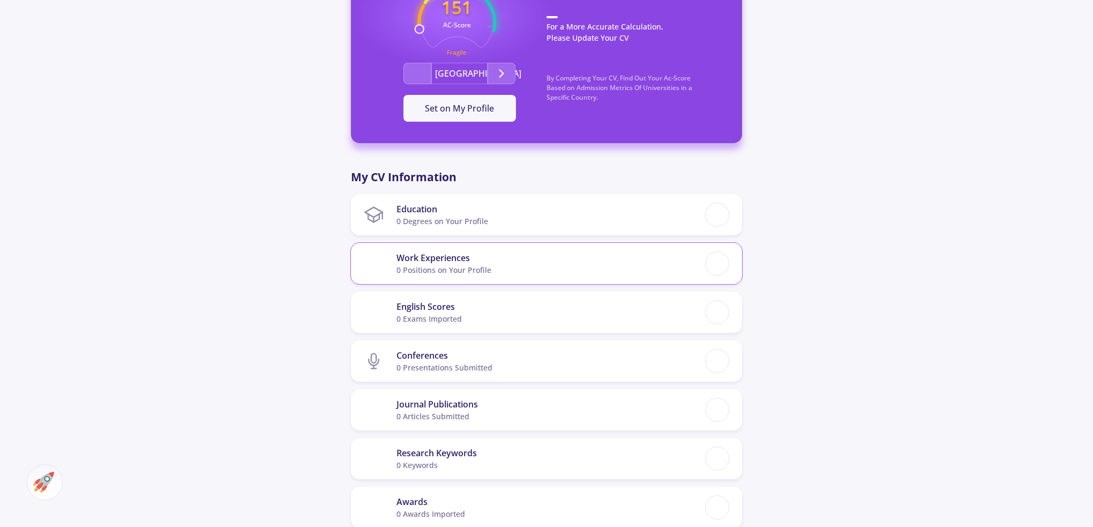
click at [516, 263] on section "Work Experiences 0 Positions on Your Profile" at bounding box center [534, 263] width 341 height 33
click at [384, 270] on section "Work Experiences 0 Positions on Your Profile" at bounding box center [534, 263] width 341 height 33
click at [598, 257] on section "Work Experiences 0 Positions on Your Profile" at bounding box center [534, 263] width 341 height 33
click at [688, 260] on section "Work Experiences 0 Positions on Your Profile" at bounding box center [534, 263] width 341 height 33
click at [741, 263] on div "Work Experiences 0 Positions on Your Profile" at bounding box center [546, 263] width 391 height 41
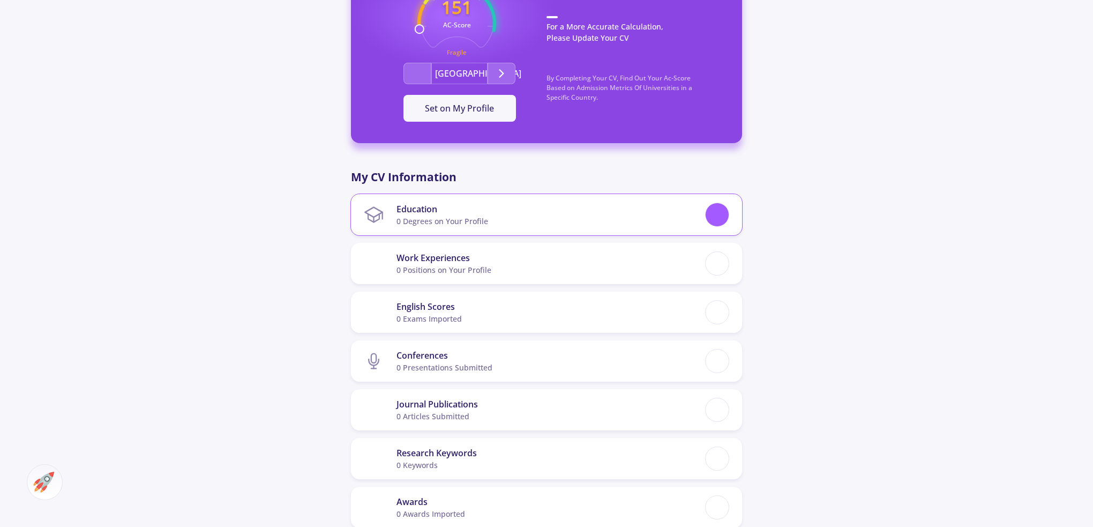
click at [720, 218] on div at bounding box center [717, 215] width 20 height 20
checkbox input "false"
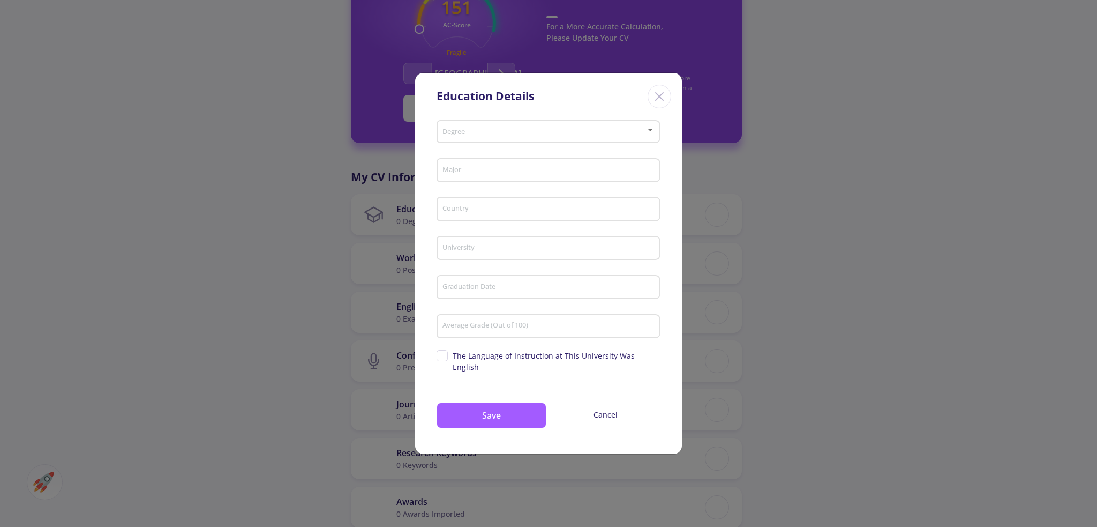
click at [485, 135] on span at bounding box center [545, 132] width 201 height 8
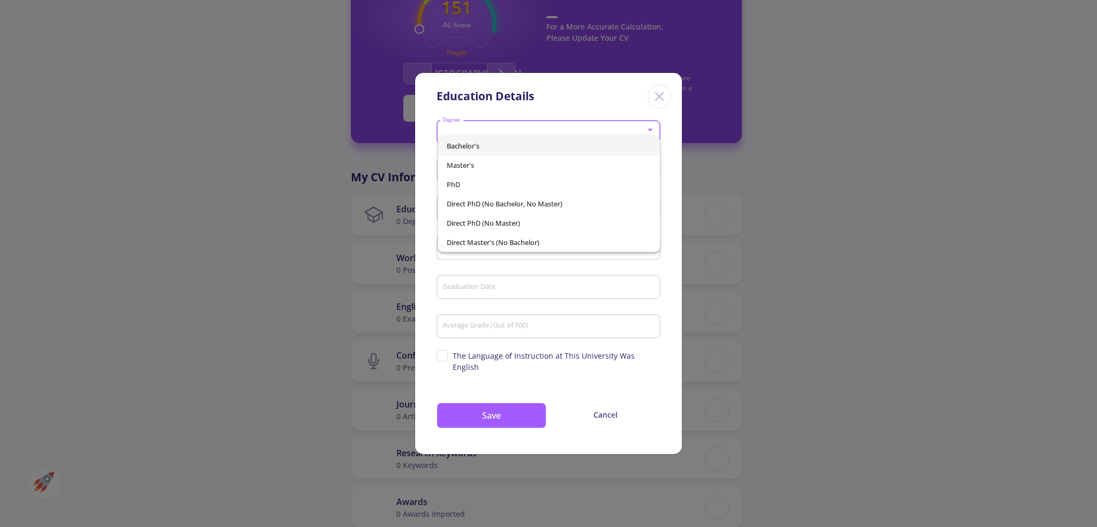
click at [492, 147] on span "Bachelor's" at bounding box center [549, 145] width 204 height 19
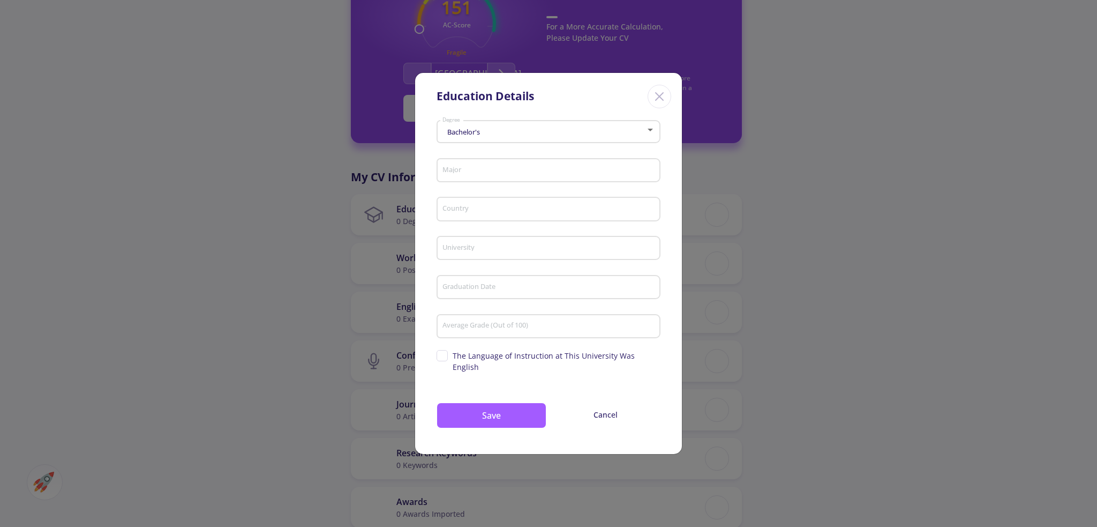
click at [492, 182] on div "Major" at bounding box center [549, 168] width 214 height 28
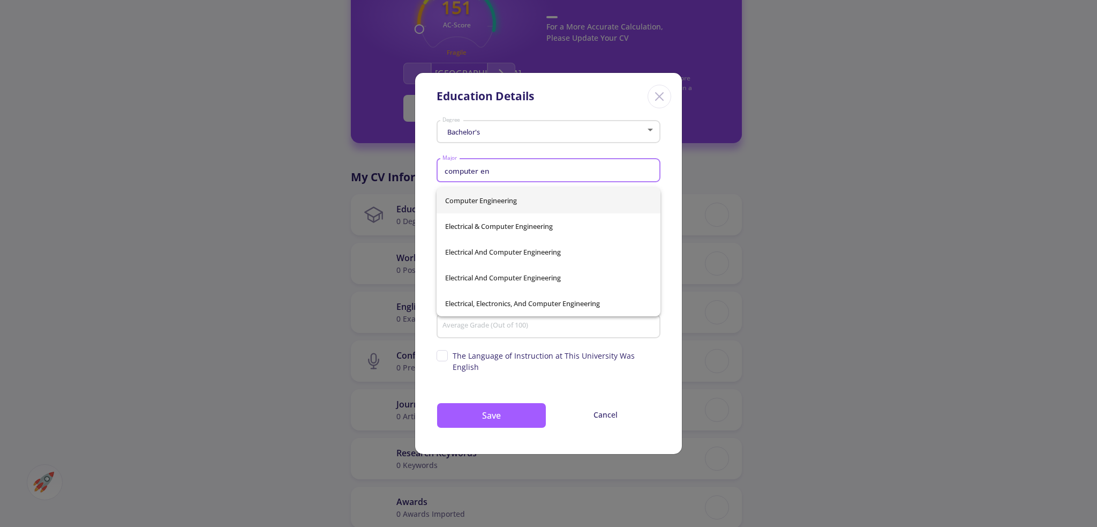
click at [489, 195] on span "Computer Engineering" at bounding box center [548, 201] width 207 height 26
type input "Computer Engineering"
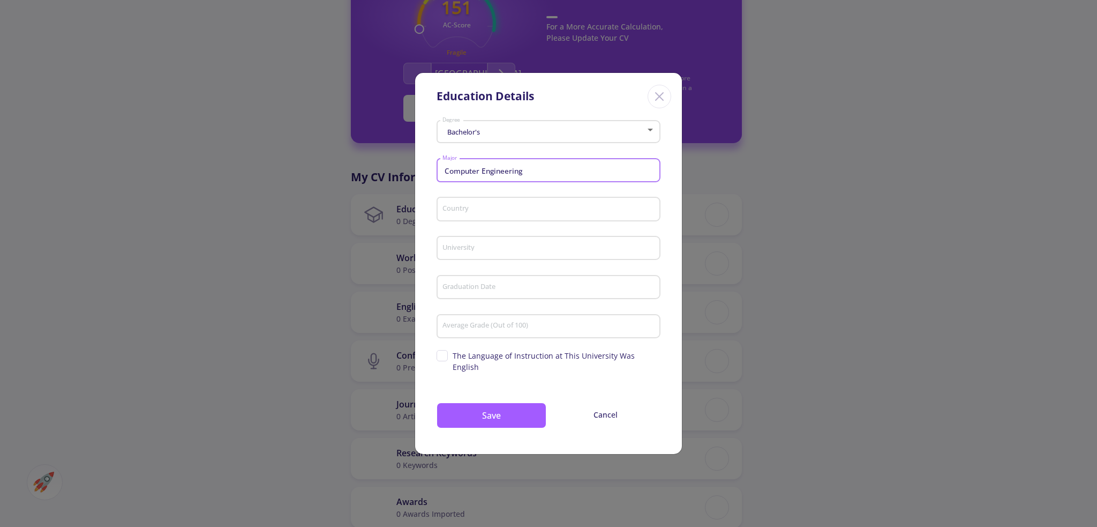
click at [489, 214] on input "Country" at bounding box center [550, 210] width 216 height 10
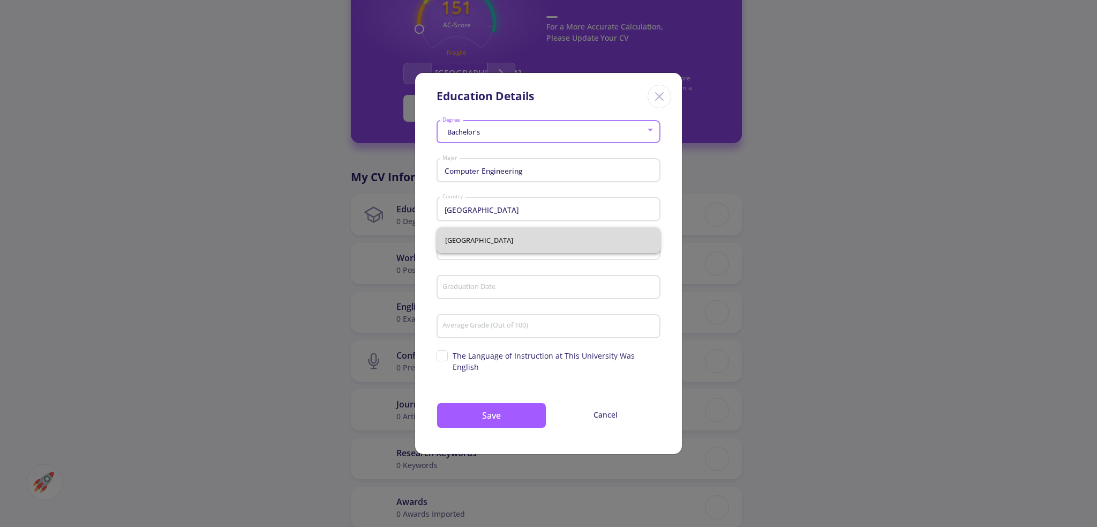
click at [474, 237] on span "[GEOGRAPHIC_DATA]" at bounding box center [548, 240] width 207 height 26
type input "[GEOGRAPHIC_DATA]"
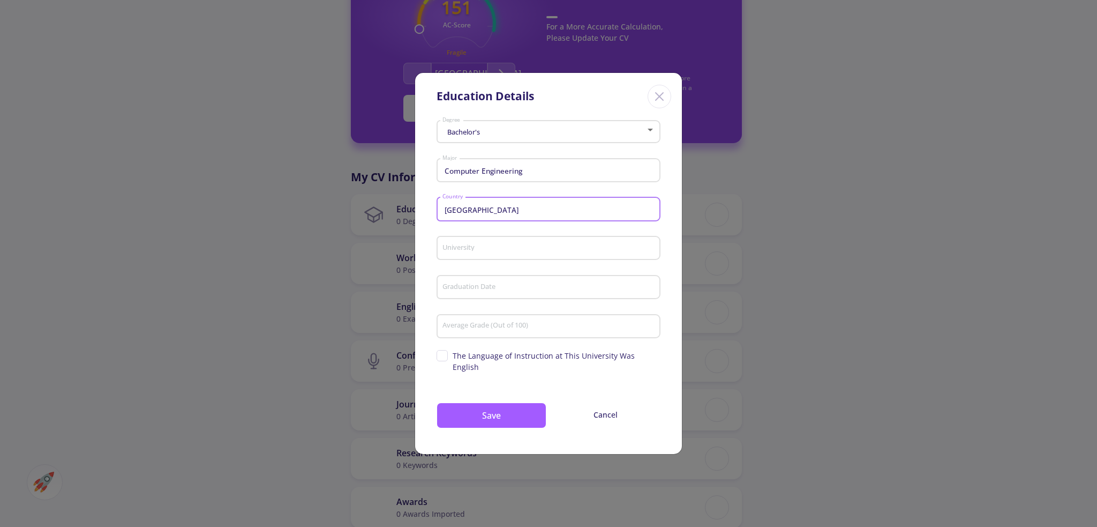
click at [475, 250] on input "University" at bounding box center [550, 249] width 216 height 10
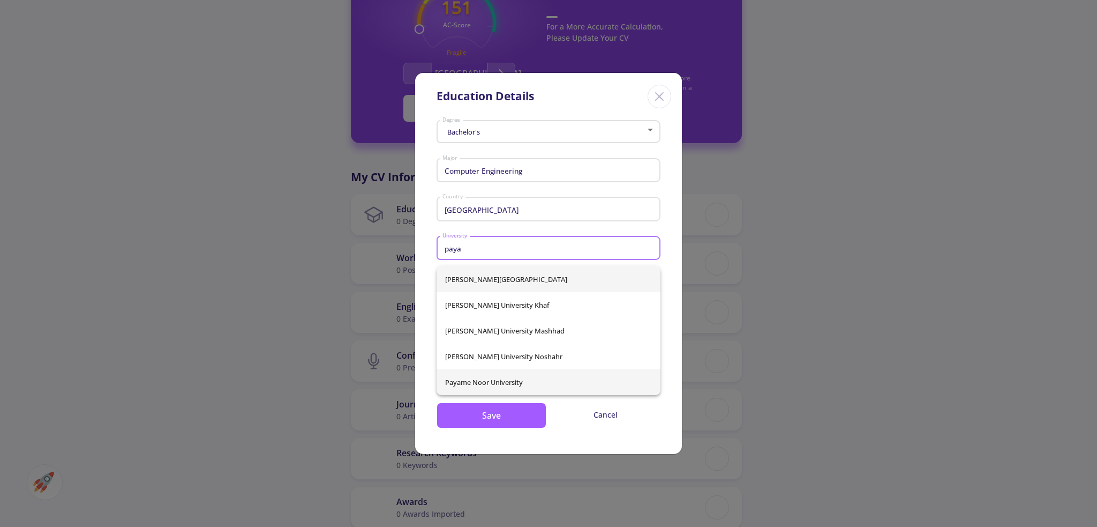
click at [498, 377] on span "Payame Noor University" at bounding box center [548, 382] width 207 height 26
type input "Payame Noor University"
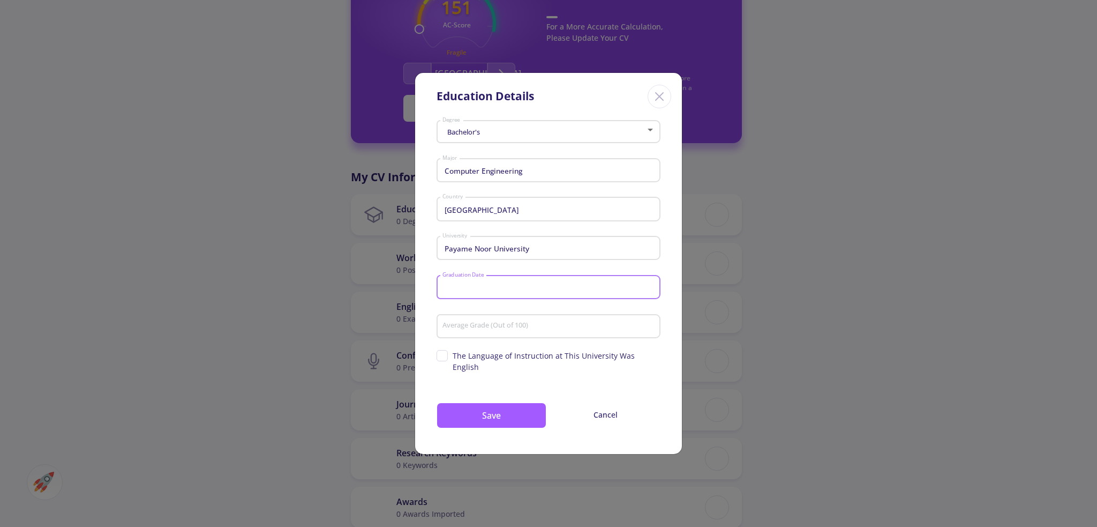
click at [475, 290] on input "Graduation Date" at bounding box center [550, 288] width 216 height 10
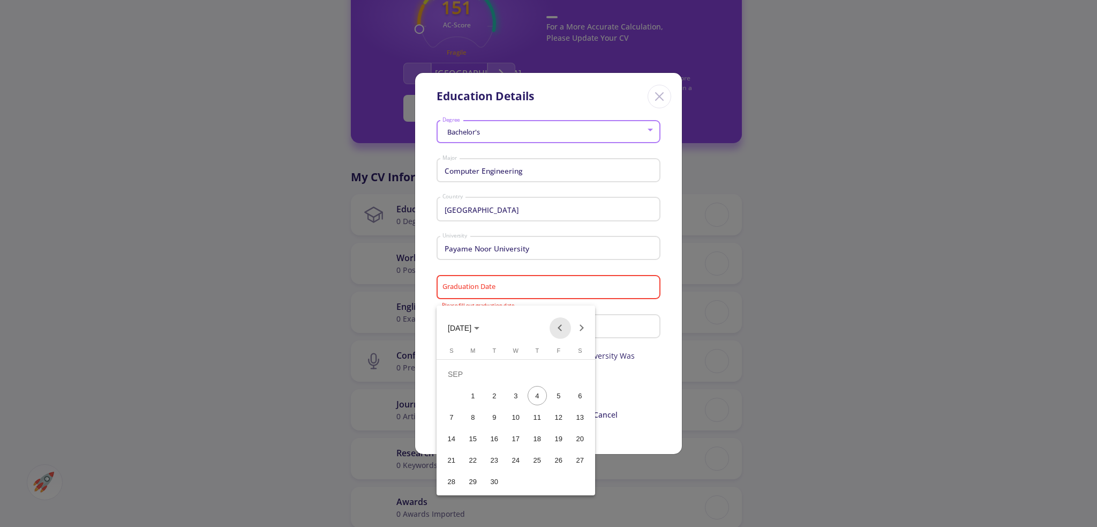
click at [560, 328] on button "Previous month" at bounding box center [560, 327] width 21 height 21
click at [491, 460] on div "26" at bounding box center [494, 459] width 19 height 19
type input "[DATE]"
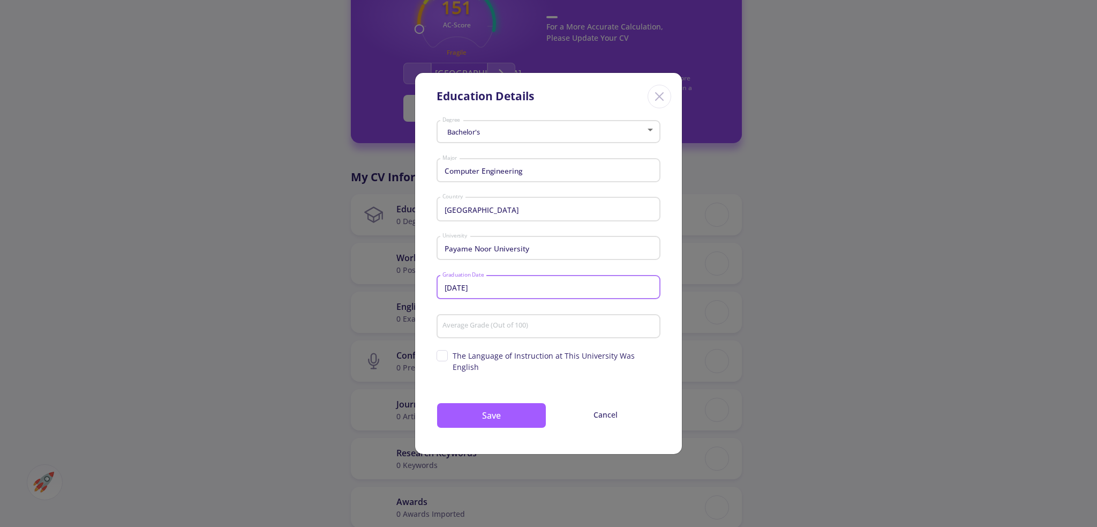
click at [536, 331] on input "Average Grade (Out of 100)" at bounding box center [550, 326] width 216 height 10
type input "76.1"
click at [521, 413] on button "Save" at bounding box center [492, 415] width 110 height 26
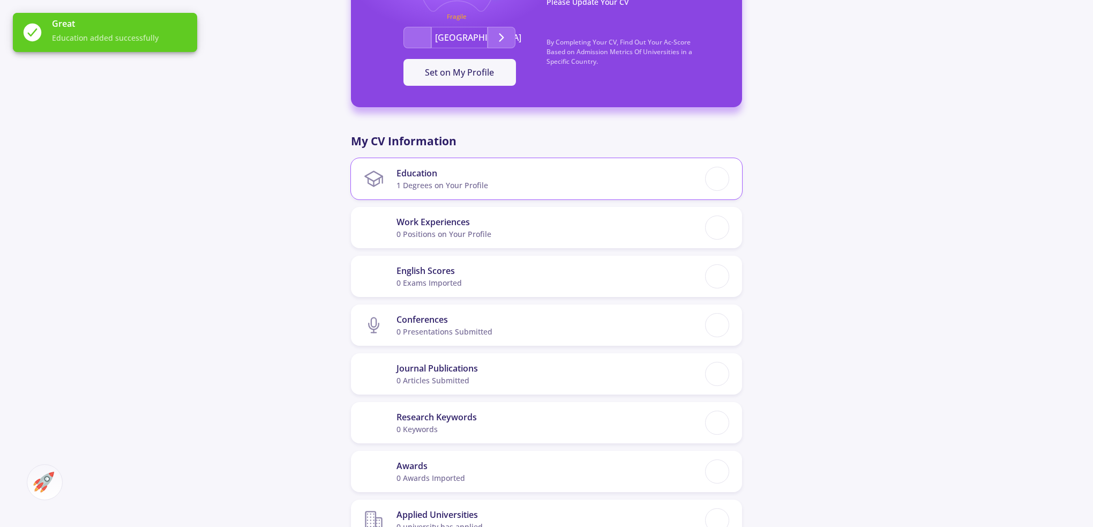
scroll to position [375, 0]
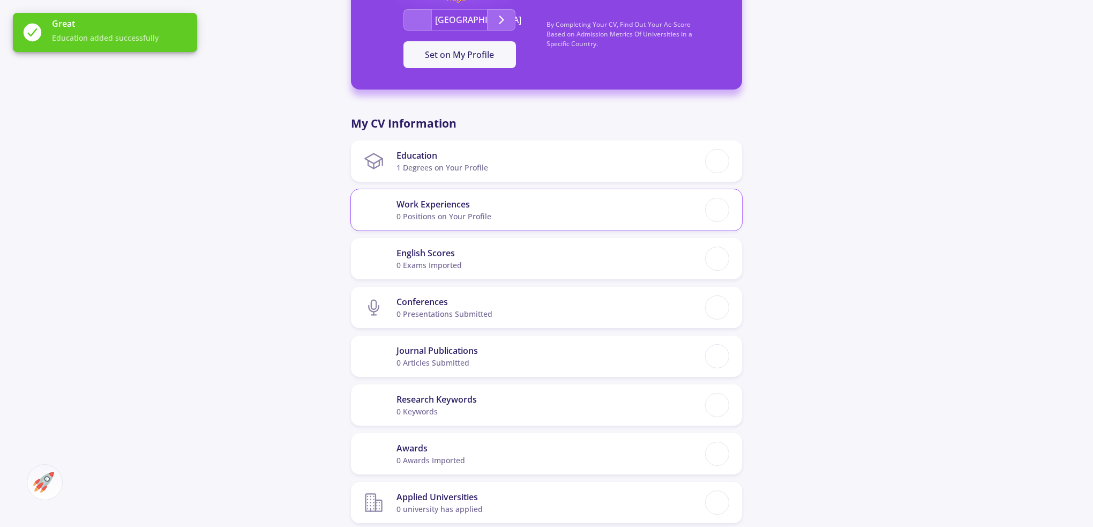
click at [455, 212] on div "0 Positions on Your Profile" at bounding box center [443, 216] width 95 height 11
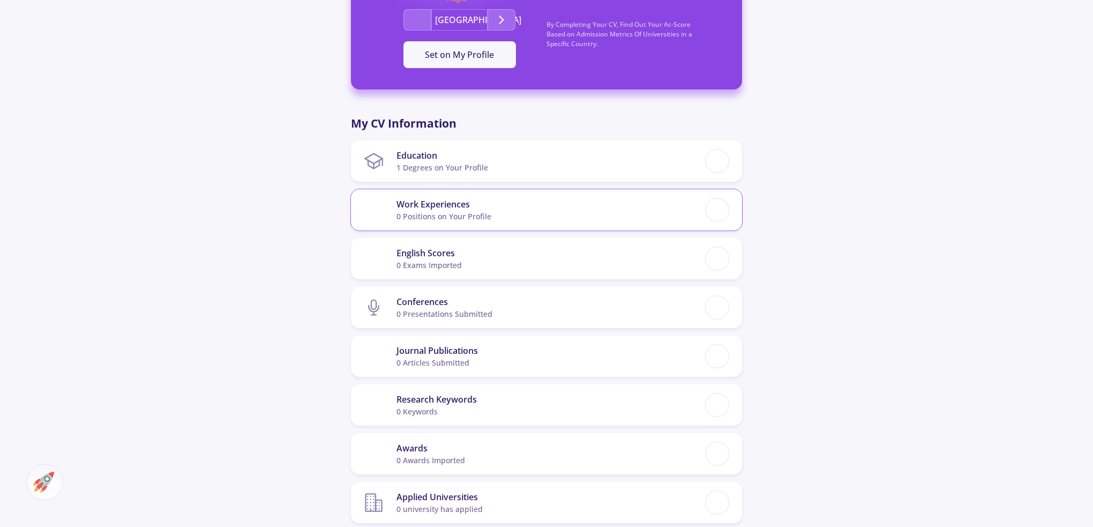
click at [485, 216] on div "0 Positions on Your Profile" at bounding box center [443, 216] width 95 height 11
click at [546, 213] on section "Work Experiences 0 Positions on Your Profile" at bounding box center [534, 209] width 341 height 33
click at [724, 213] on div at bounding box center [717, 210] width 20 height 20
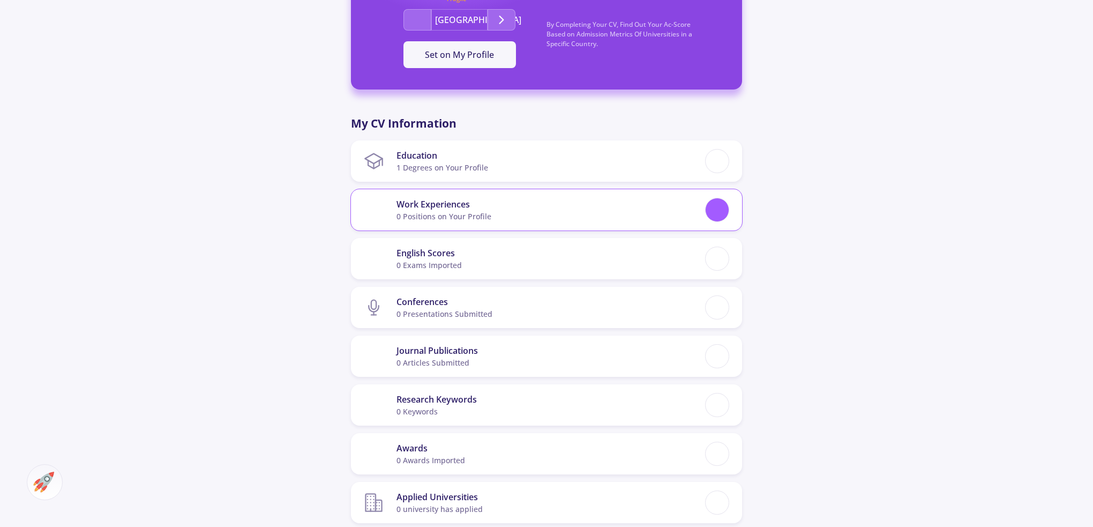
checkbox input "false"
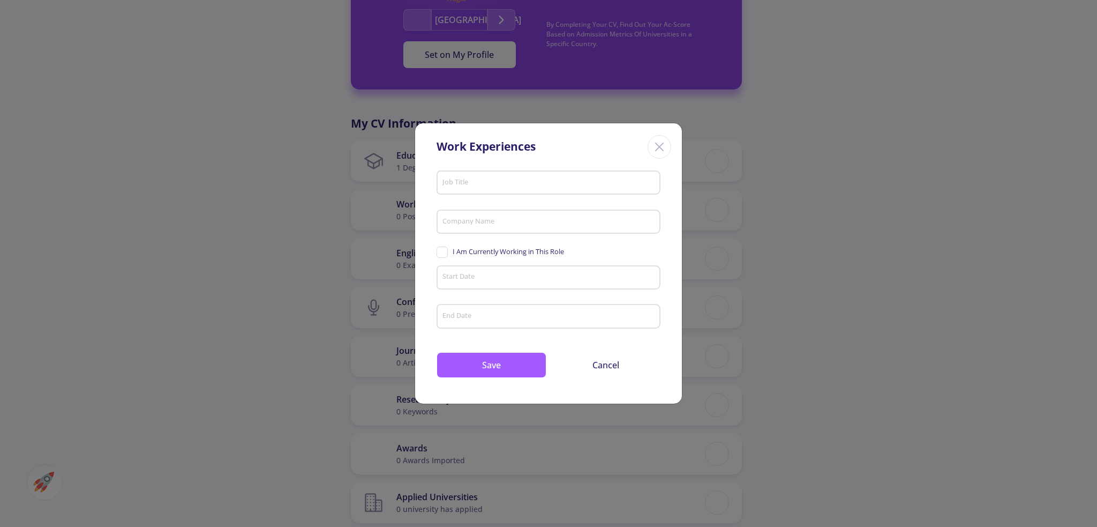
click at [468, 189] on div "Job Title" at bounding box center [549, 181] width 214 height 28
click at [467, 181] on input "Job Title" at bounding box center [550, 183] width 216 height 10
type input "ux deigner"
click at [469, 221] on input "Company Name" at bounding box center [550, 223] width 216 height 10
click at [523, 348] on div "ux deigner Job Title Company Name Please fill out company name I Am Currently W…" at bounding box center [548, 285] width 267 height 237
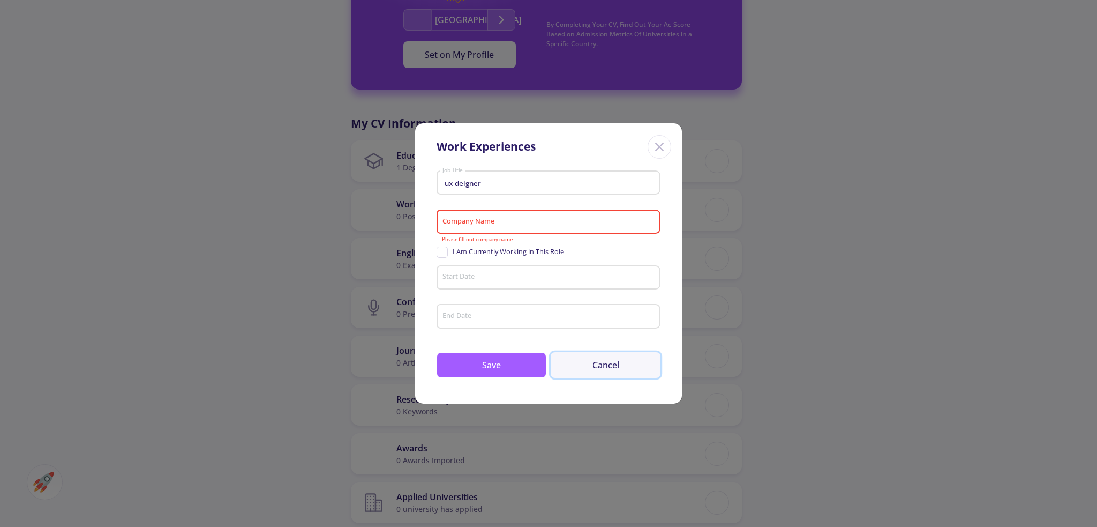
click at [600, 368] on button "Cancel" at bounding box center [606, 365] width 110 height 26
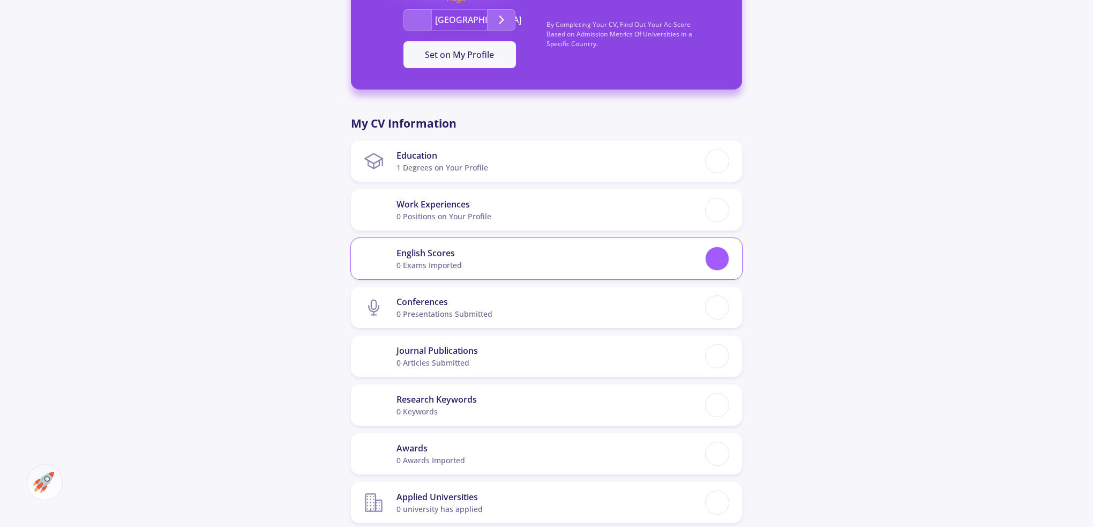
click at [714, 251] on div at bounding box center [717, 259] width 20 height 20
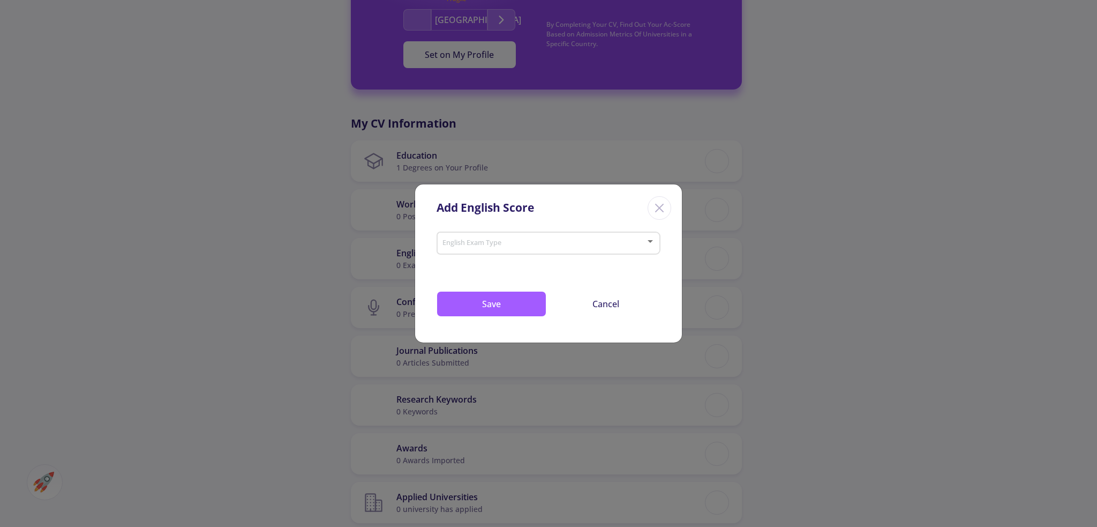
click at [529, 246] on span at bounding box center [545, 243] width 201 height 8
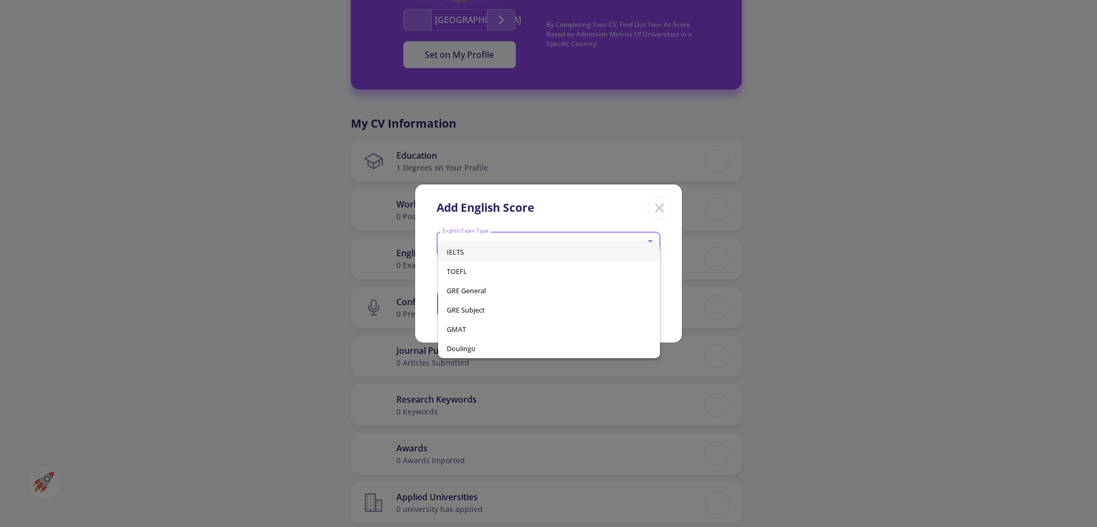
click at [523, 252] on span "IELTS" at bounding box center [549, 251] width 204 height 19
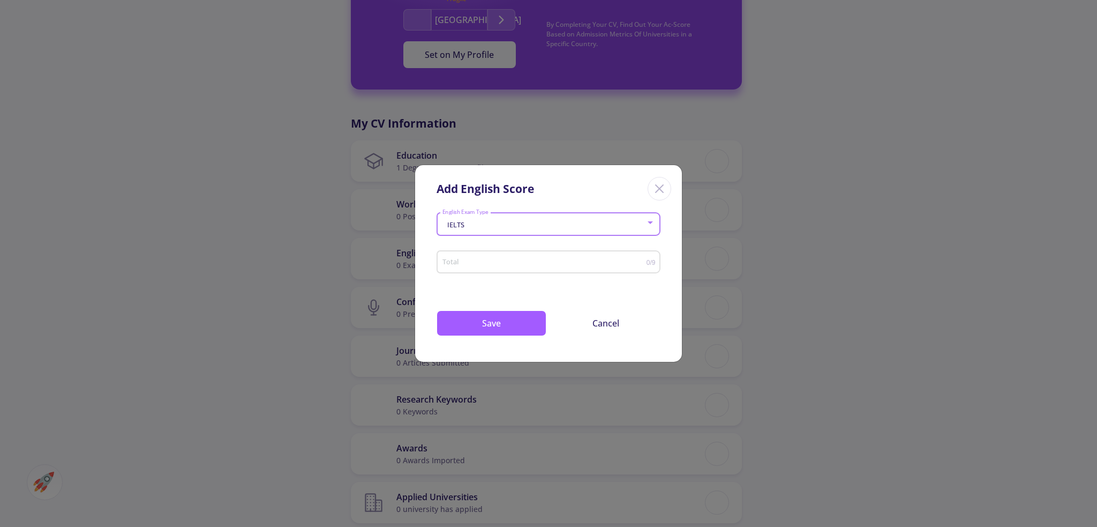
click at [527, 264] on input "Total" at bounding box center [544, 262] width 205 height 8
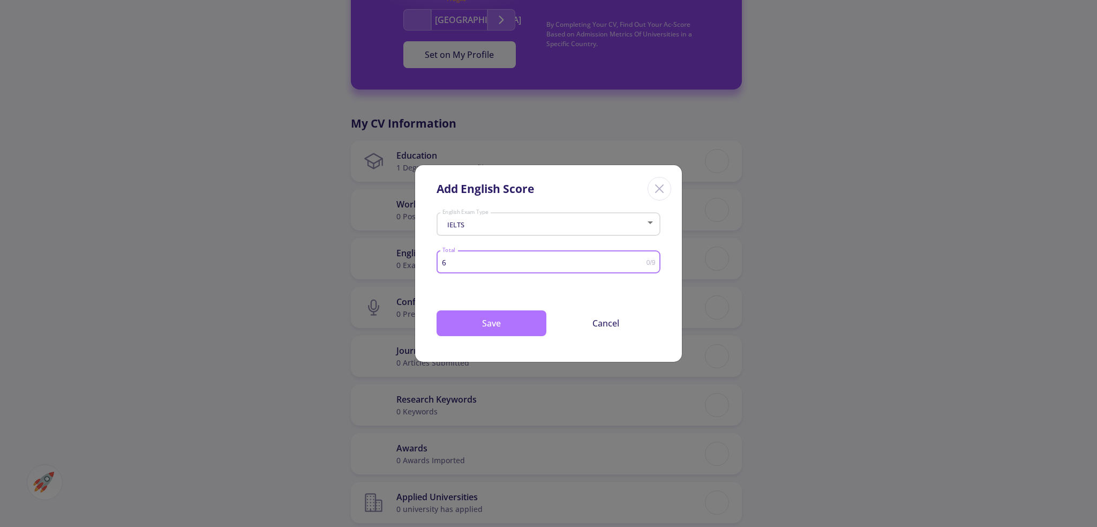
type input "6"
click at [517, 315] on button "Save" at bounding box center [492, 323] width 110 height 26
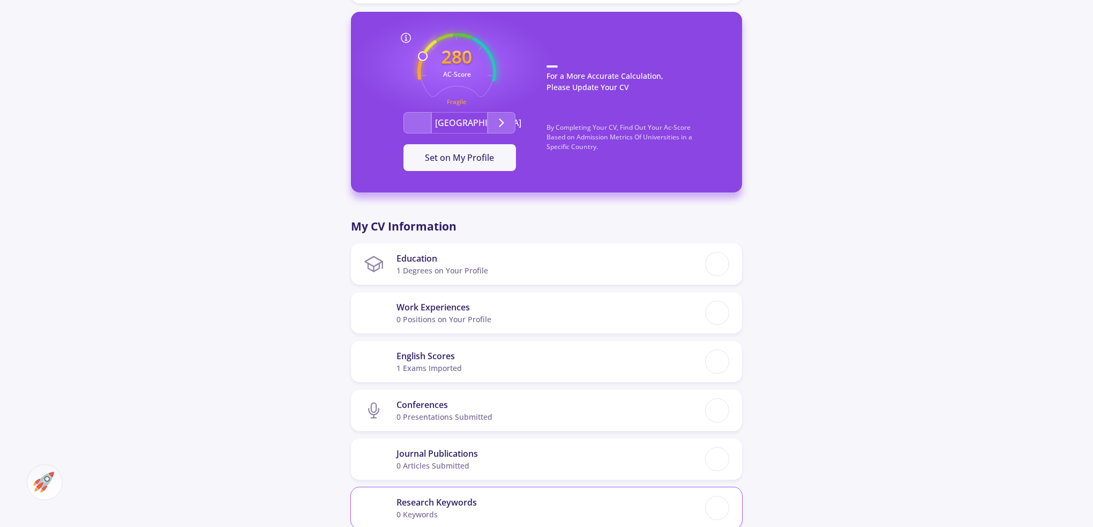
scroll to position [268, 0]
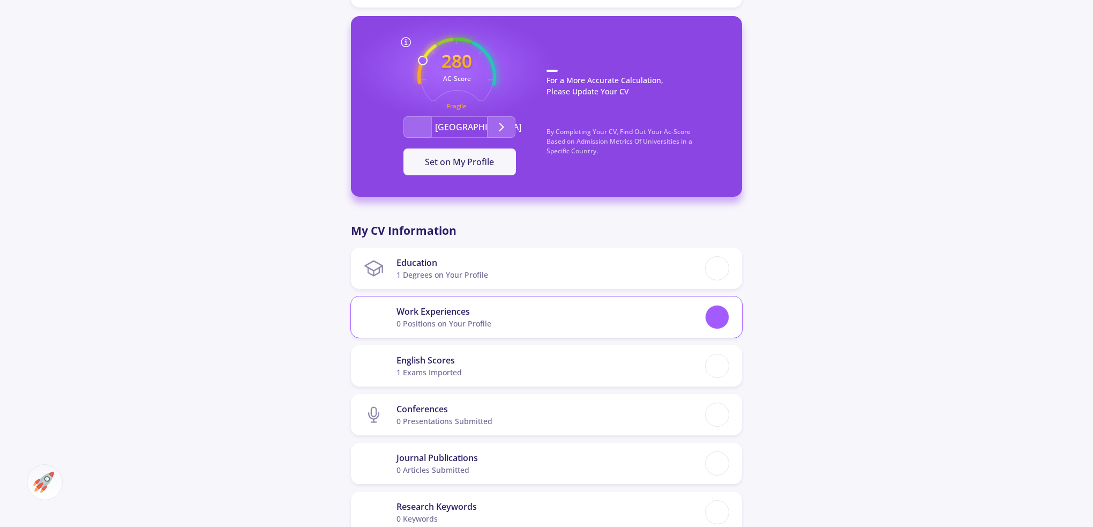
click at [708, 325] on div at bounding box center [717, 317] width 20 height 20
checkbox input "false"
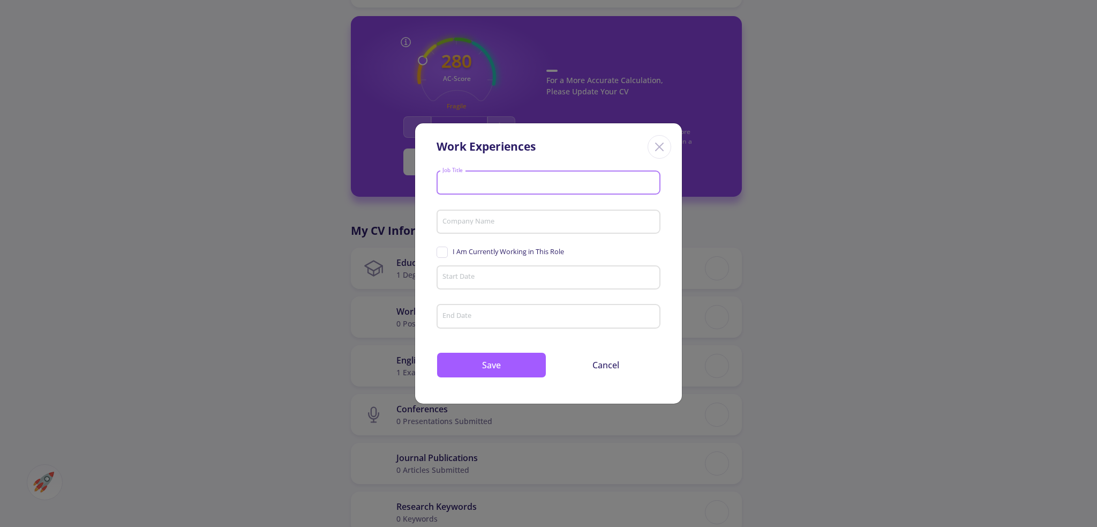
click at [478, 181] on input "Job Title" at bounding box center [550, 183] width 216 height 10
type input "ux designer"
click at [484, 227] on input "Company Name" at bounding box center [550, 223] width 216 height 10
type input "sadra tech"
click at [444, 250] on span "I Am Currently Working in This Role" at bounding box center [501, 251] width 128 height 10
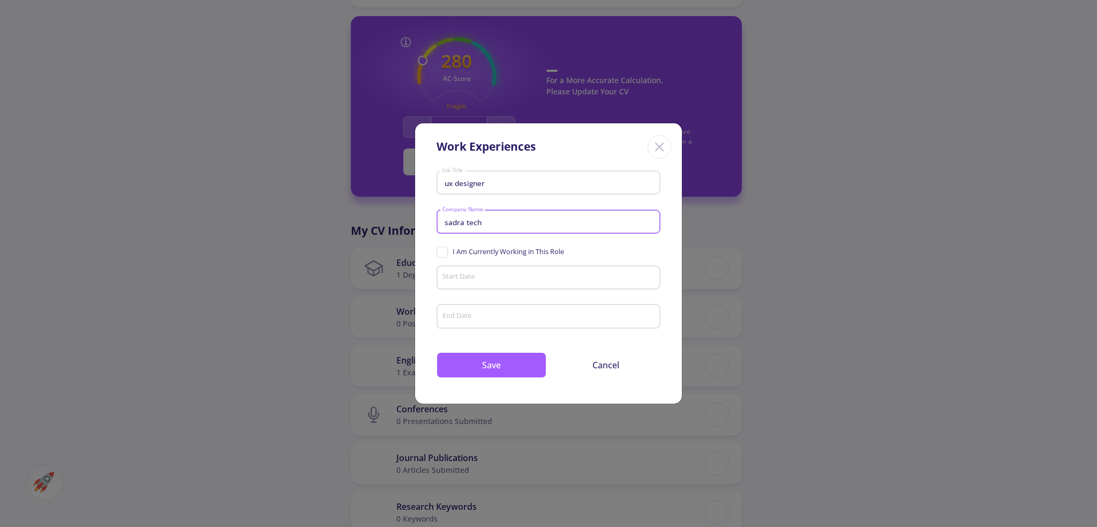
click at [444, 250] on input "I Am Currently Working in This Role" at bounding box center [440, 249] width 7 height 7
checkbox input "true"
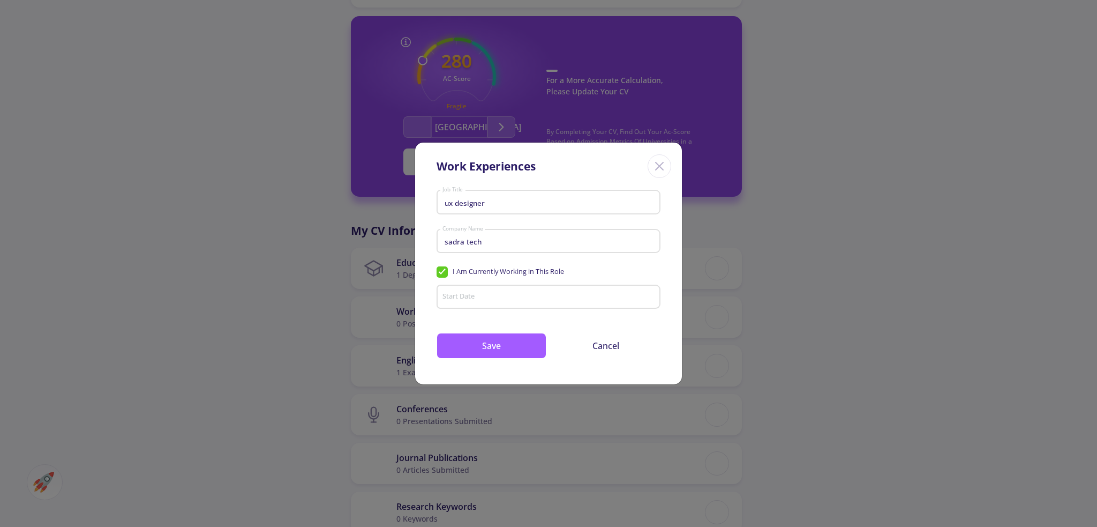
click at [456, 294] on input "Start Date" at bounding box center [550, 298] width 216 height 10
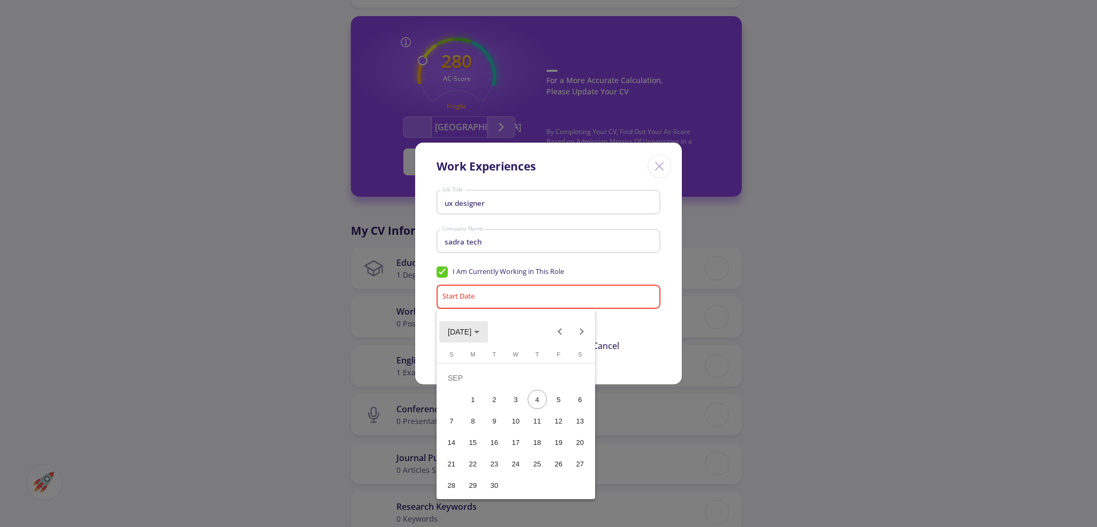
click at [480, 332] on icon "Choose month and year" at bounding box center [476, 332] width 5 height 3
click at [470, 413] on div "2024" at bounding box center [460, 407] width 34 height 19
click at [486, 431] on div "OCT" at bounding box center [497, 428] width 34 height 19
click at [498, 482] on div "29" at bounding box center [494, 484] width 19 height 19
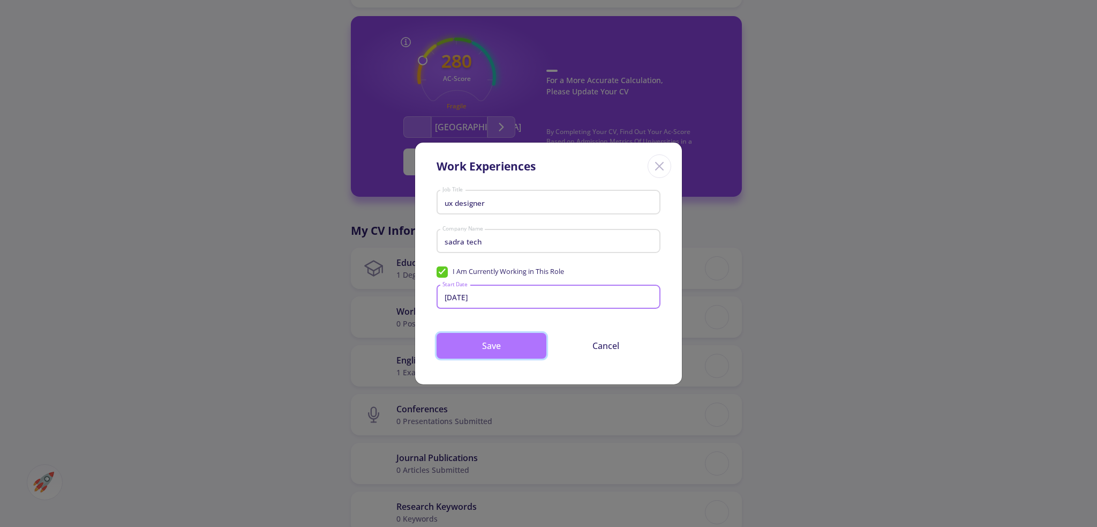
click at [512, 347] on button "Save" at bounding box center [492, 346] width 110 height 26
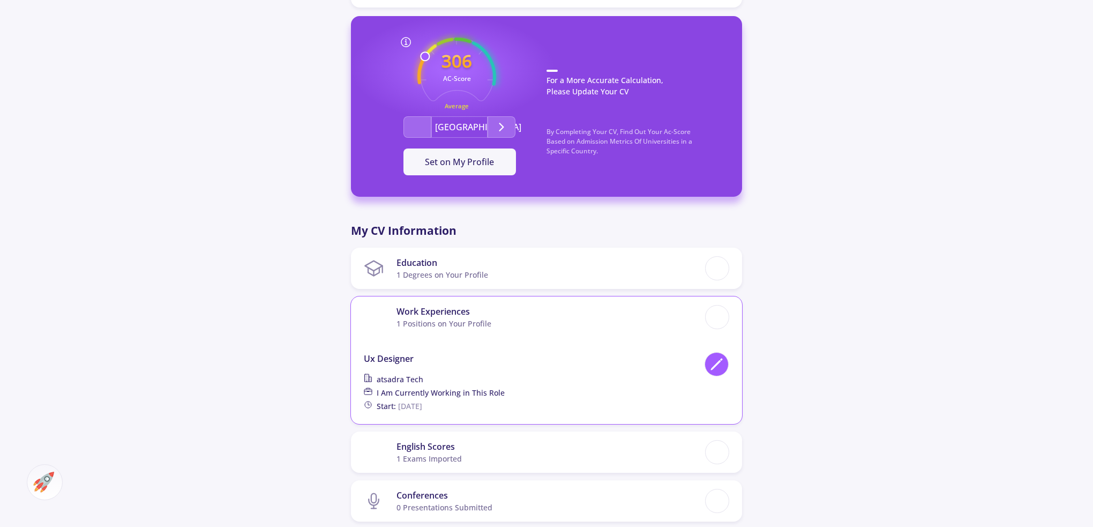
click at [711, 362] on icon at bounding box center [716, 364] width 14 height 14
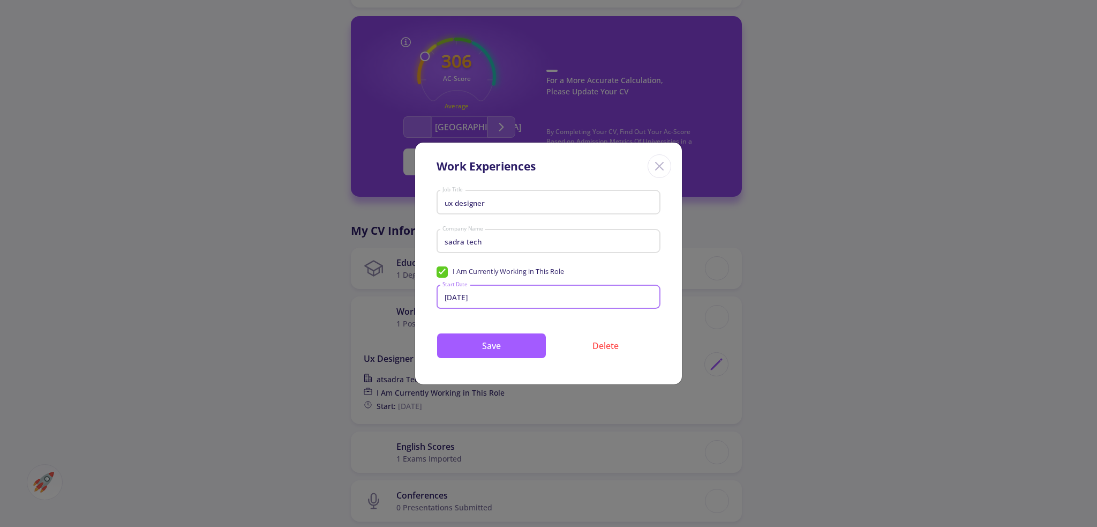
click at [495, 299] on input "[DATE]" at bounding box center [550, 298] width 216 height 10
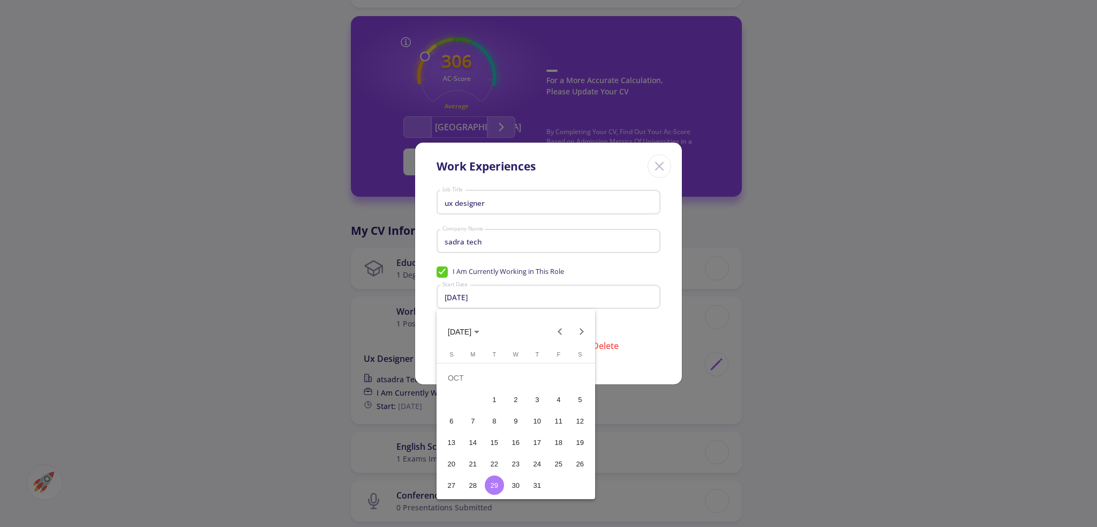
click at [480, 333] on span "[DATE]" at bounding box center [464, 331] width 32 height 9
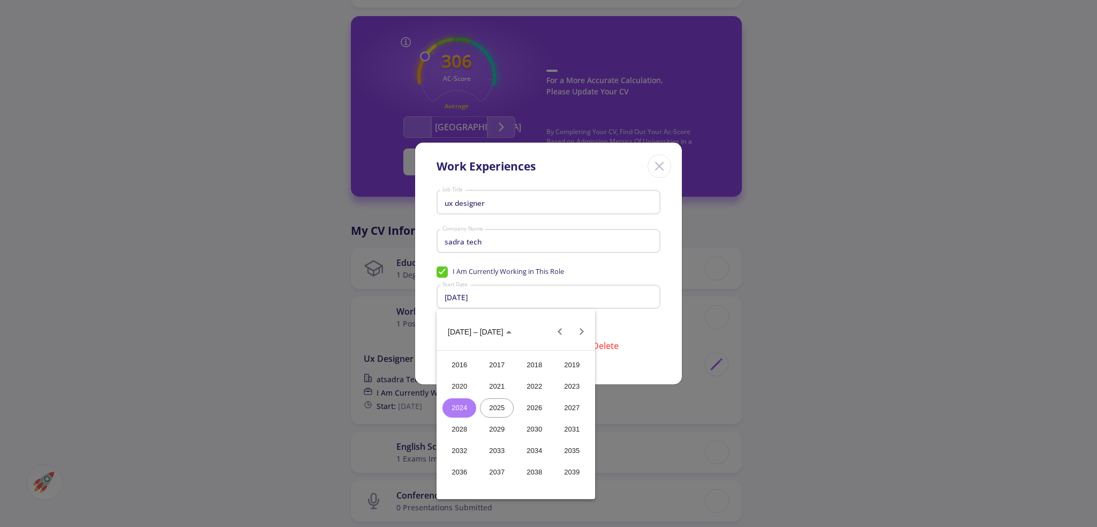
click at [484, 333] on span "[DATE] – [DATE]" at bounding box center [476, 331] width 56 height 9
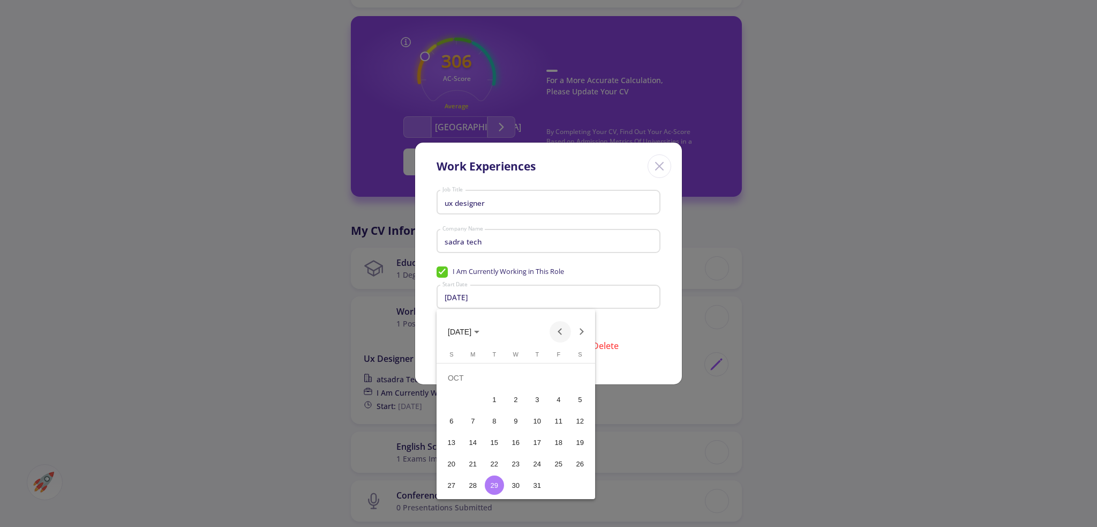
click at [562, 330] on button "Previous month" at bounding box center [560, 331] width 21 height 21
click at [555, 331] on button "Previous month" at bounding box center [560, 331] width 21 height 21
click at [519, 415] on div "14" at bounding box center [515, 420] width 19 height 19
type input "[DATE]"
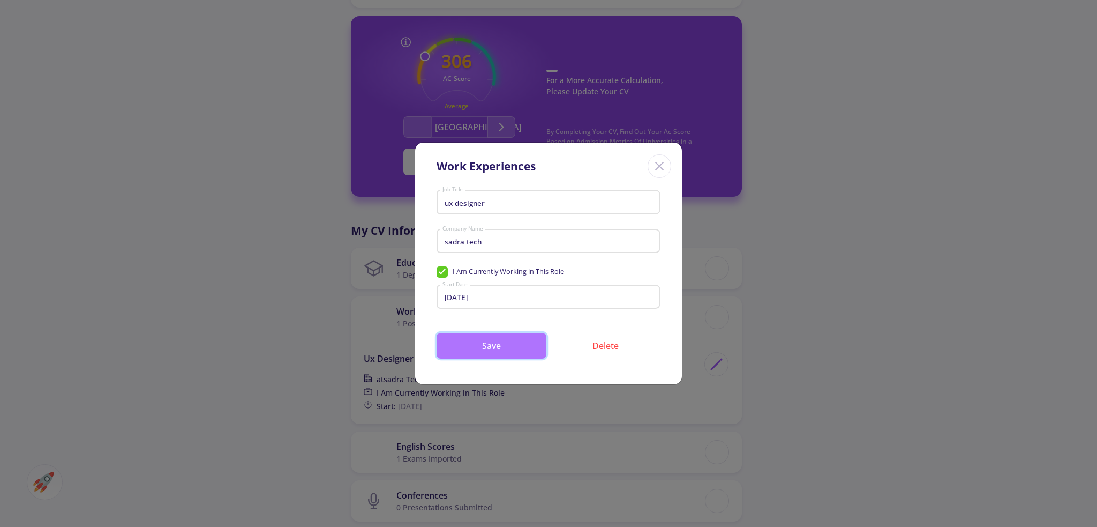
click at [519, 344] on button "Save" at bounding box center [492, 346] width 110 height 26
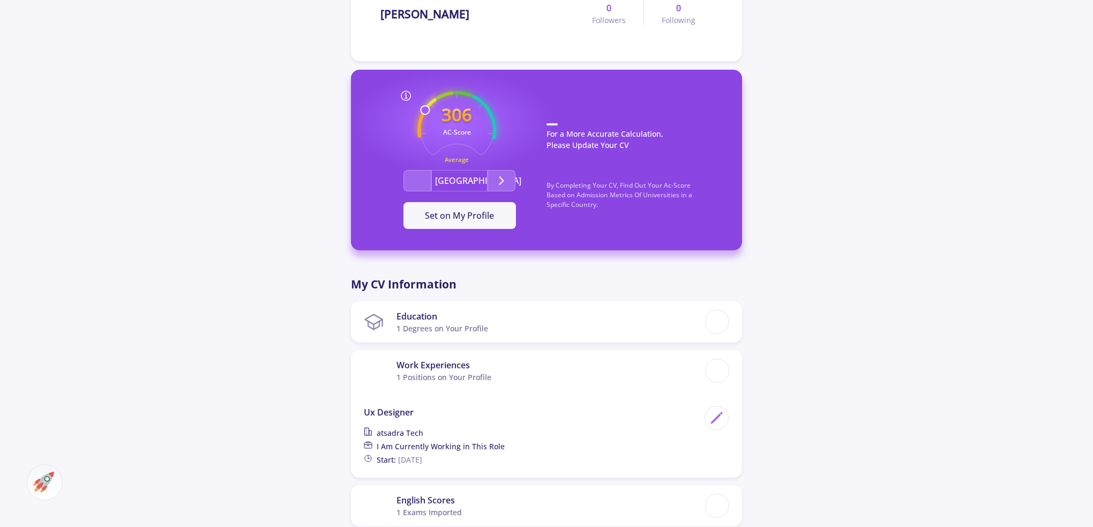
scroll to position [214, 0]
click at [483, 217] on span "Set on My Profile" at bounding box center [459, 215] width 69 height 12
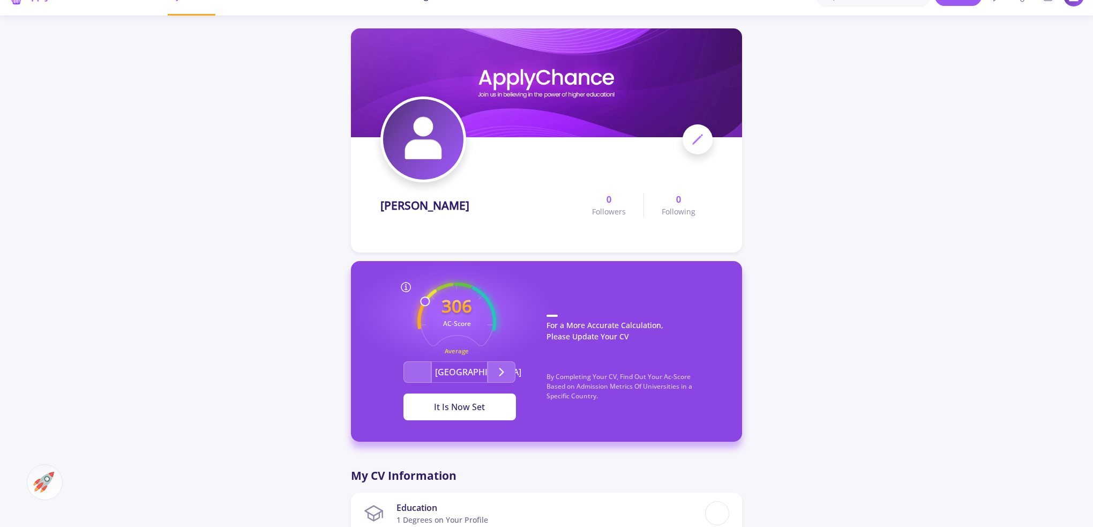
scroll to position [0, 0]
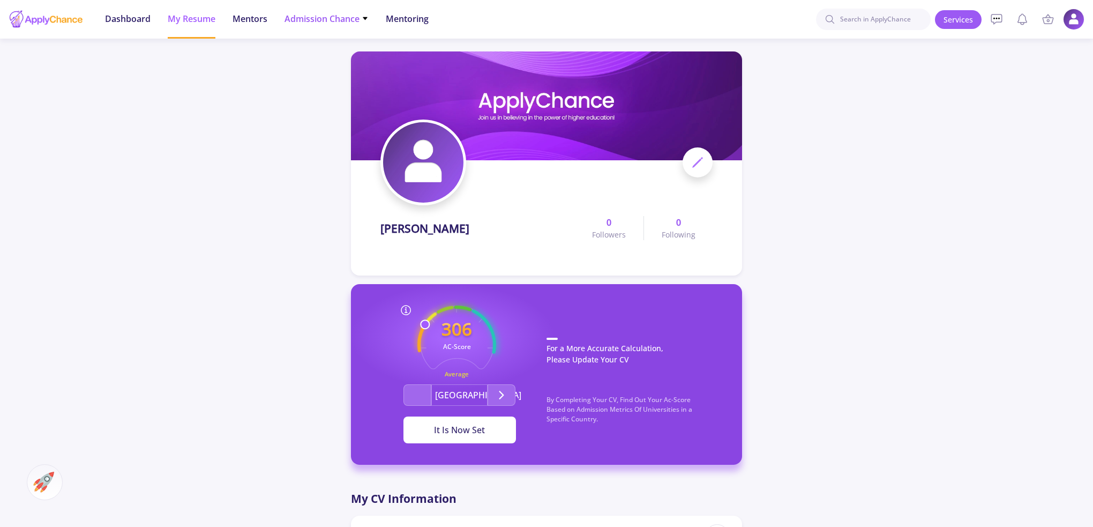
click at [317, 19] on span "Admission Chance" at bounding box center [326, 18] width 84 height 13
click at [315, 72] on link "Only My Chance of Admission" at bounding box center [347, 75] width 126 height 20
click at [306, 2] on li "Admission Chance With Minimum Requirements Only My Chance of Admission" at bounding box center [326, 19] width 84 height 39
click at [306, 17] on span "Admission Chance" at bounding box center [326, 18] width 84 height 13
click at [305, 78] on link "Only My Chance of Admission" at bounding box center [347, 75] width 126 height 20
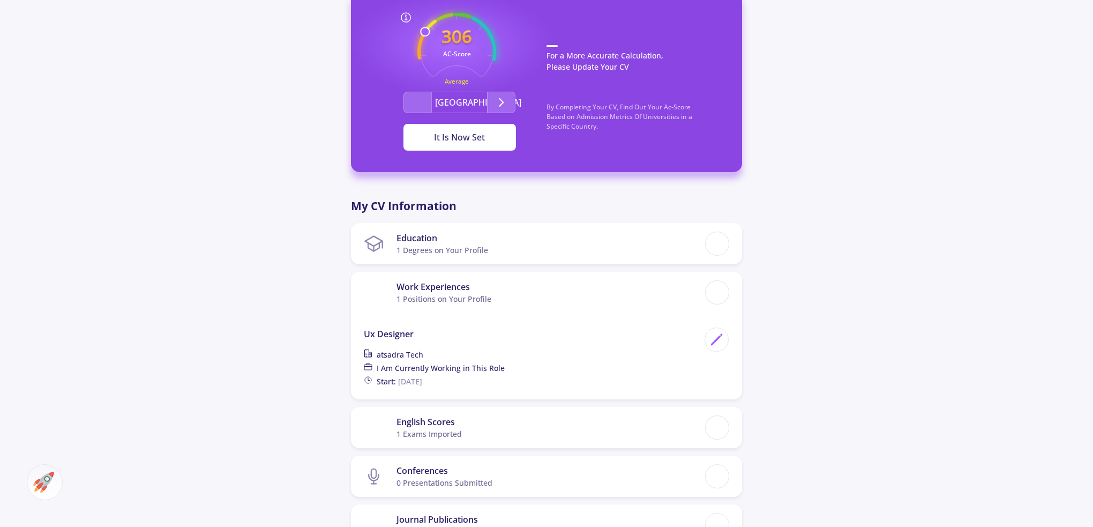
scroll to position [321, 0]
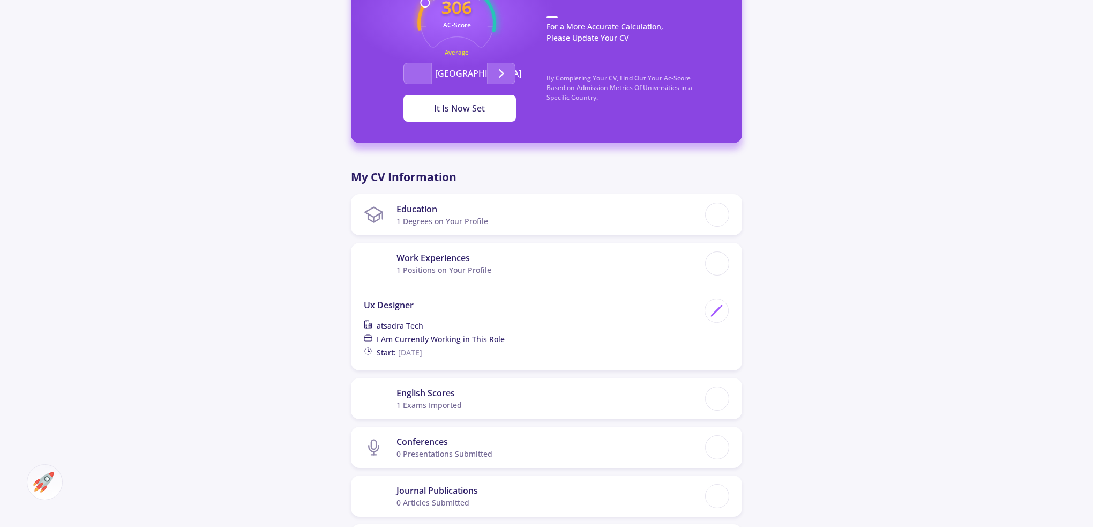
click at [433, 104] on div "It Is Now Set" at bounding box center [460, 108] width 78 height 13
click at [444, 113] on div "It Is Now Set" at bounding box center [460, 108] width 78 height 13
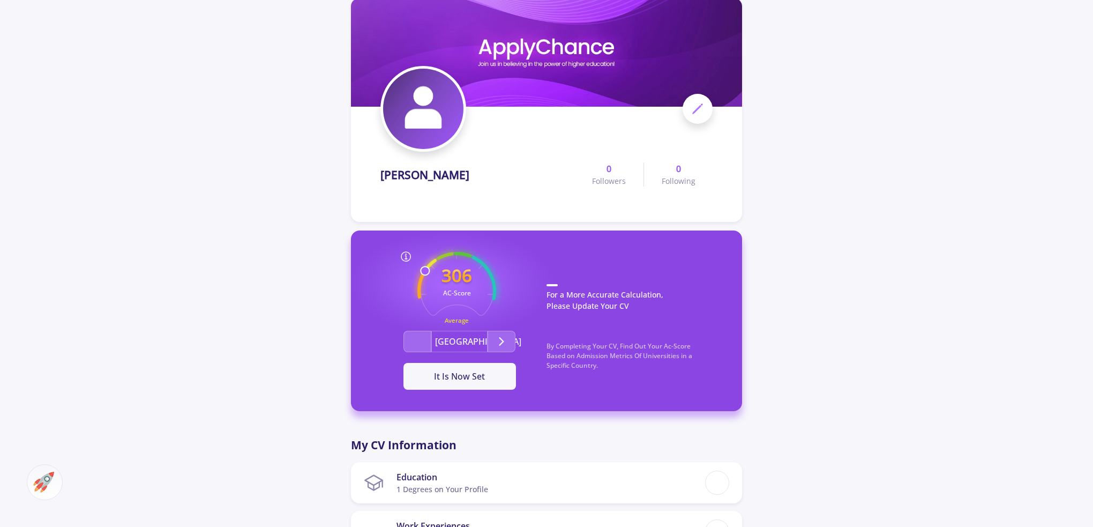
scroll to position [0, 0]
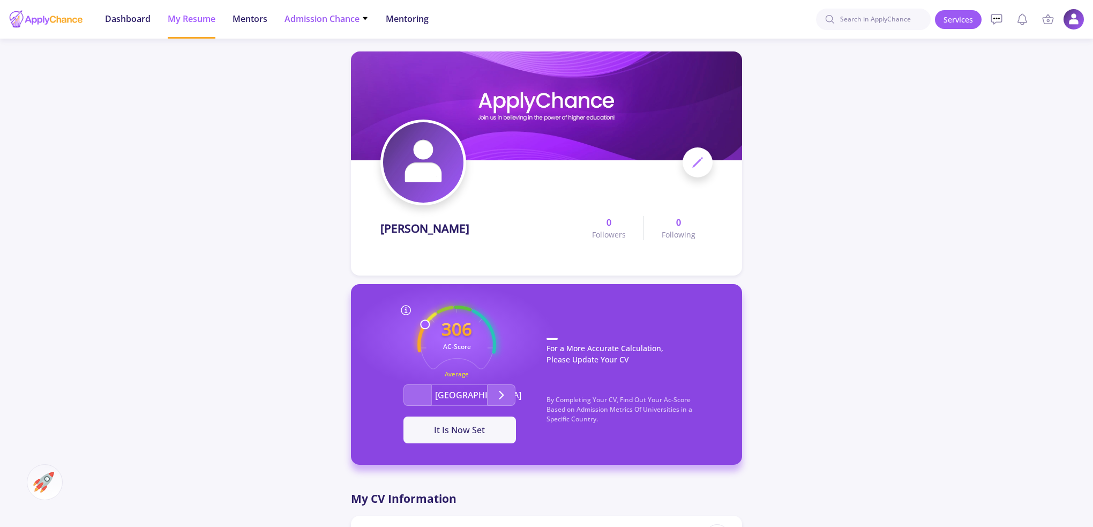
click at [334, 16] on span "Admission Chance" at bounding box center [326, 18] width 84 height 13
click at [344, 77] on link "Only My Chance of Admission" at bounding box center [347, 75] width 126 height 20
click at [296, 19] on span "Admission Chance" at bounding box center [326, 18] width 84 height 13
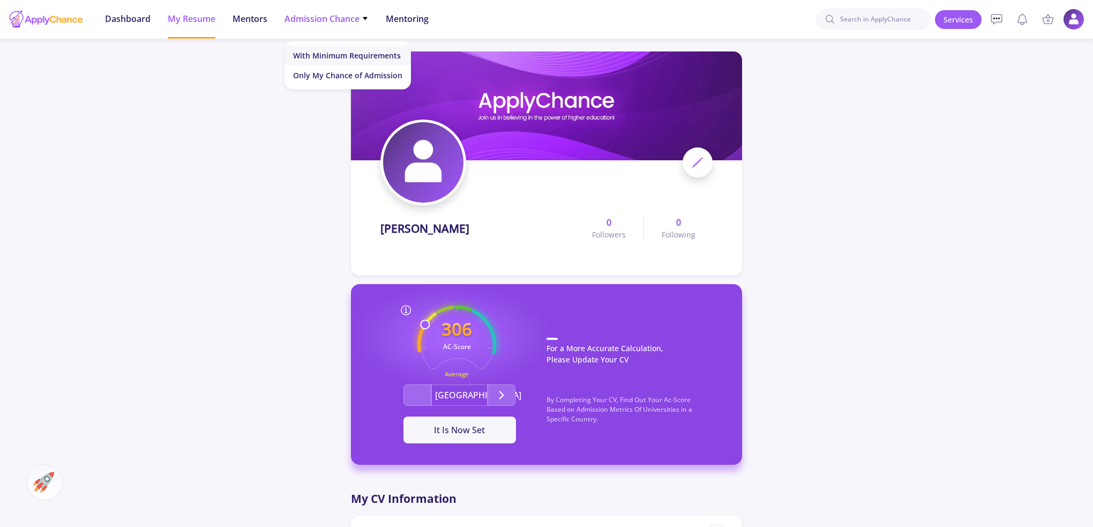
click at [332, 54] on link "With Minimum Requirements" at bounding box center [347, 56] width 126 height 20
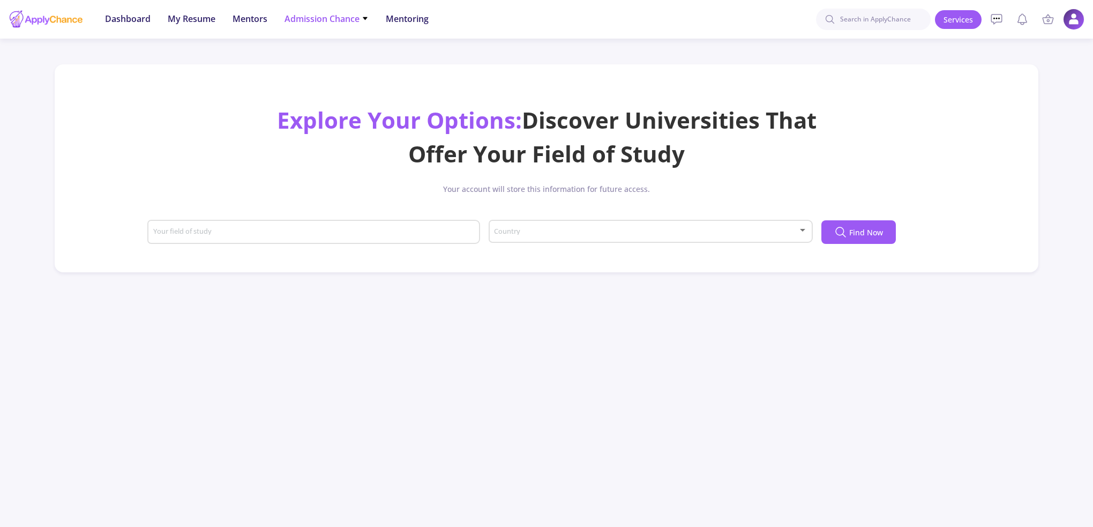
click at [356, 13] on span "Admission Chance" at bounding box center [326, 18] width 84 height 13
click at [353, 71] on link "Only My Chance of Admission" at bounding box center [347, 75] width 126 height 20
click at [317, 21] on span "Admission Chance" at bounding box center [326, 18] width 84 height 13
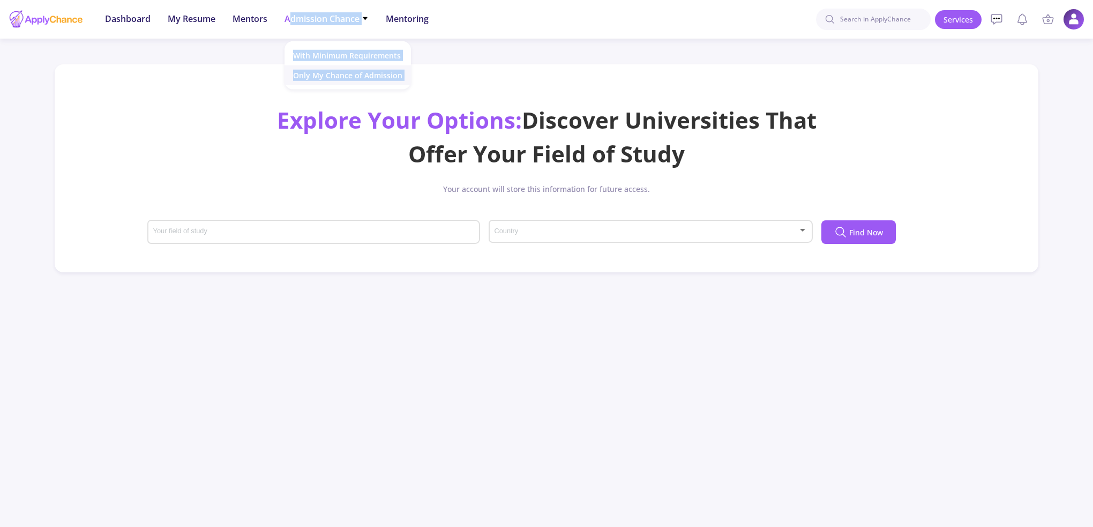
click at [328, 70] on link "Only My Chance of Admission" at bounding box center [347, 75] width 126 height 20
click at [328, 70] on div "Explore Your Options: Discover Universities That Offer Your Field of Study Your…" at bounding box center [547, 168] width 984 height 208
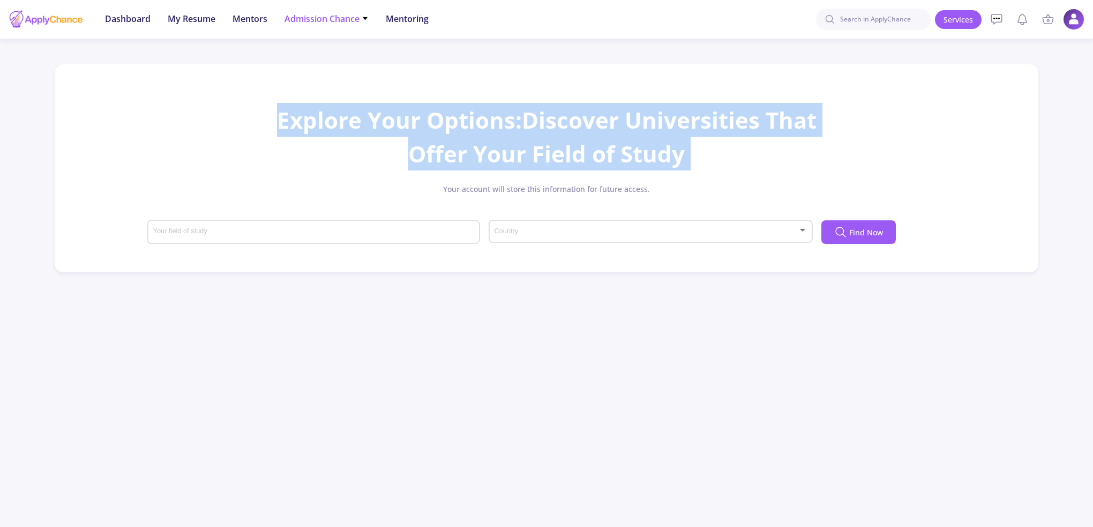
click at [328, 70] on div "Explore Your Options: Discover Universities That Offer Your Field of Study Your…" at bounding box center [547, 168] width 984 height 208
click at [317, 57] on div "Dashboard My Resume Services Mentors Admission Chance With Minimum Requirements…" at bounding box center [546, 263] width 1093 height 527
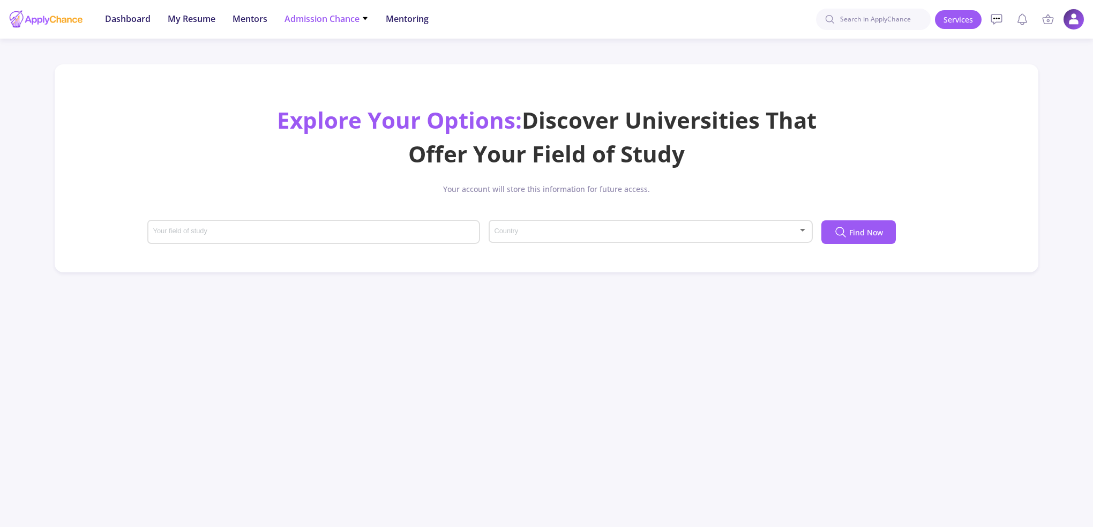
click at [317, 21] on app-root "Dashboard My Resume Services Mentors Admission Chance With Minimum Requirements…" at bounding box center [546, 401] width 1093 height 803
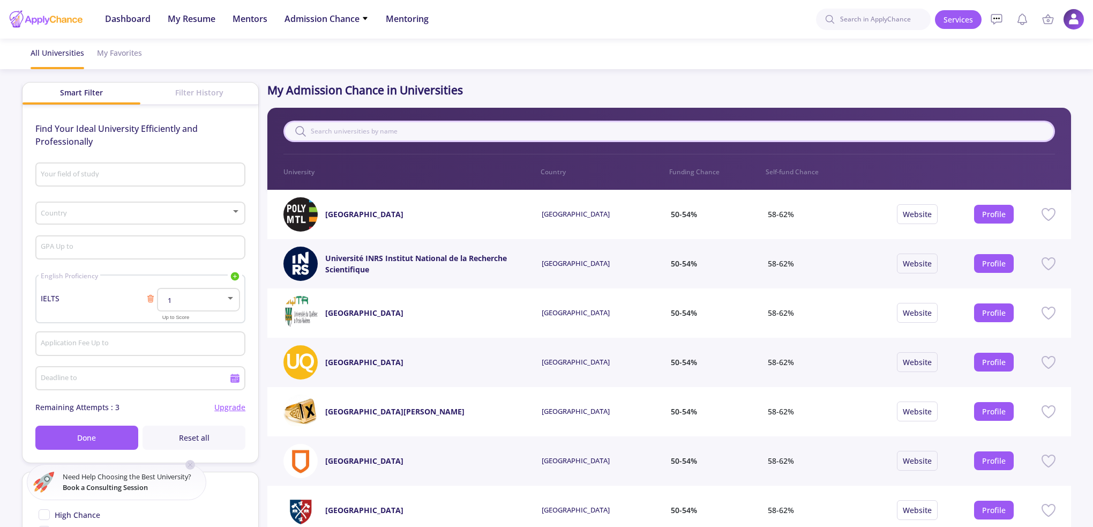
click at [439, 132] on input "text" at bounding box center [668, 131] width 771 height 21
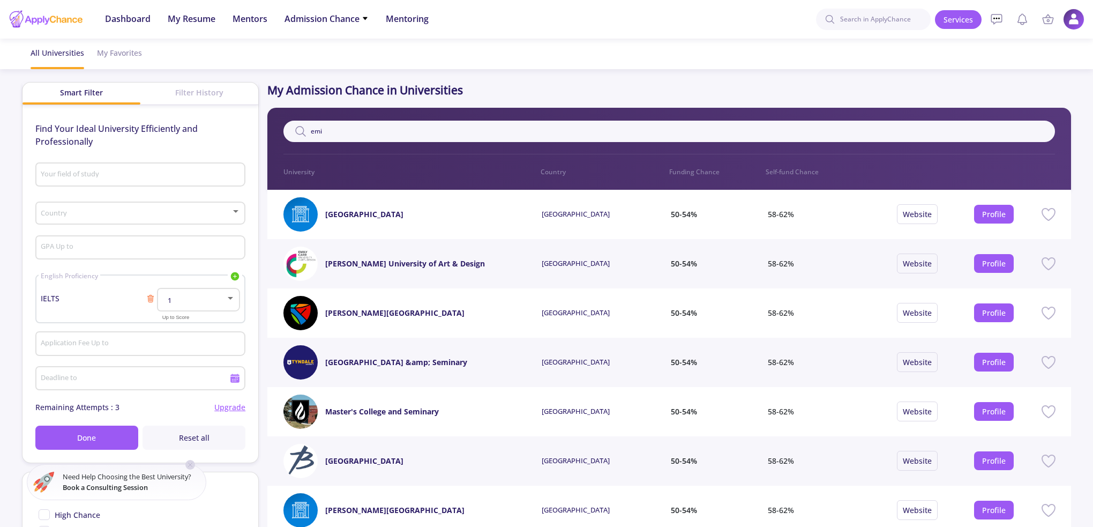
type input "emi"
click at [177, 180] on div "Your field of study" at bounding box center [140, 173] width 200 height 28
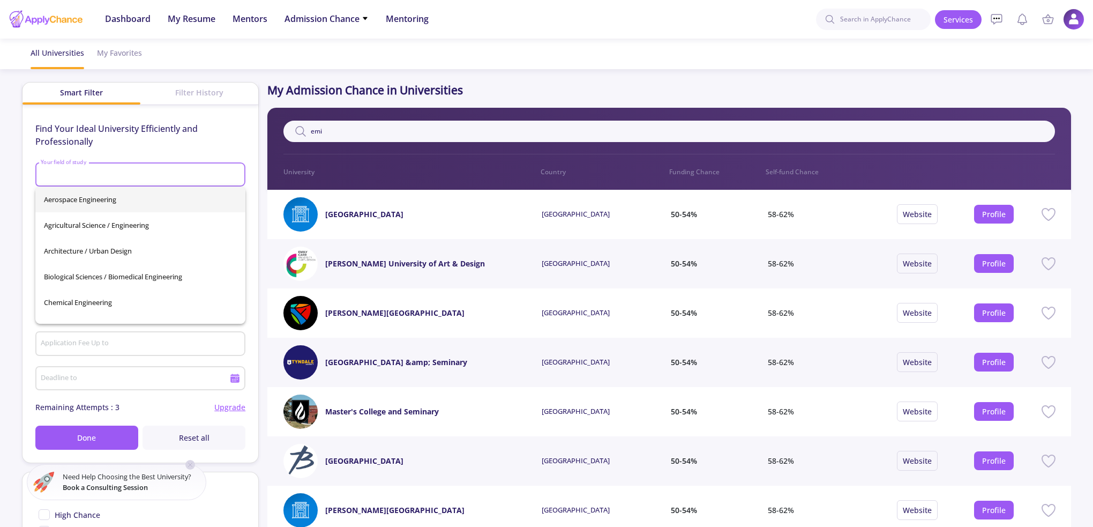
click at [177, 180] on div "Your field of study" at bounding box center [140, 173] width 200 height 28
type input "u"
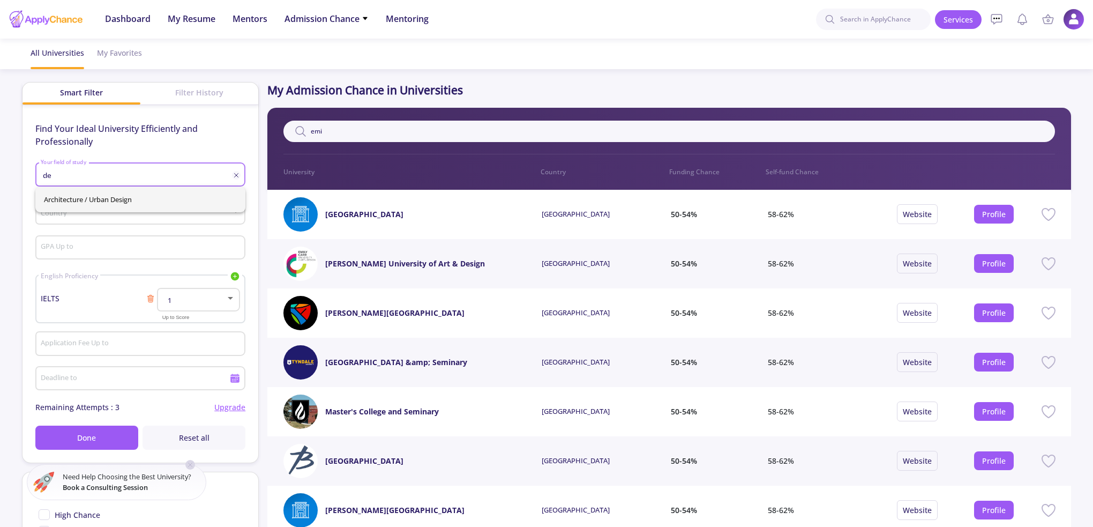
type input "d"
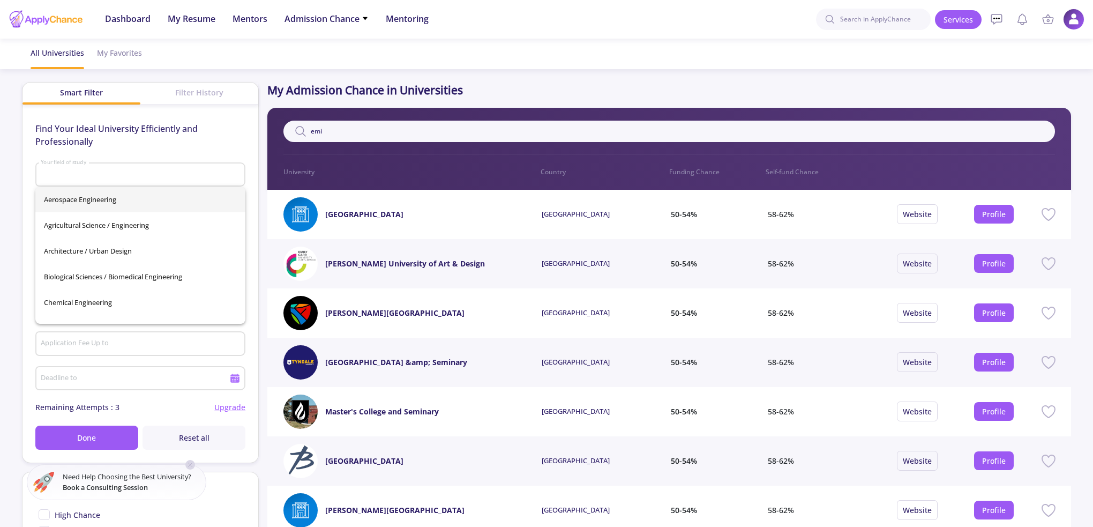
click at [0, 160] on app-admission-chance "All Universities My Favorites Smart Filter Filter History Find Your Ideal Unive…" at bounding box center [546, 414] width 1093 height 751
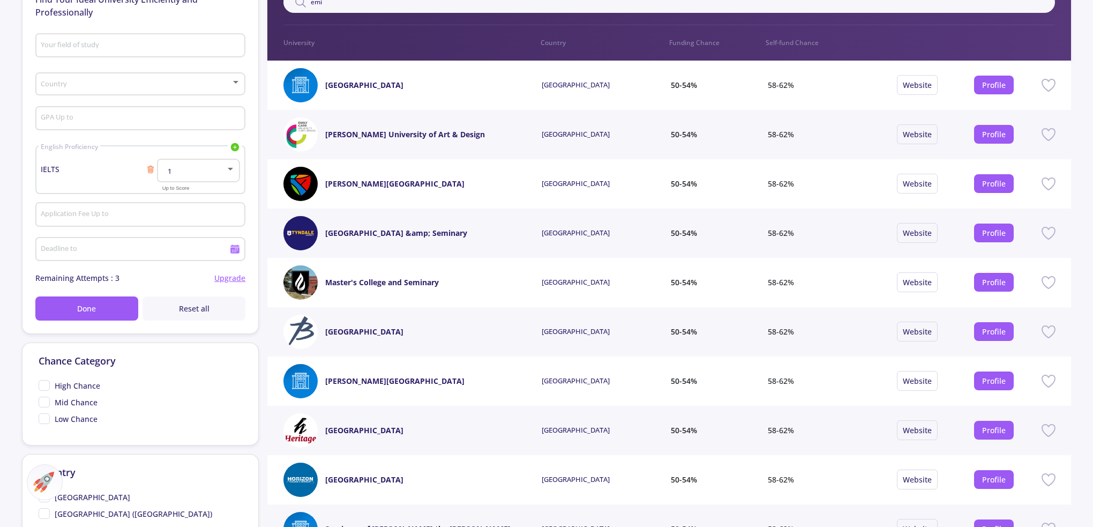
scroll to position [54, 0]
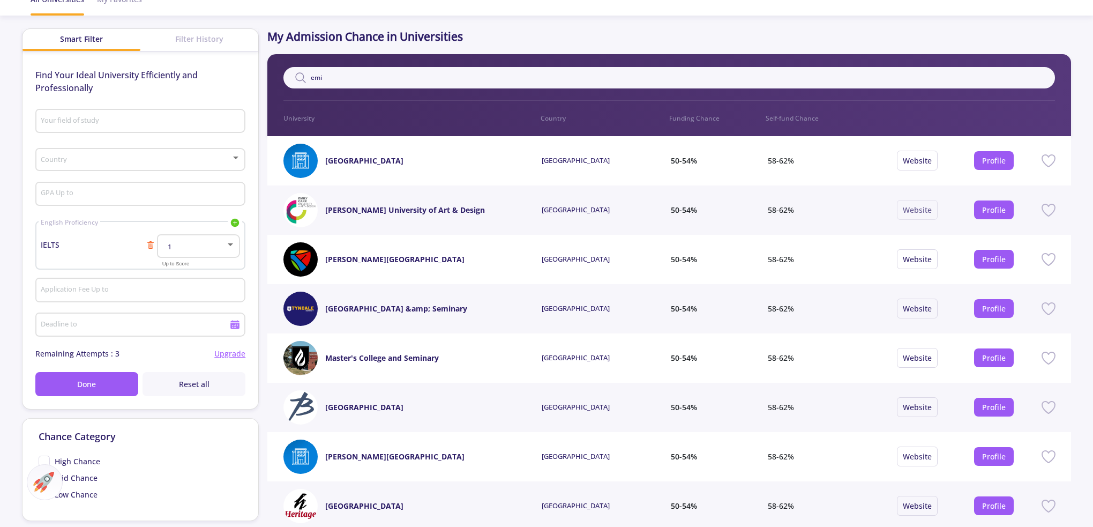
click at [922, 213] on link "Website" at bounding box center [917, 210] width 29 height 10
